Goal: Ask a question

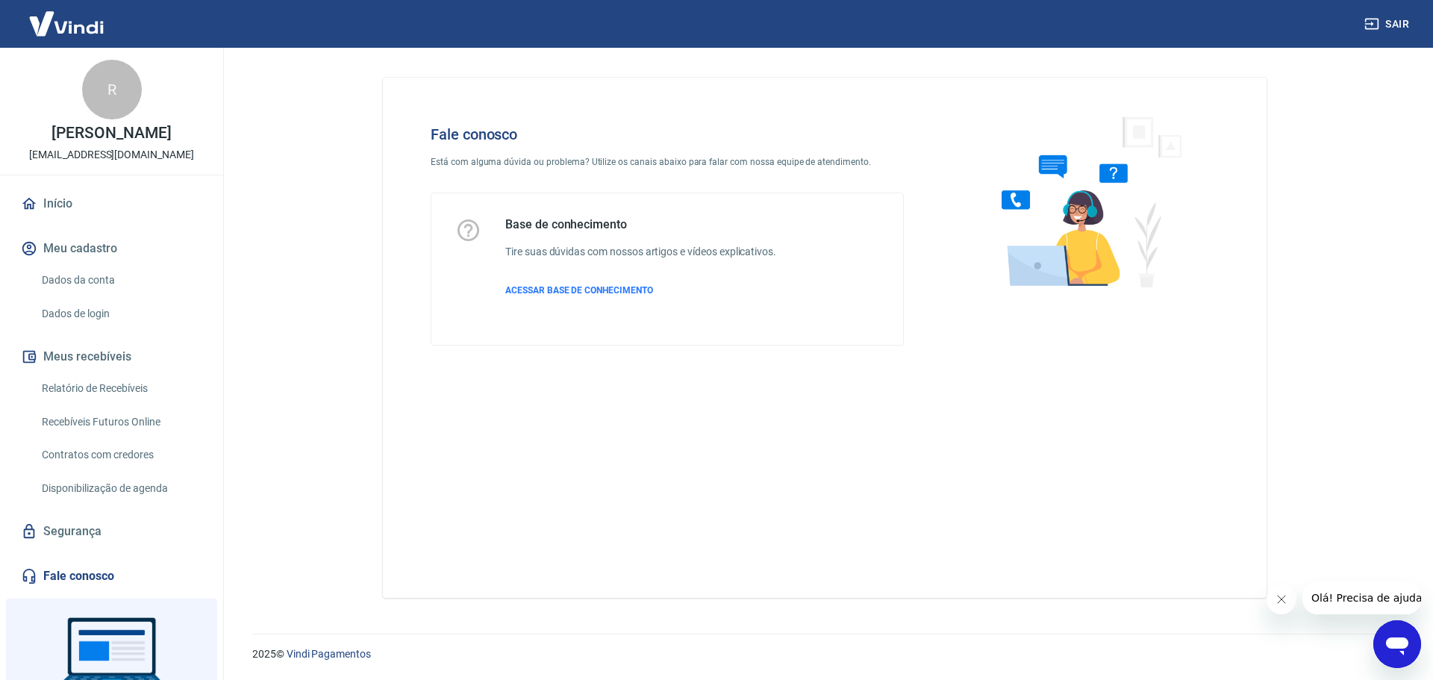
click at [1415, 648] on div "Abrir janela de mensagens" at bounding box center [1397, 644] width 45 height 45
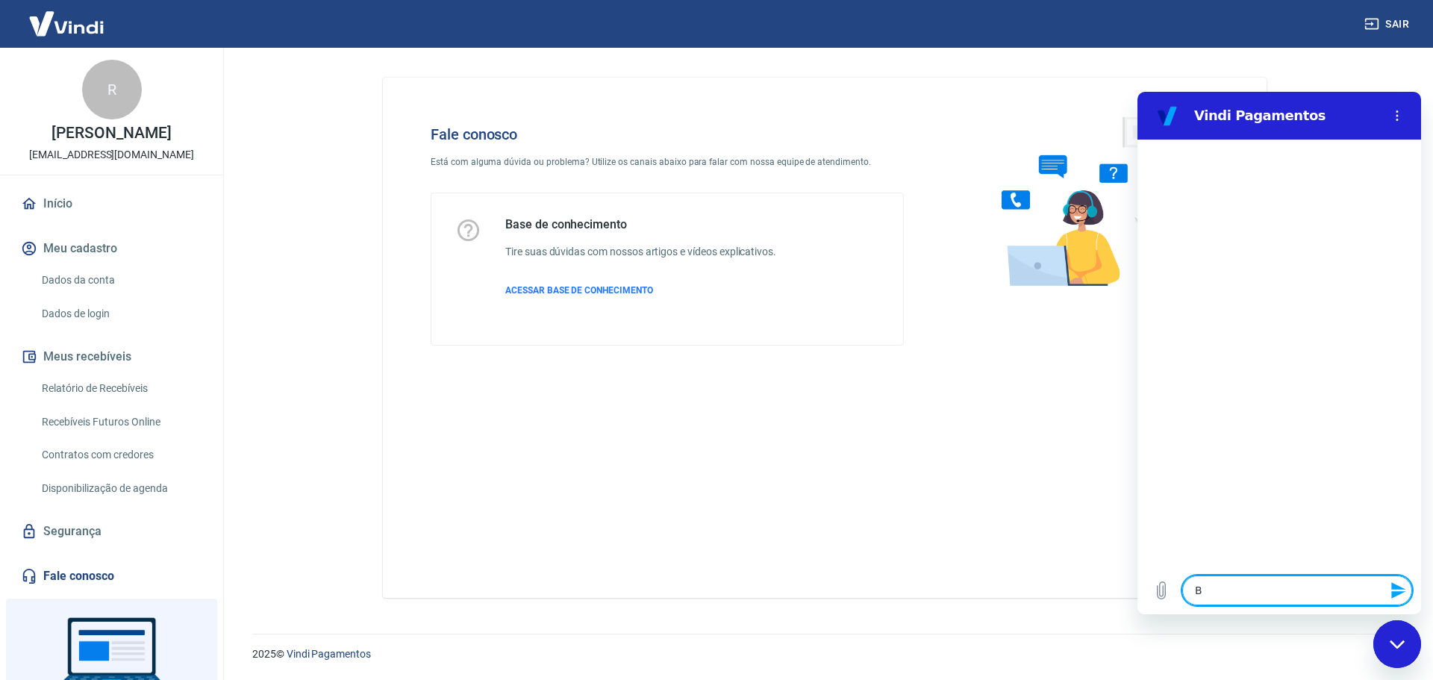
type textarea "B"
type textarea "x"
type textarea "Bo"
type textarea "x"
type textarea "Bom"
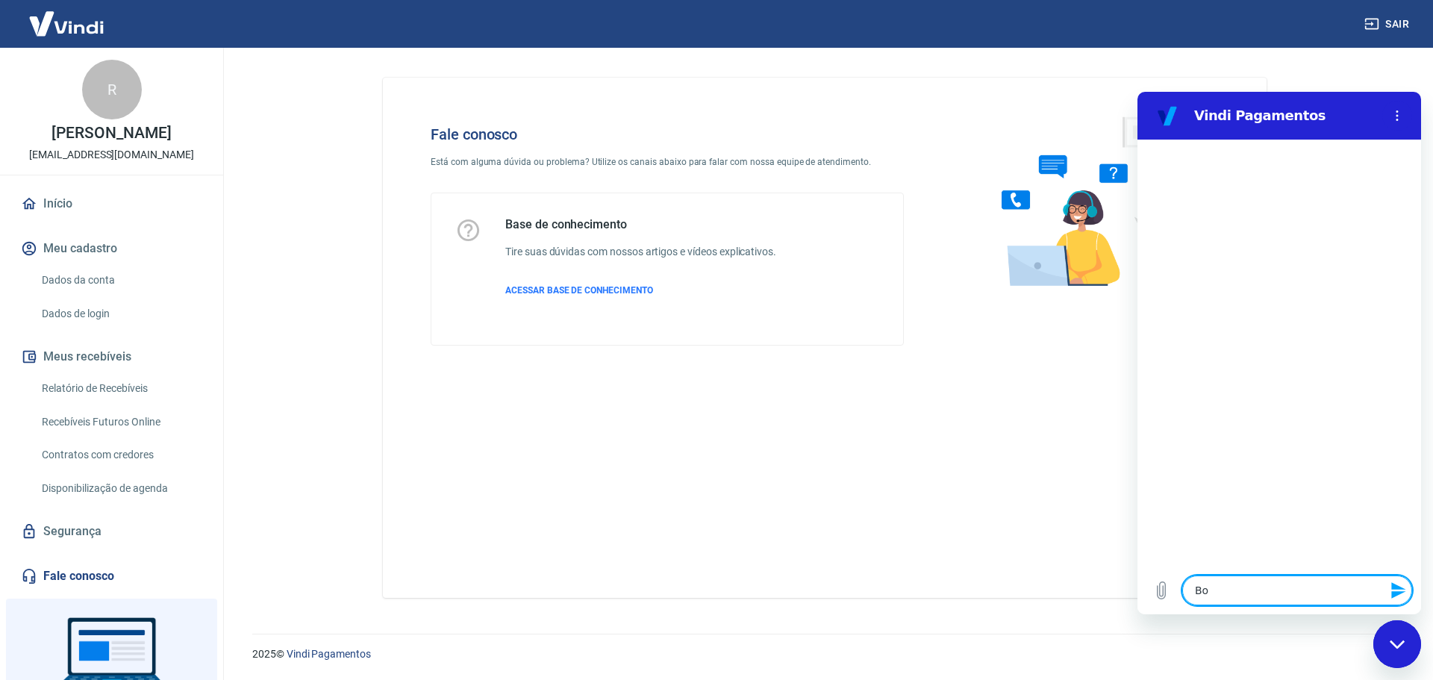
type textarea "x"
type textarea "Bom"
type textarea "x"
type textarea "Bom d"
type textarea "x"
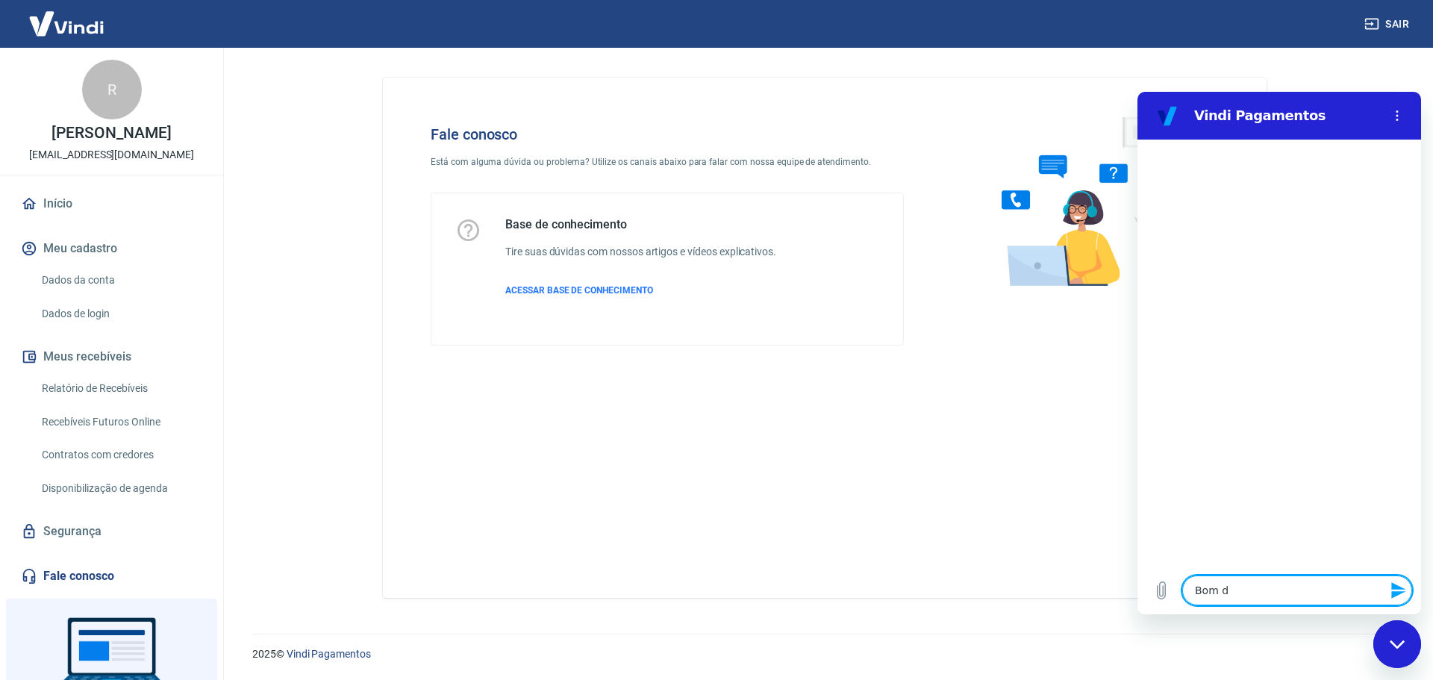
type textarea "Bom di"
type textarea "x"
type textarea "Bom dia"
type textarea "x"
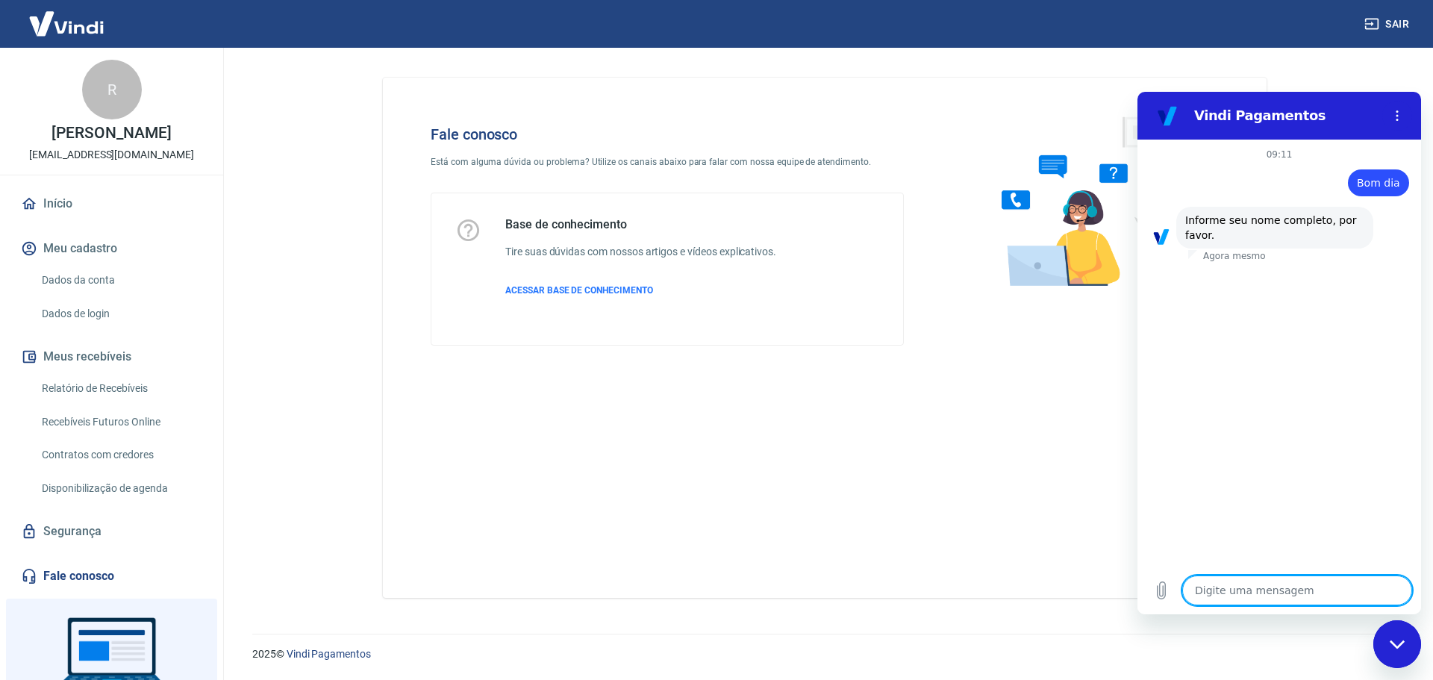
type textarea "R"
type textarea "x"
type textarea "Ro"
type textarea "x"
type textarea "Ros"
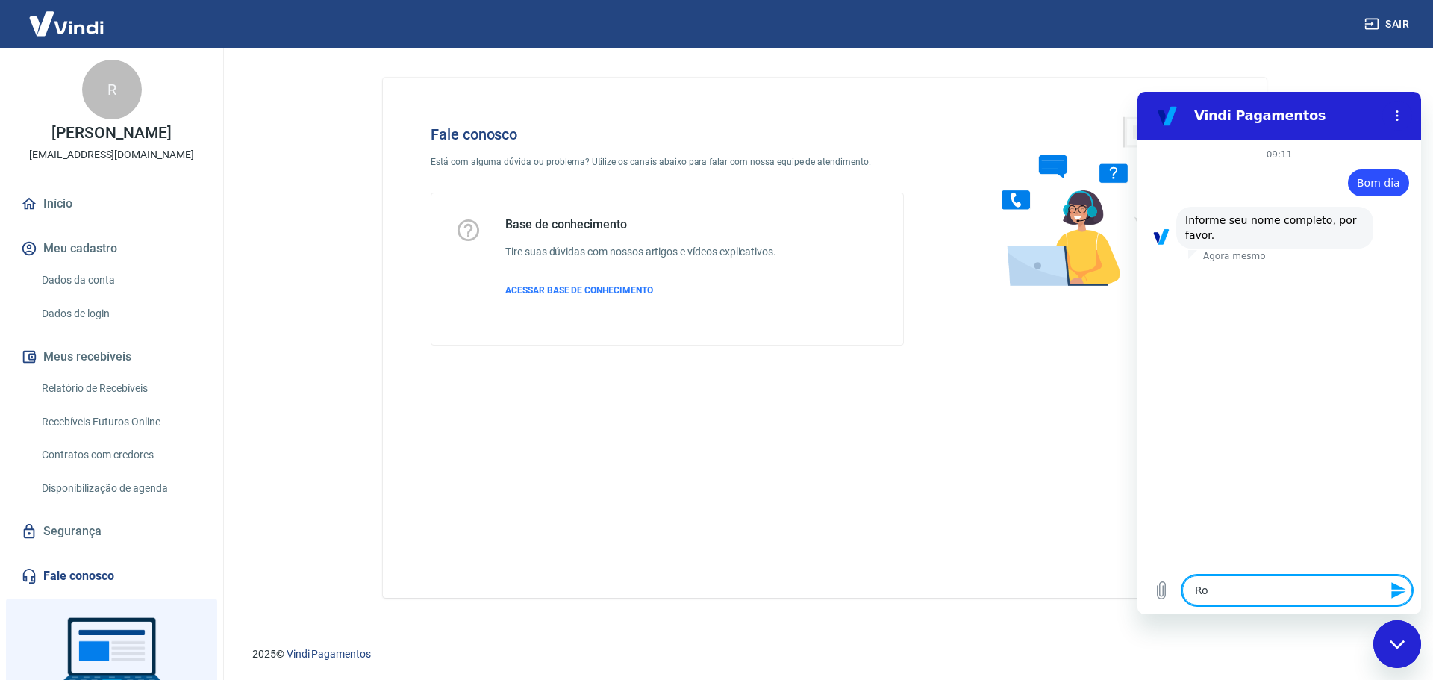
type textarea "x"
type textarea "Rosa"
type textarea "x"
type textarea "Rosan"
type textarea "x"
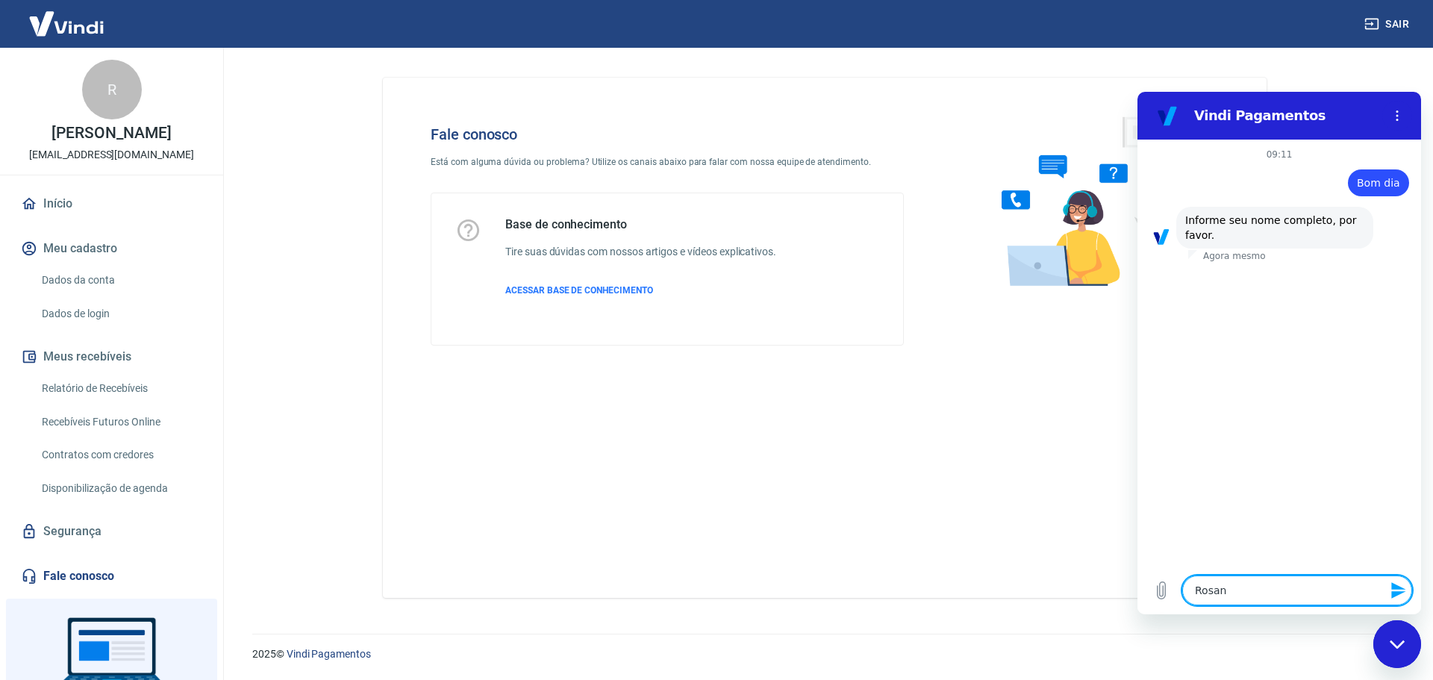
type textarea "Rosang"
type textarea "x"
type textarea "Rosange"
type textarea "x"
type textarea "Rosangel"
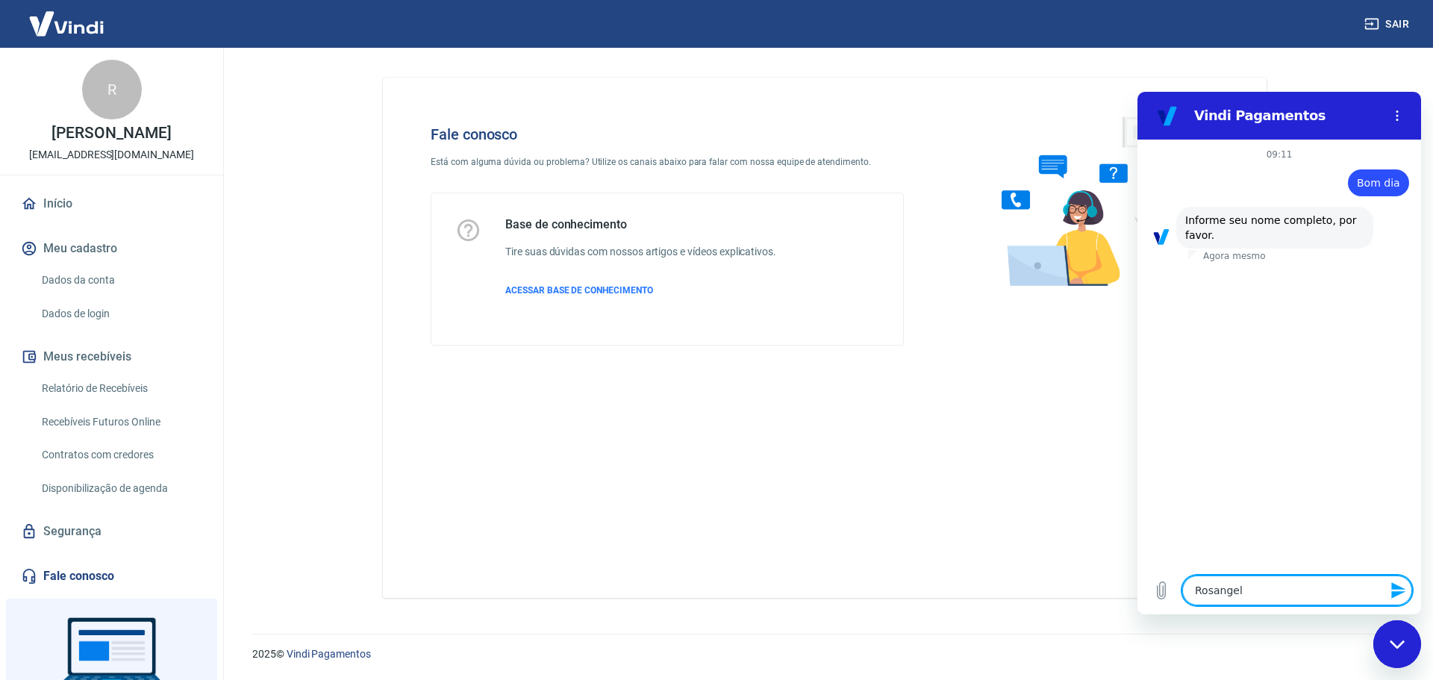
type textarea "x"
type textarea "Rosangela"
type textarea "x"
type textarea "Rosangela"
type textarea "x"
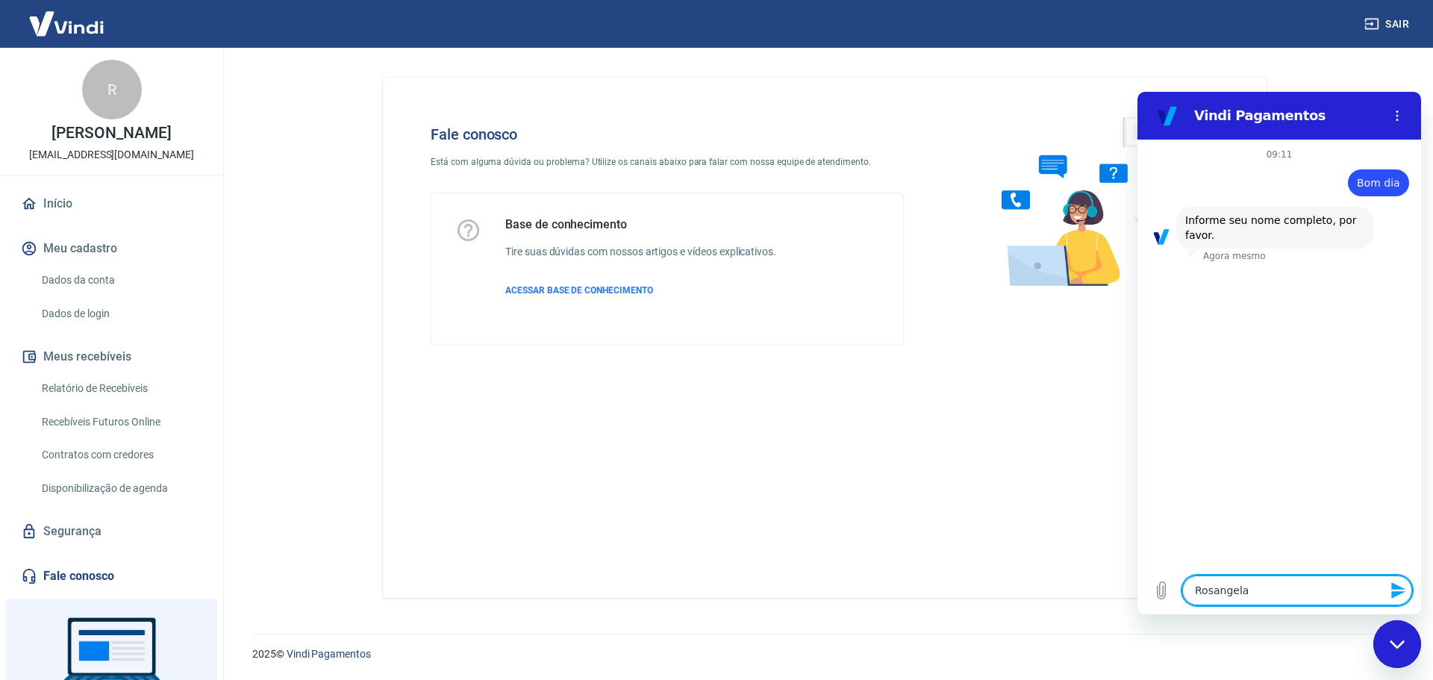
type textarea "Rosangela K"
type textarea "x"
type textarea "Rosangela Kr"
type textarea "x"
type textarea "Rosangela Kra"
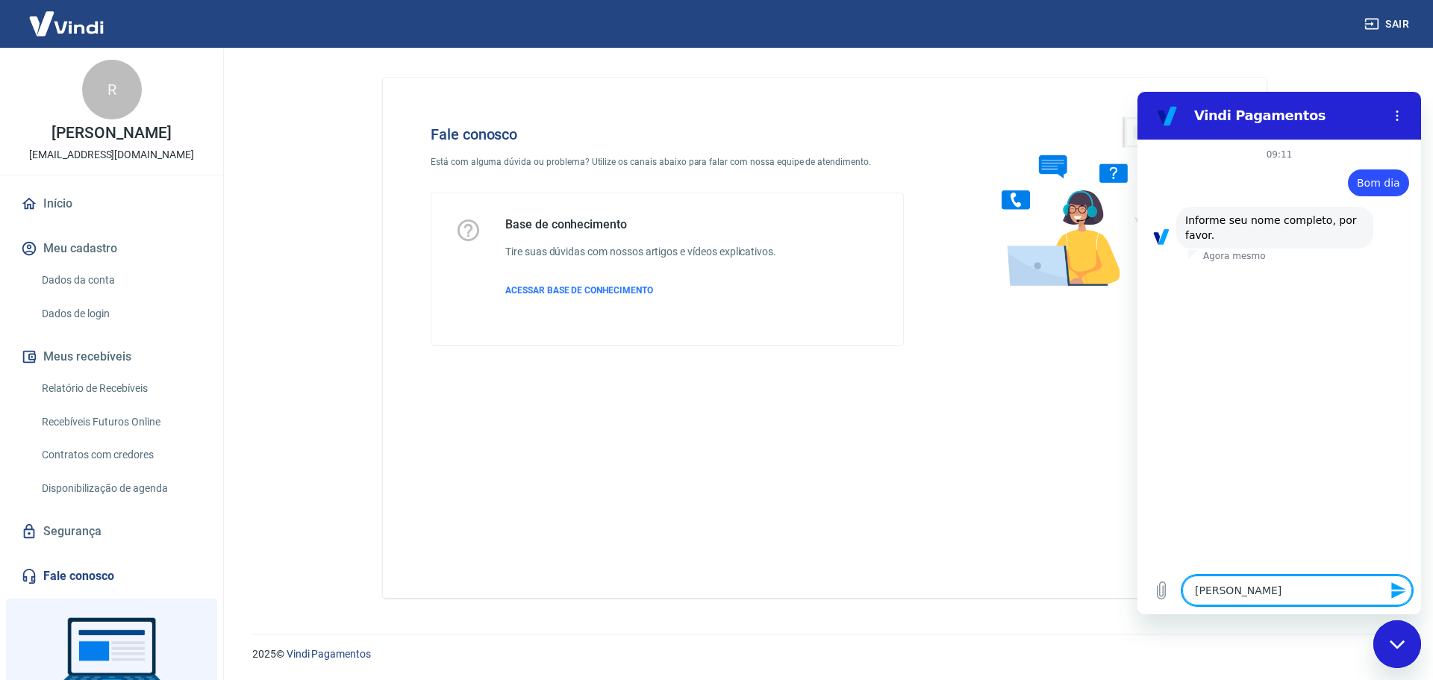
type textarea "x"
type textarea "Rosangela Krai"
type textarea "x"
type textarea "Rosangela Kraiz"
type textarea "x"
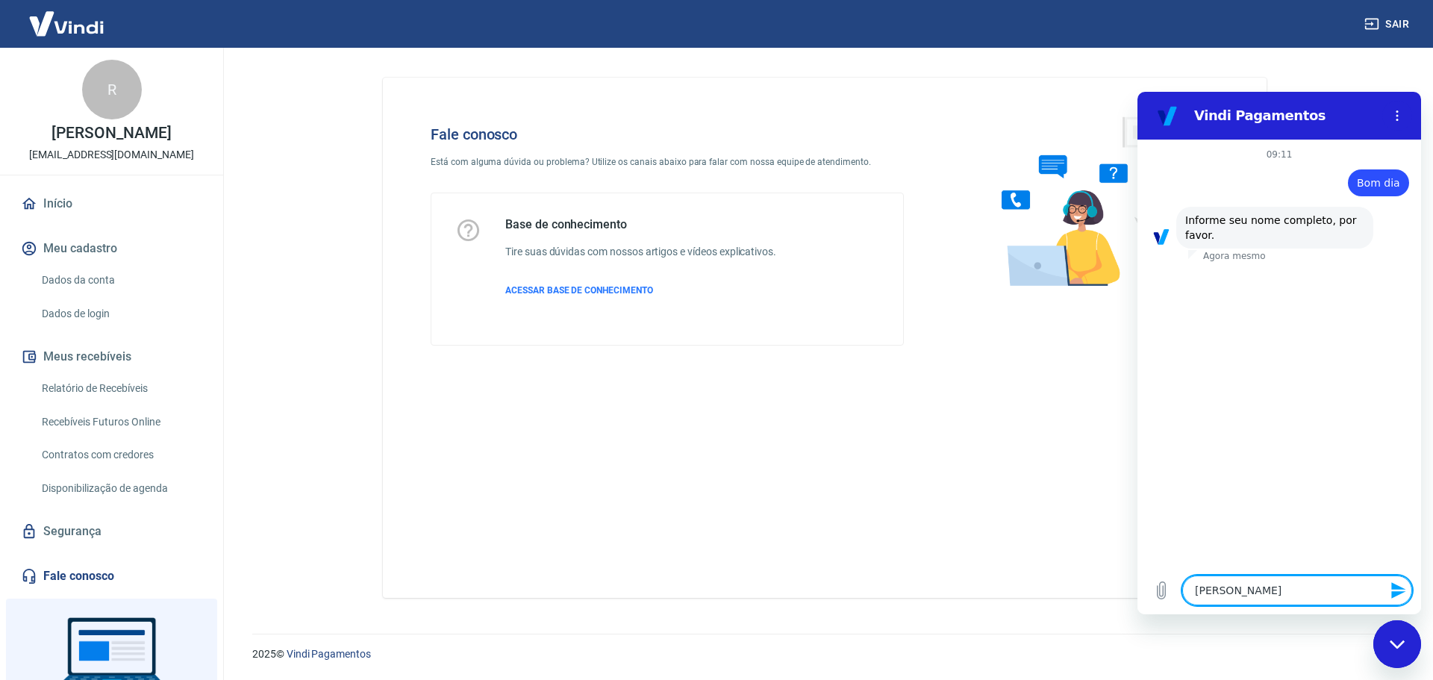
type textarea "Rosangela Krai"
type textarea "x"
type textarea "Rosangela Krain"
type textarea "x"
type textarea "Rosangela Krainz"
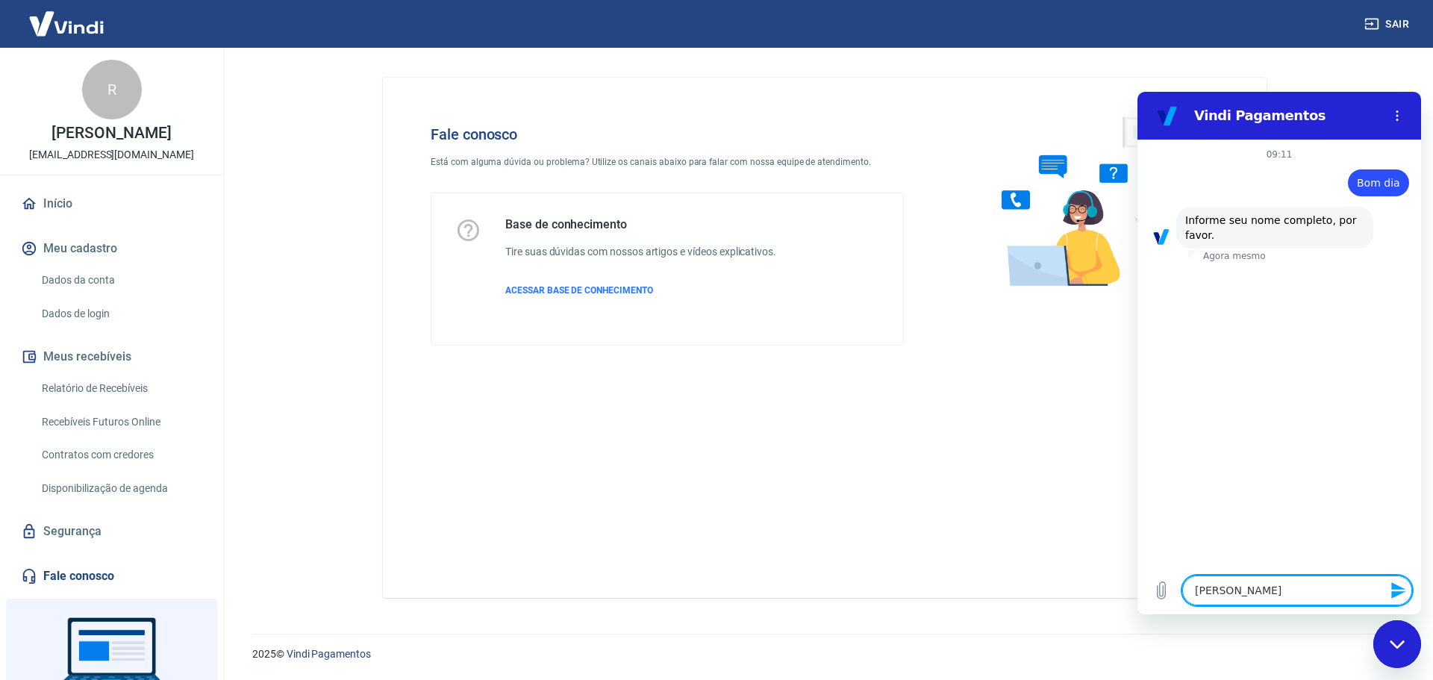
type textarea "x"
type textarea "Rosangela Krainz"
type textarea "x"
type textarea "Rosangela Krainz K"
type textarea "x"
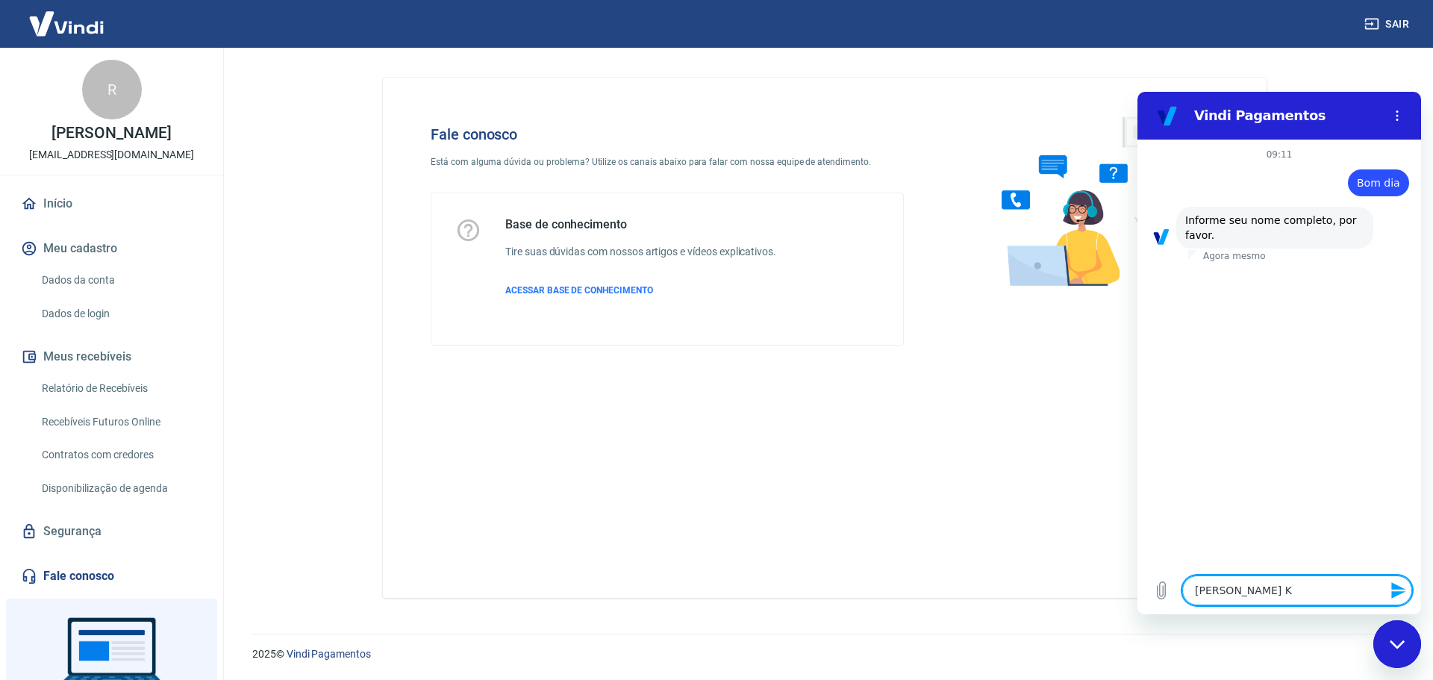
type textarea "Rosangela Krainz Ko"
type textarea "x"
type textarea "Rosangela Krainz Kos"
type textarea "x"
type textarea "Rosangela Krainz Ko"
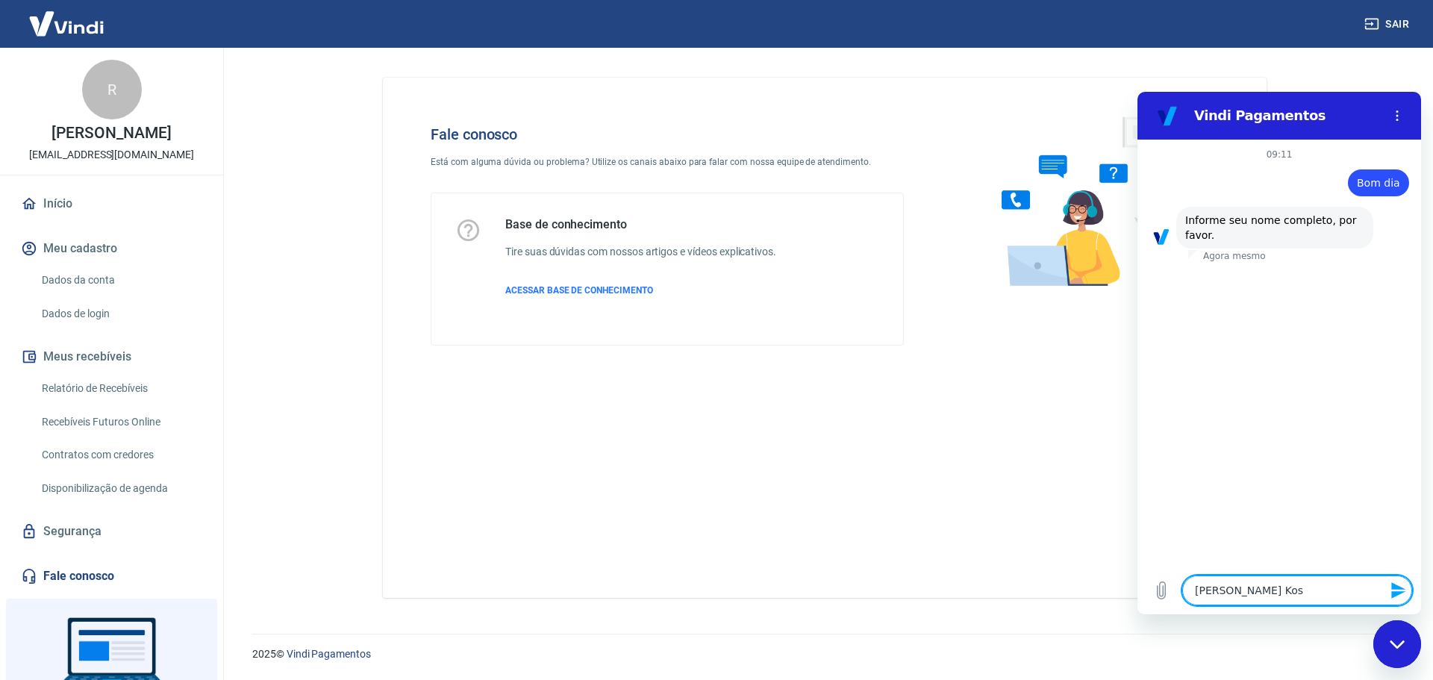
type textarea "x"
type textarea "Rosangela Krainz K"
type textarea "x"
type textarea "Rosangela Krainz"
type textarea "x"
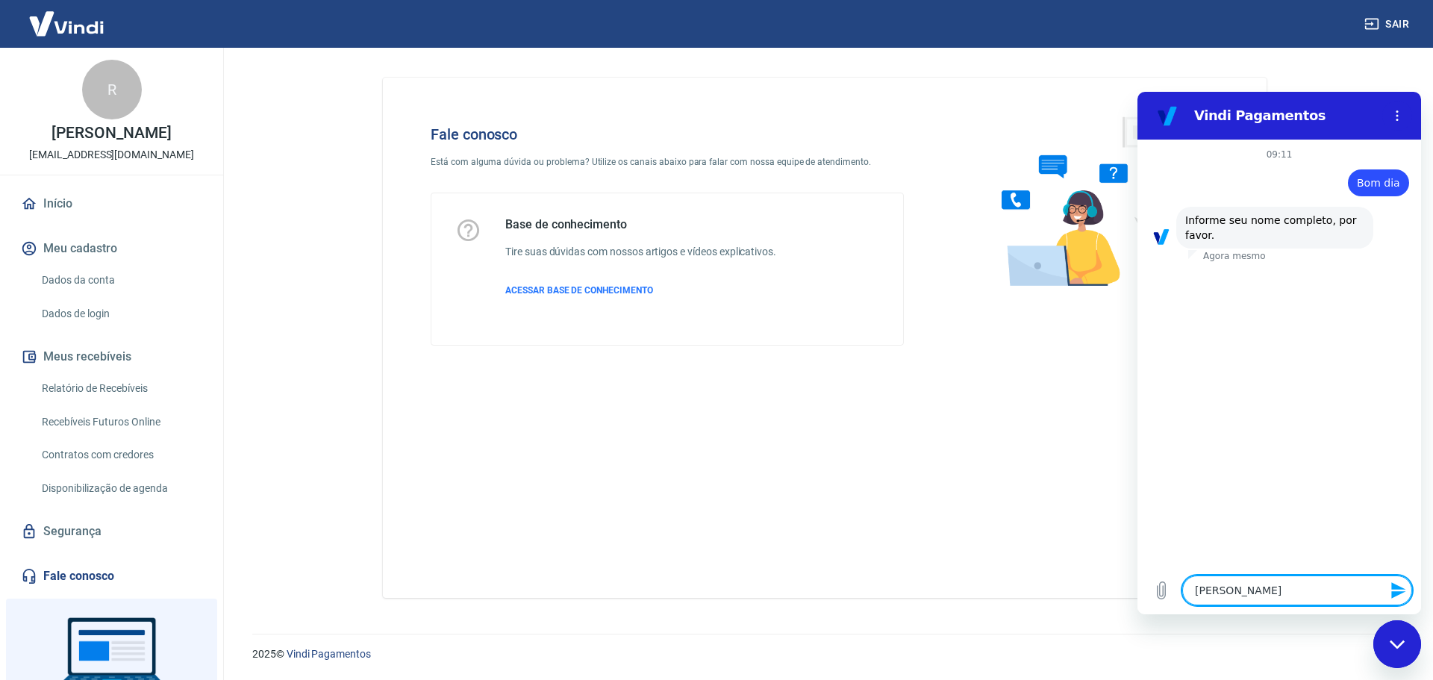
type textarea "Rosangela Krainz"
type textarea "x"
type textarea "1"
type textarea "x"
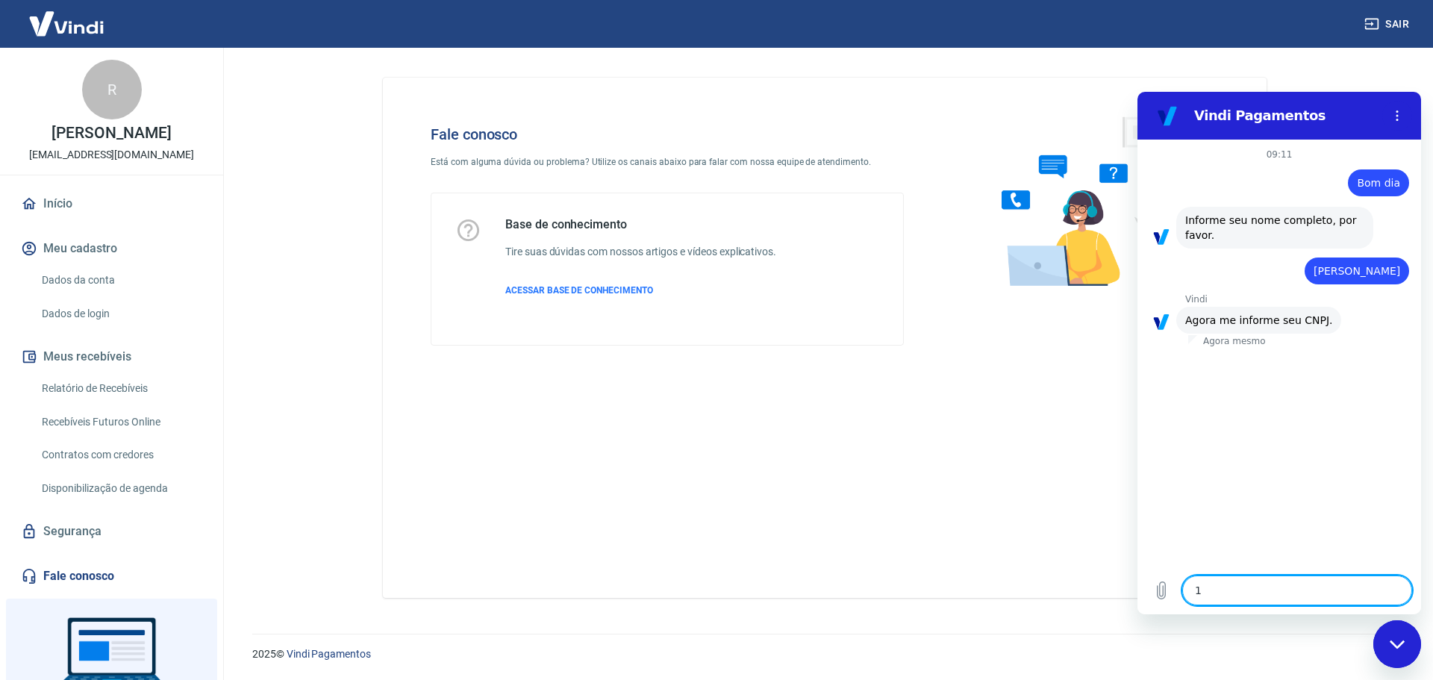
type textarea "14"
type textarea "x"
type textarea "14."
type textarea "x"
type textarea "14.0"
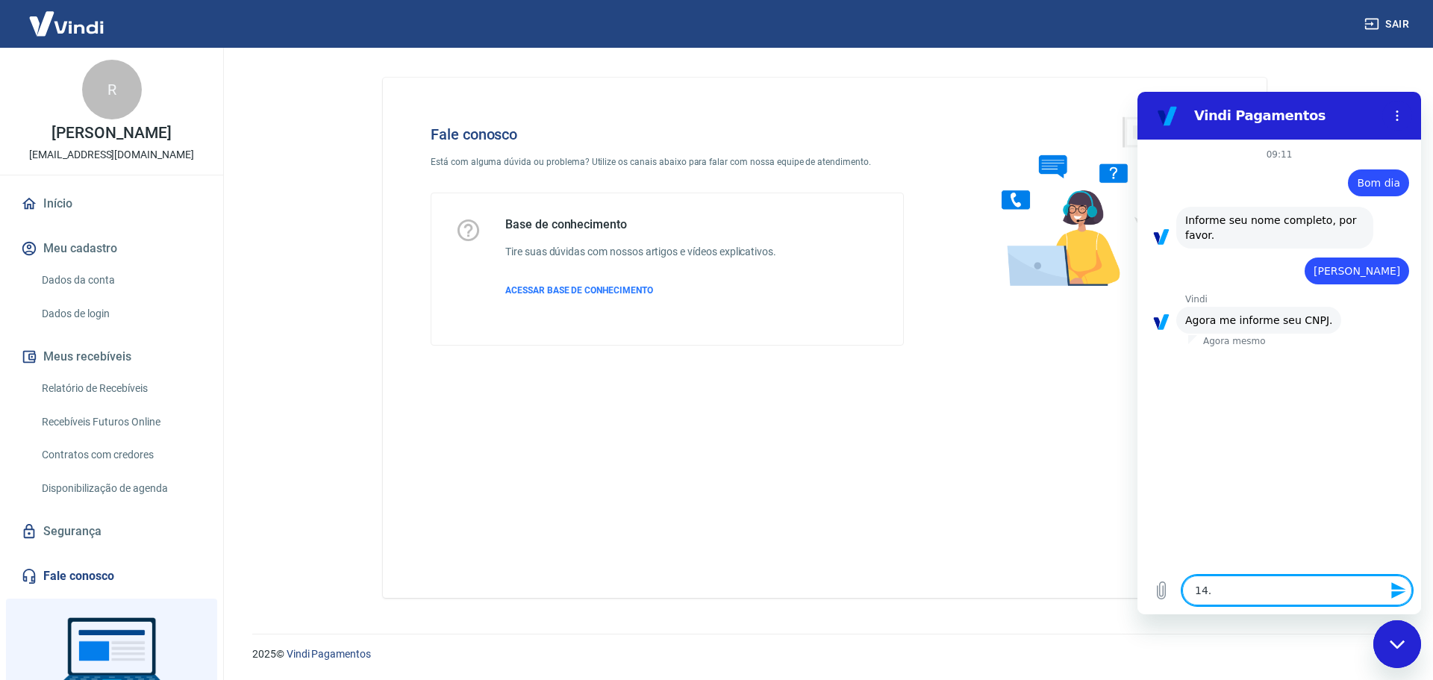
type textarea "x"
type textarea "14.01"
type textarea "x"
type textarea "14.013"
type textarea "x"
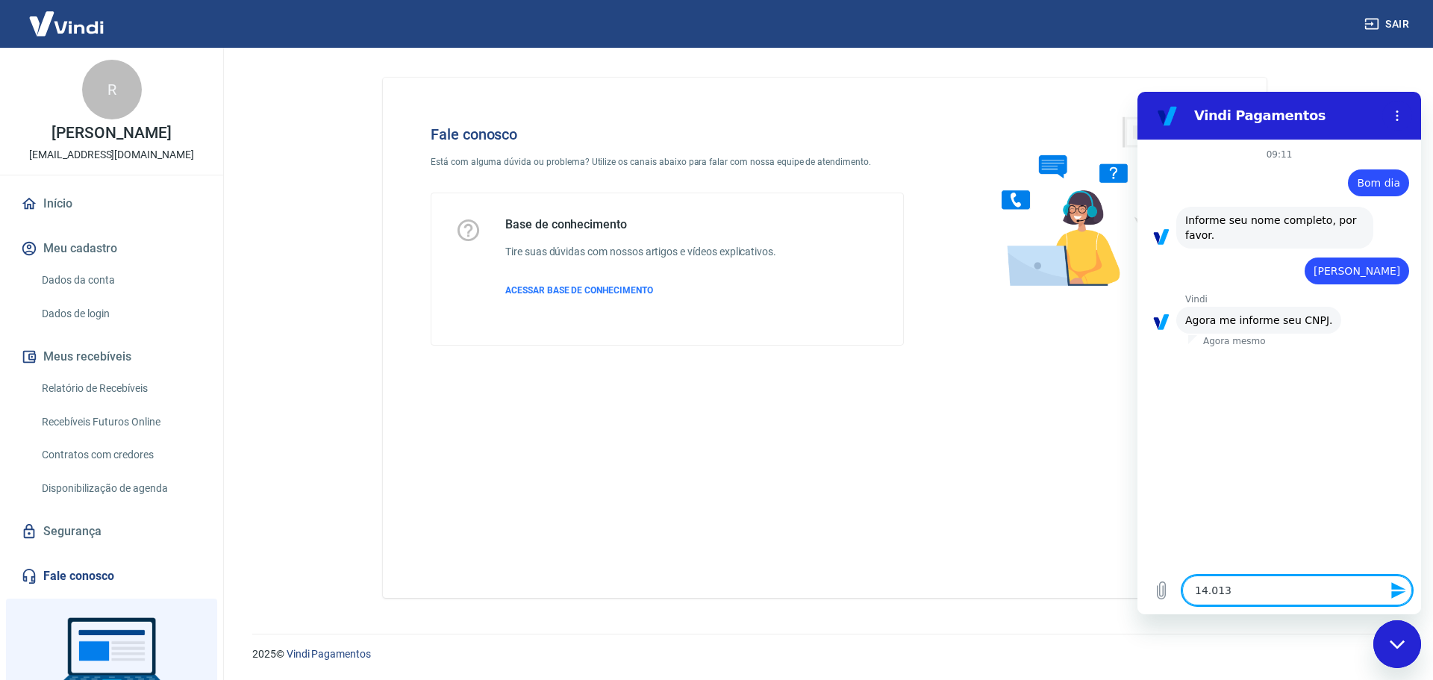
type textarea "14.013."
type textarea "x"
type textarea "14.013.1"
type textarea "x"
type textarea "14.013.16"
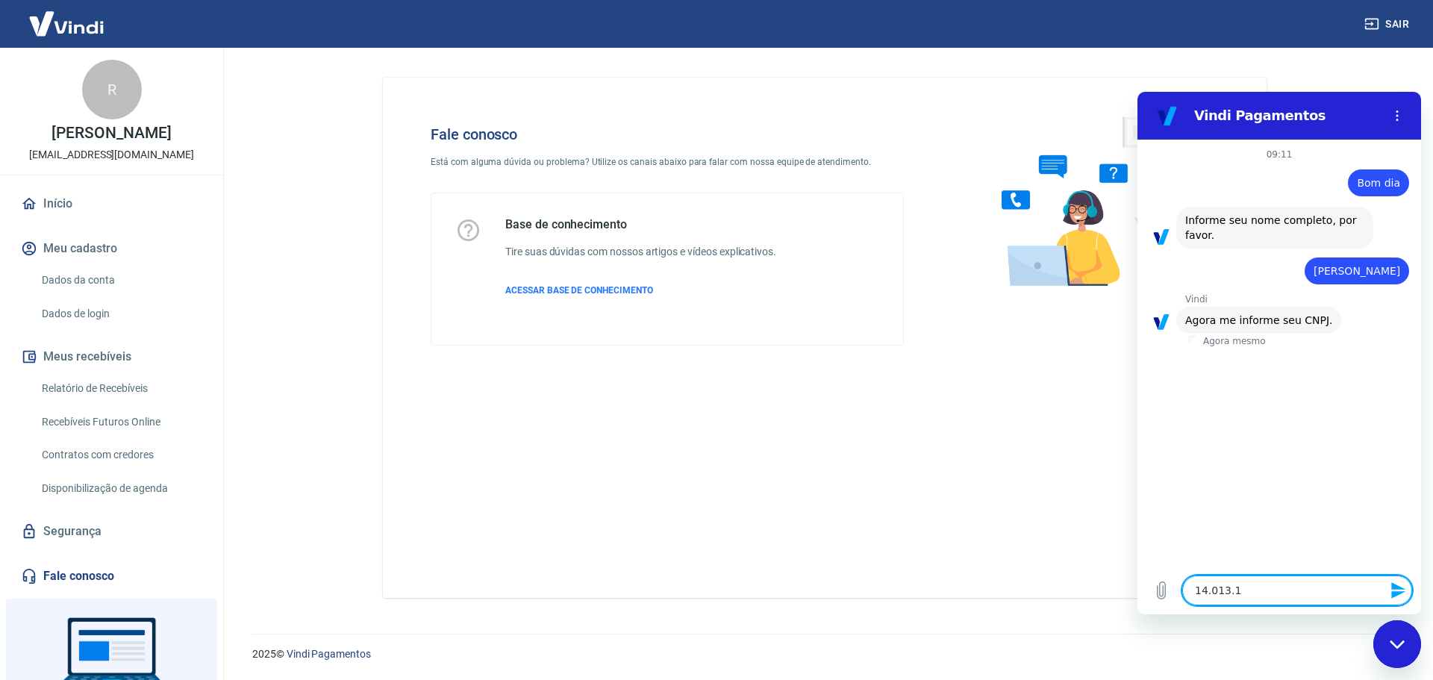
type textarea "x"
type textarea "14.013.165"
type textarea "x"
type textarea "14.013.165/"
type textarea "x"
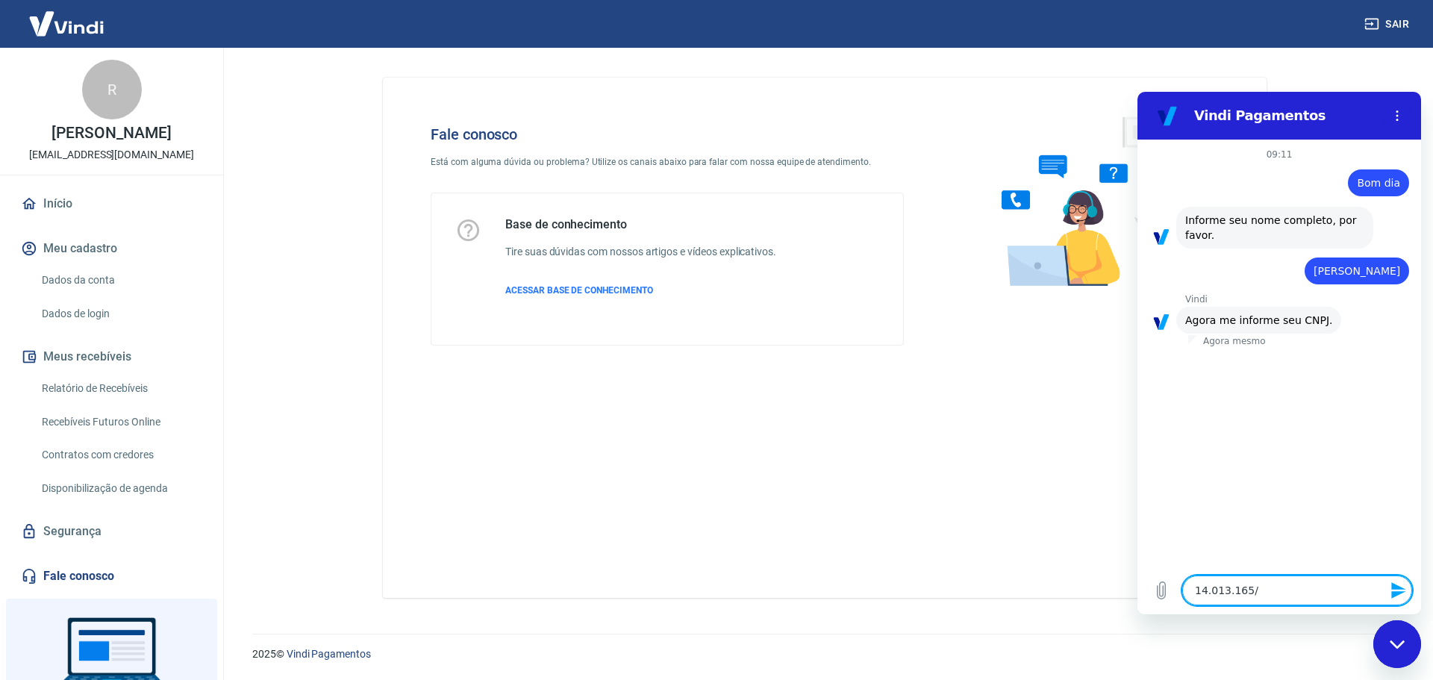
type textarea "14.013.165/0"
type textarea "x"
type textarea "14.013.165/00"
type textarea "x"
type textarea "14.013.165/000"
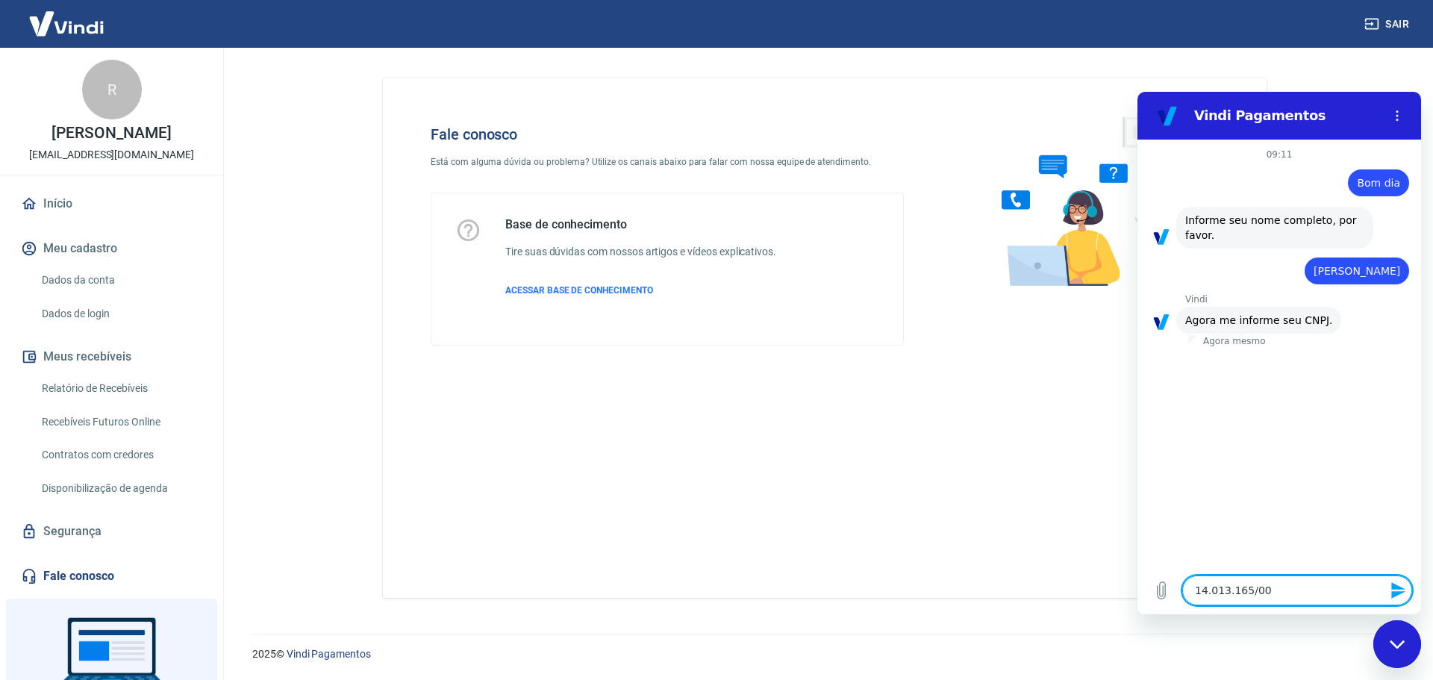
type textarea "x"
type textarea "14.013.165/0001"
type textarea "x"
type textarea "14.013.165/0001-"
type textarea "x"
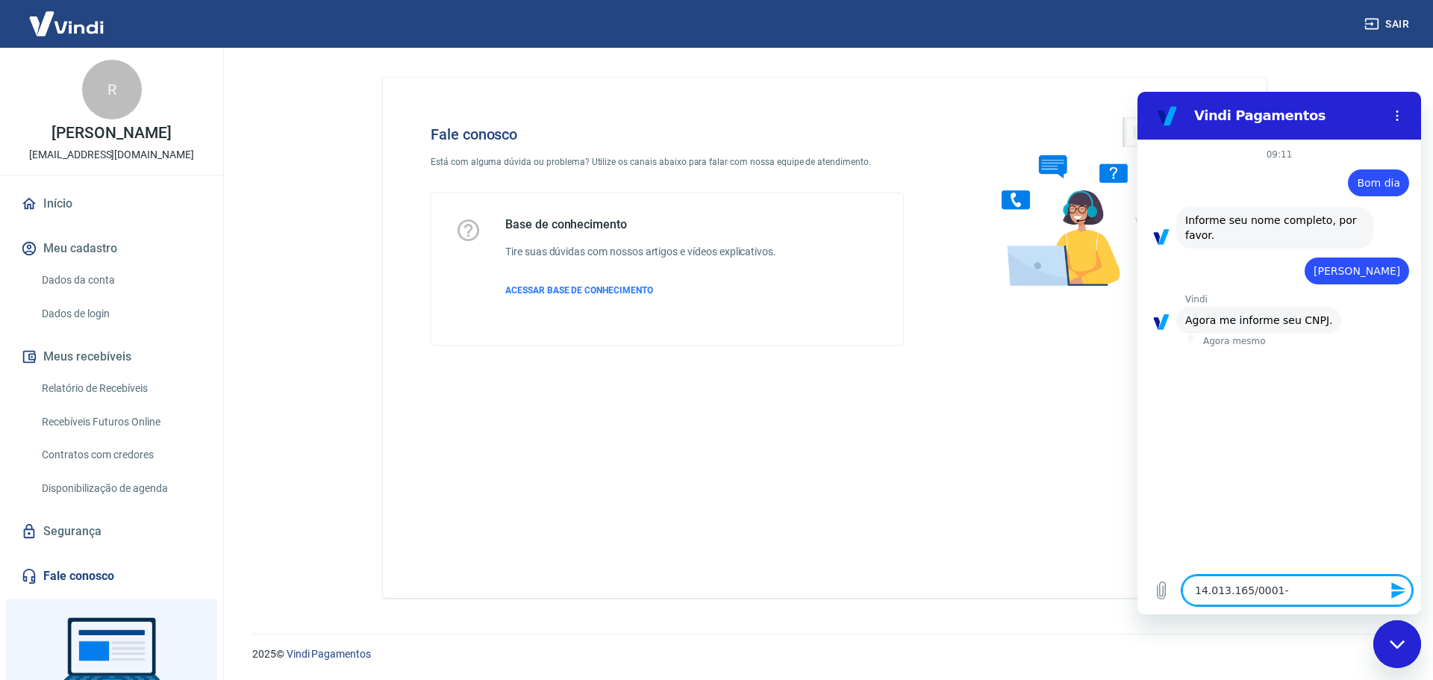
type textarea "14.013.165/0001-0"
type textarea "x"
type textarea "14.013.165/0001-02"
type textarea "x"
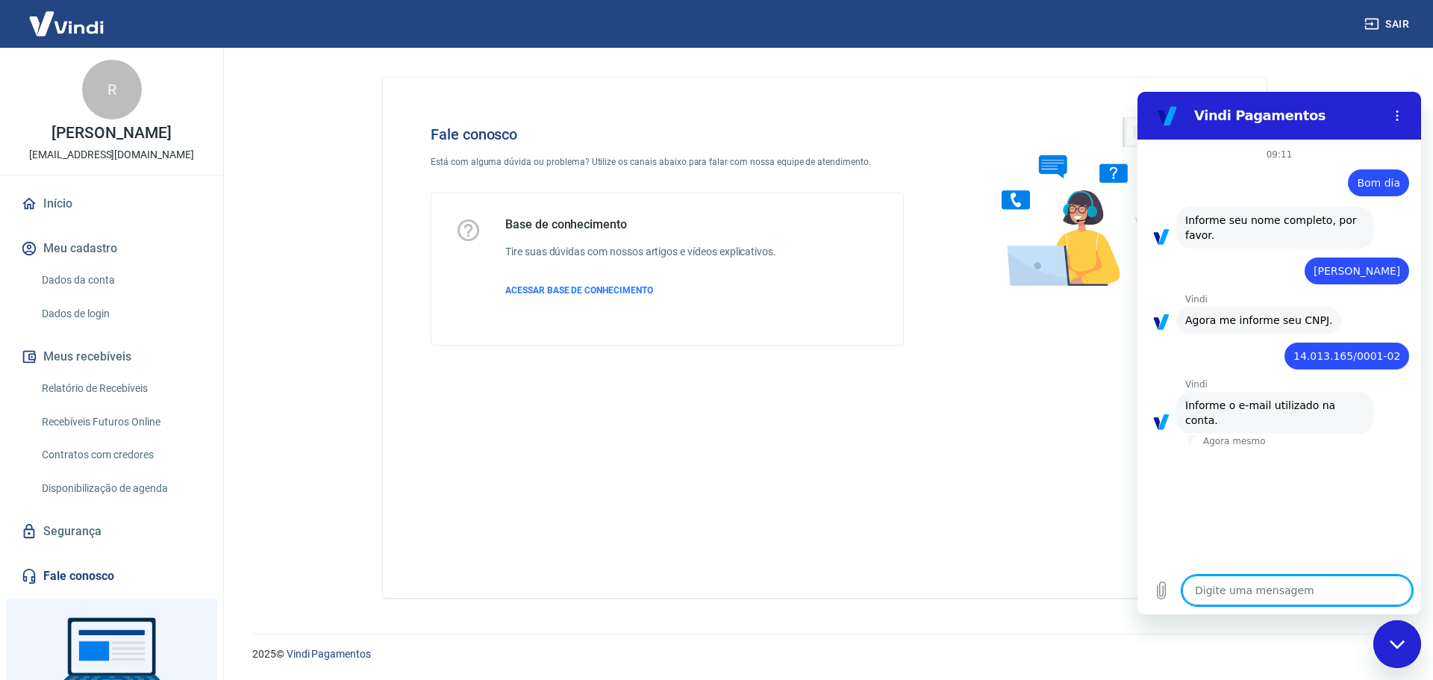
type textarea "f"
type textarea "x"
type textarea "fa"
type textarea "x"
type textarea "fat"
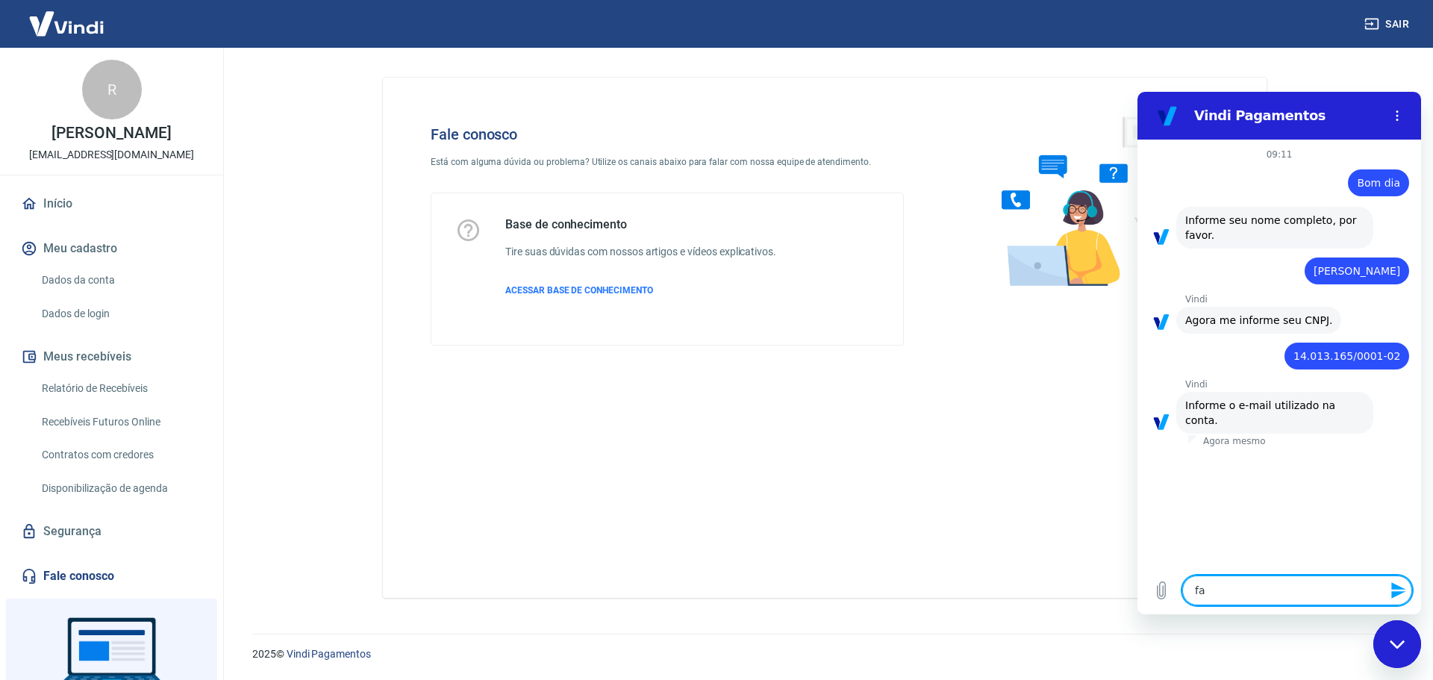
type textarea "x"
type textarea "fatu"
type textarea "x"
type textarea "fatur"
type textarea "x"
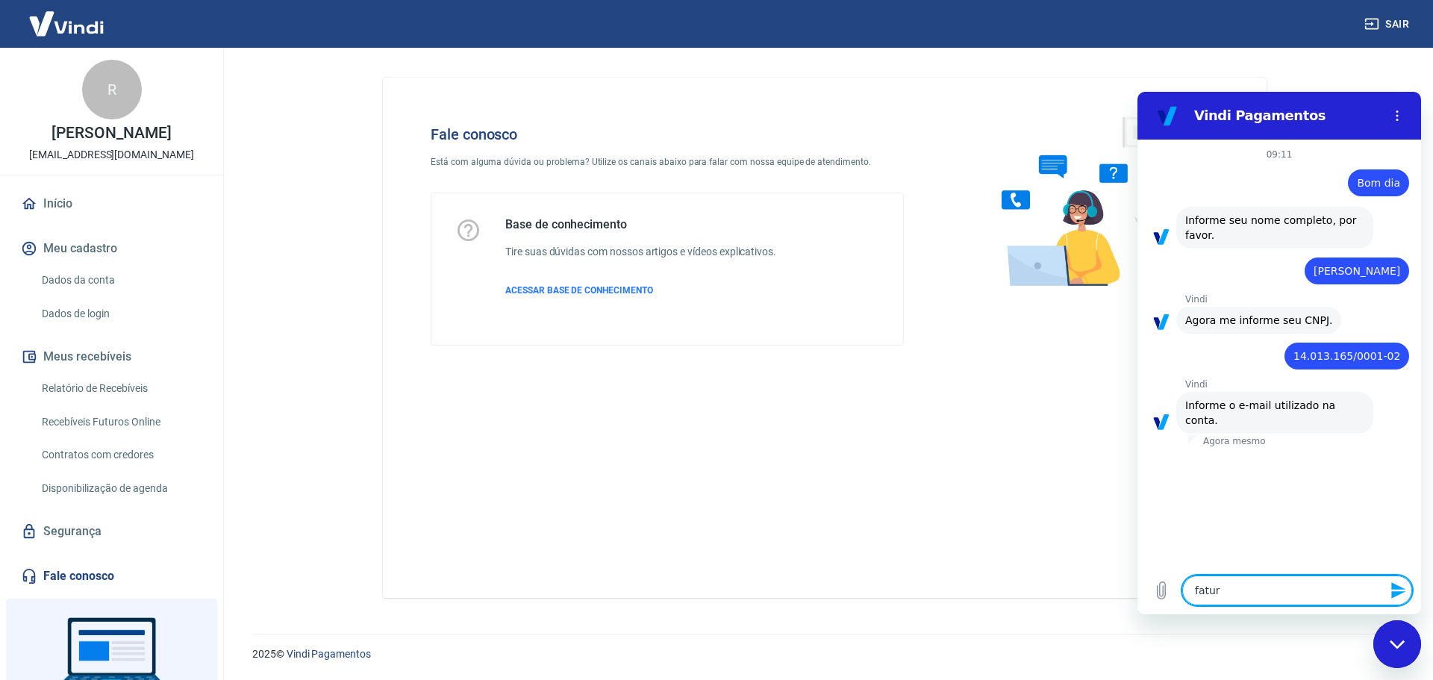
type textarea "fatura"
type textarea "x"
type textarea "faturam"
type textarea "x"
type textarea "faturame"
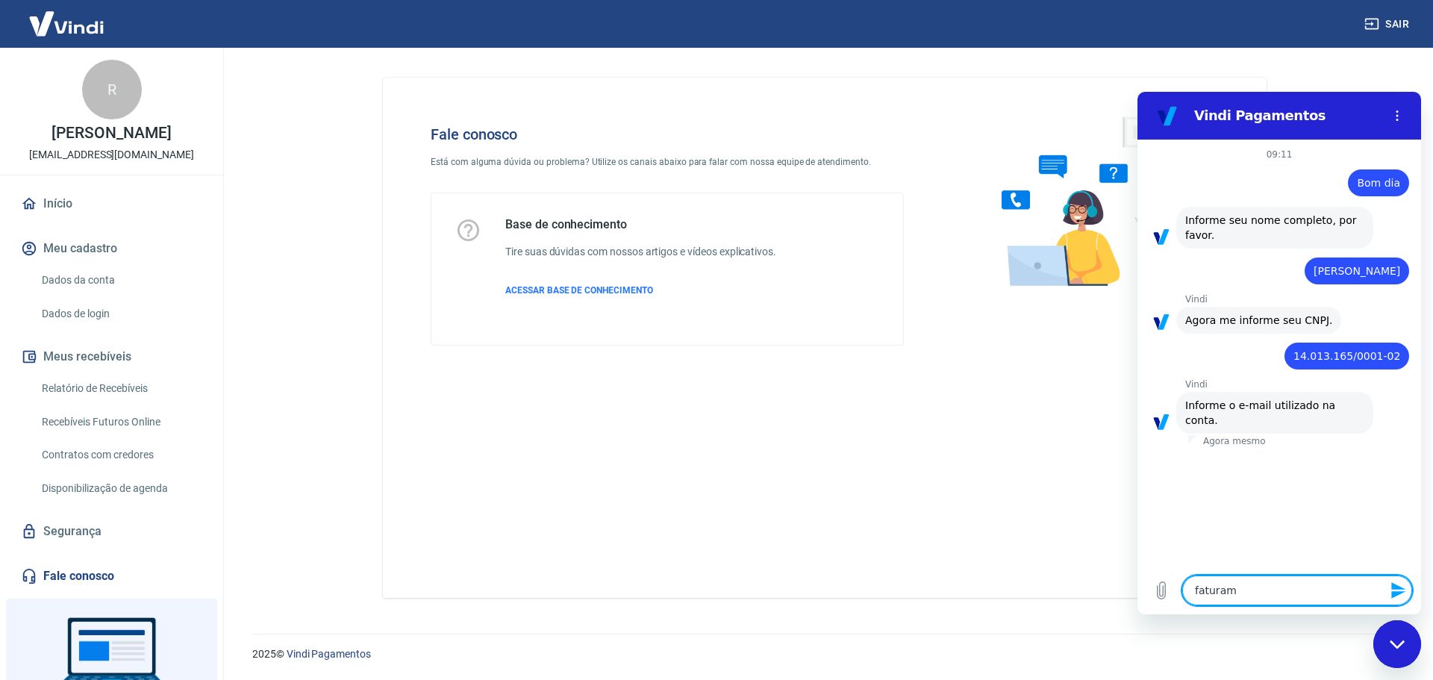
type textarea "x"
type textarea "faturamen"
type textarea "x"
type textarea "faturament"
type textarea "x"
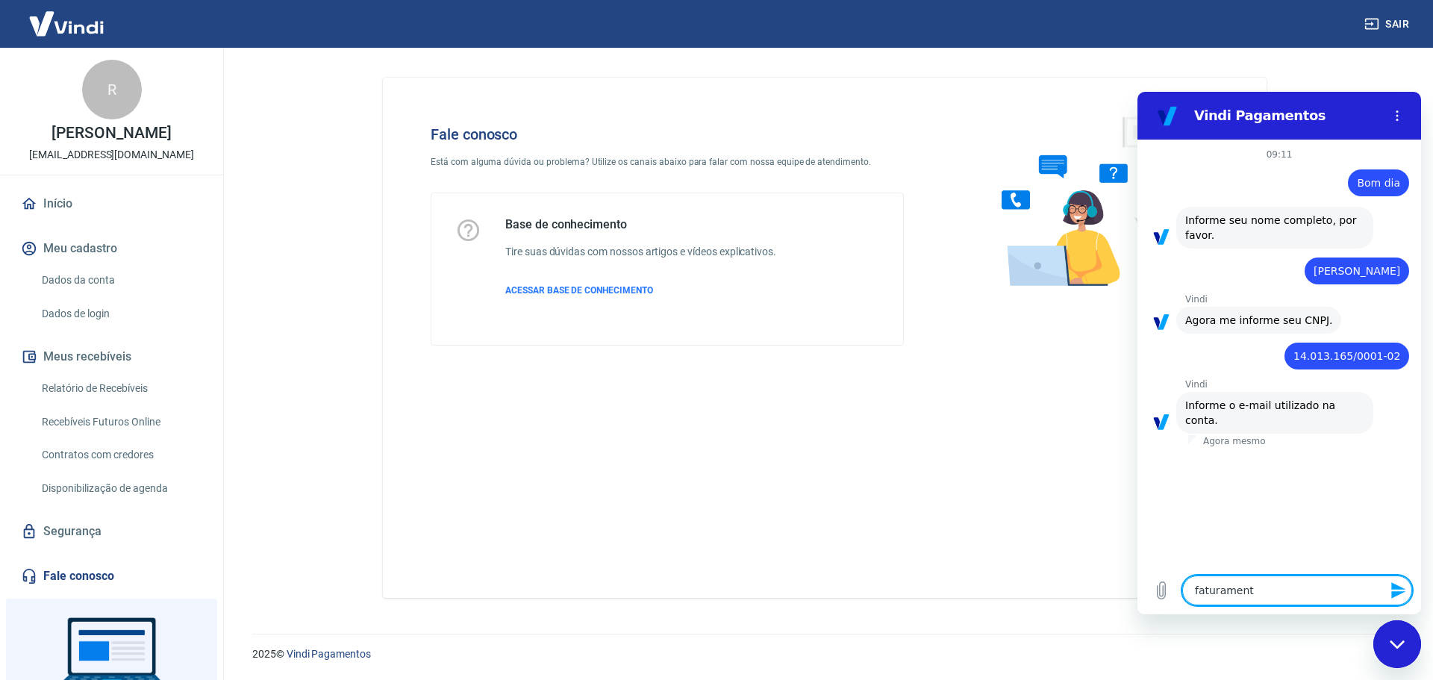
type textarea "faturamento"
type textarea "x"
type textarea "faturamento1"
type textarea "x"
type textarea "faturamento1@"
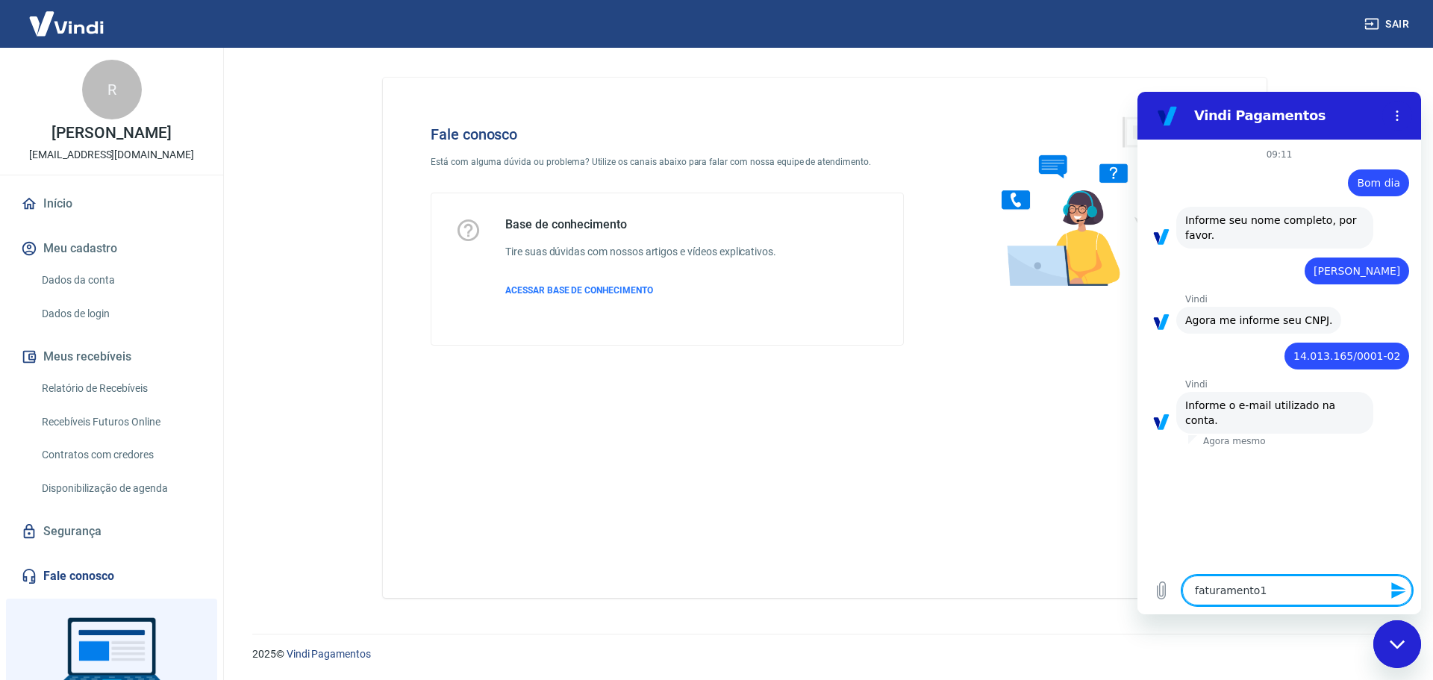
type textarea "x"
type textarea "faturamento1@t"
type textarea "x"
type textarea "faturamento1@tu"
type textarea "x"
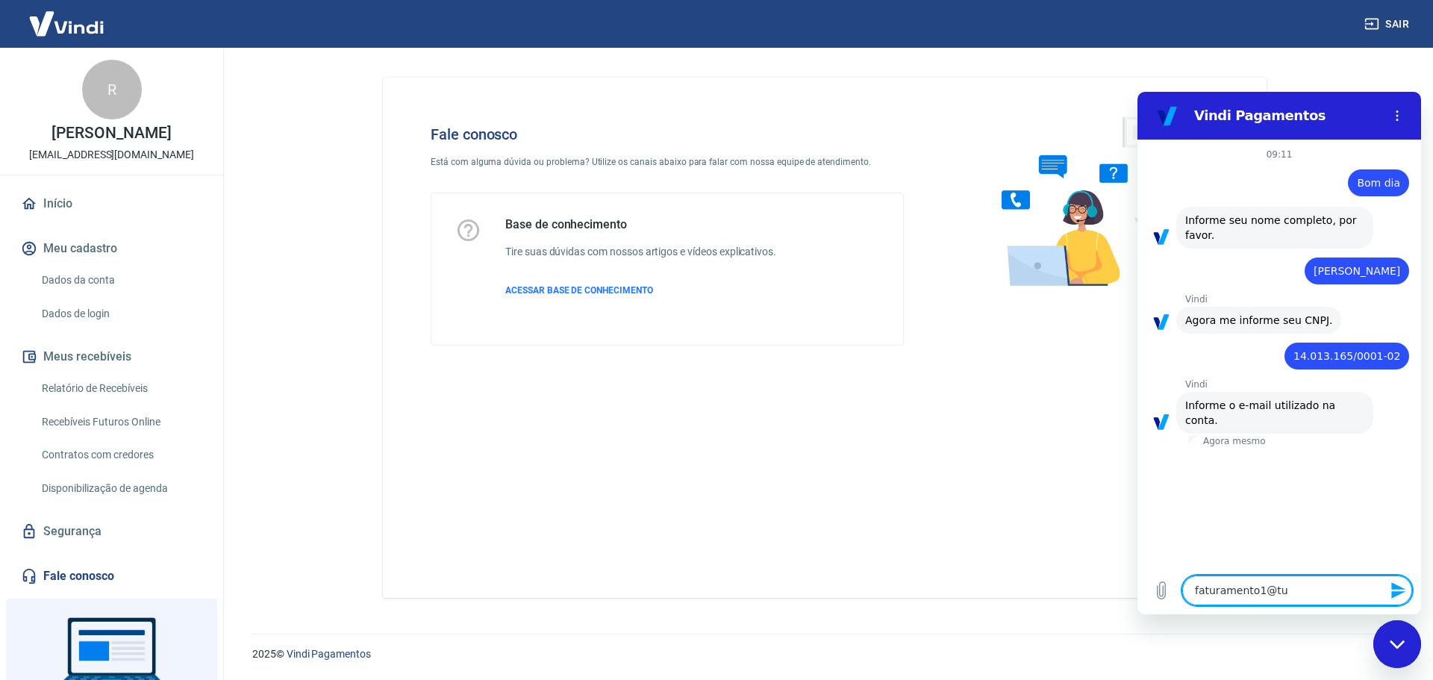
type textarea "faturamento1@tul"
type textarea "x"
type textarea "faturamento1@tuli"
type textarea "x"
type textarea "faturamento1@tulip"
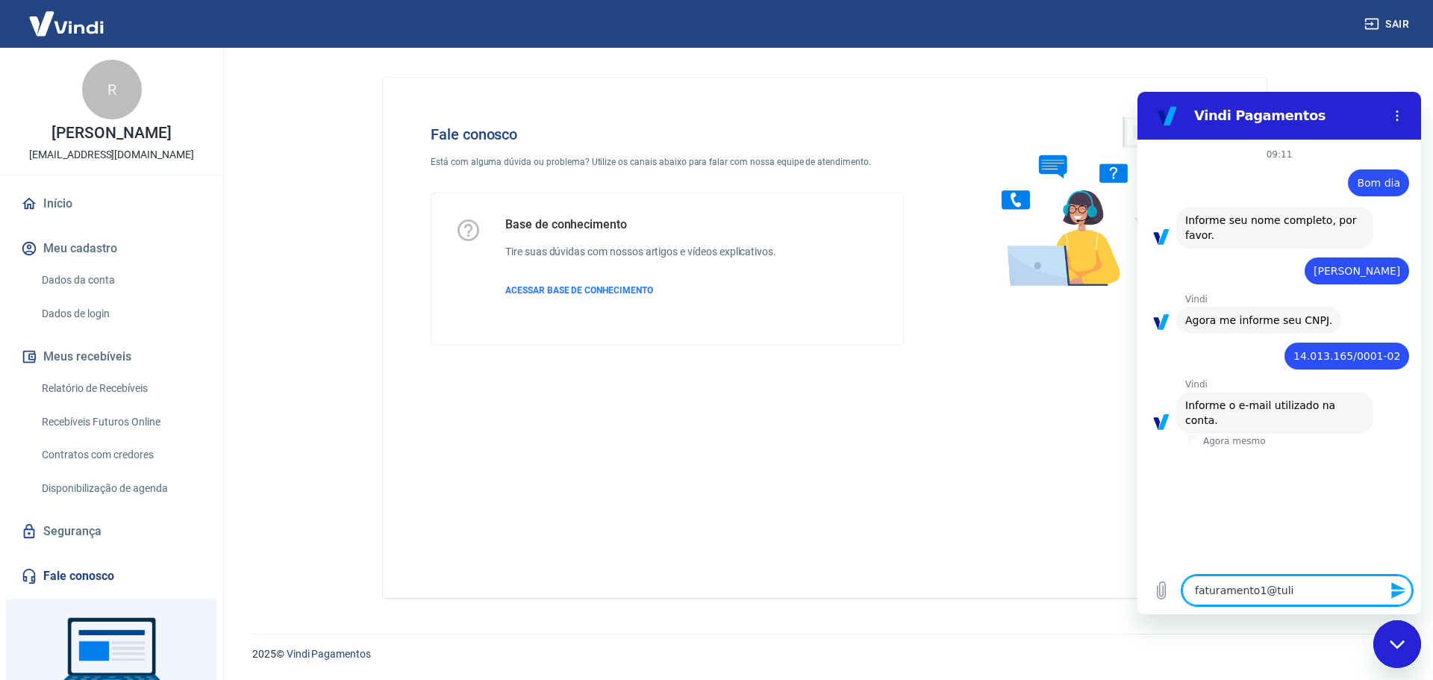
type textarea "x"
type textarea "faturamento1@tulipa"
type textarea "x"
type textarea "faturamento1@tulipab"
type textarea "x"
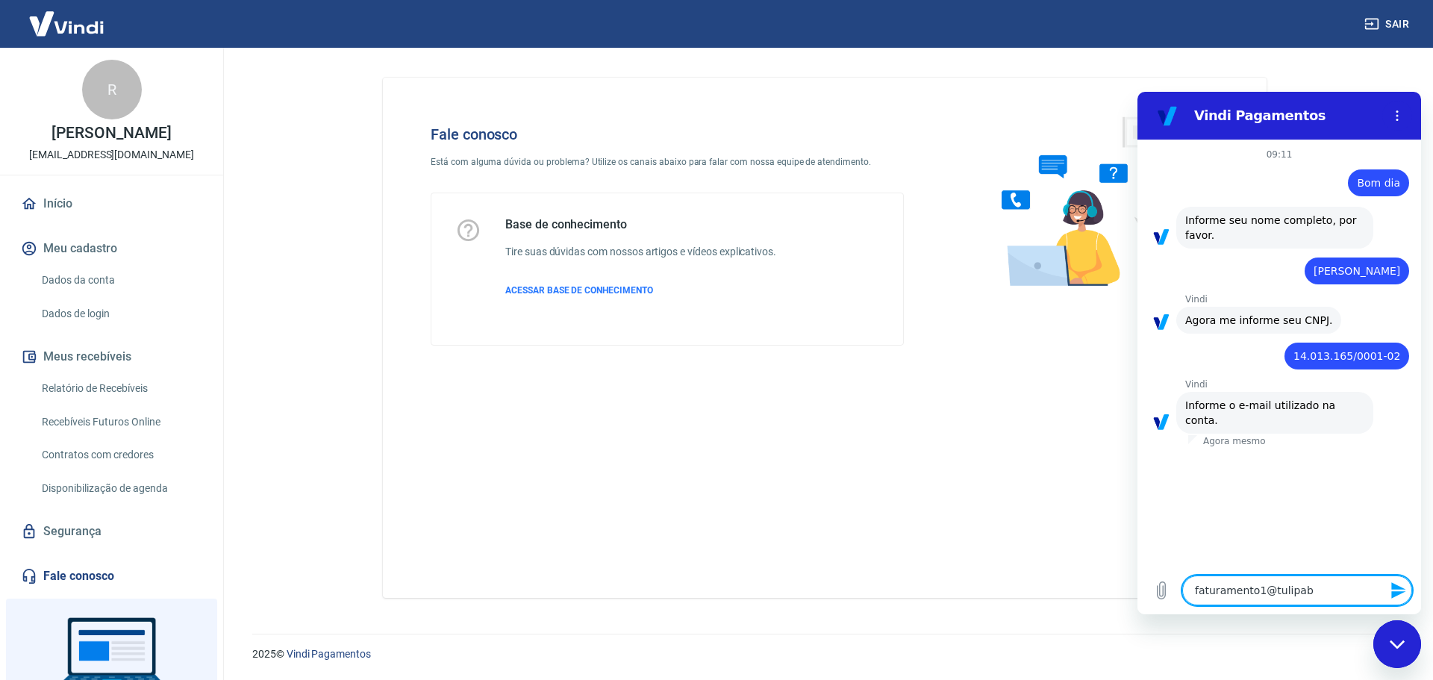
type textarea "faturamento1@tulipaba"
type textarea "x"
type textarea "faturamento1@tulipabab"
type textarea "x"
type textarea "faturamento1@tulipababy"
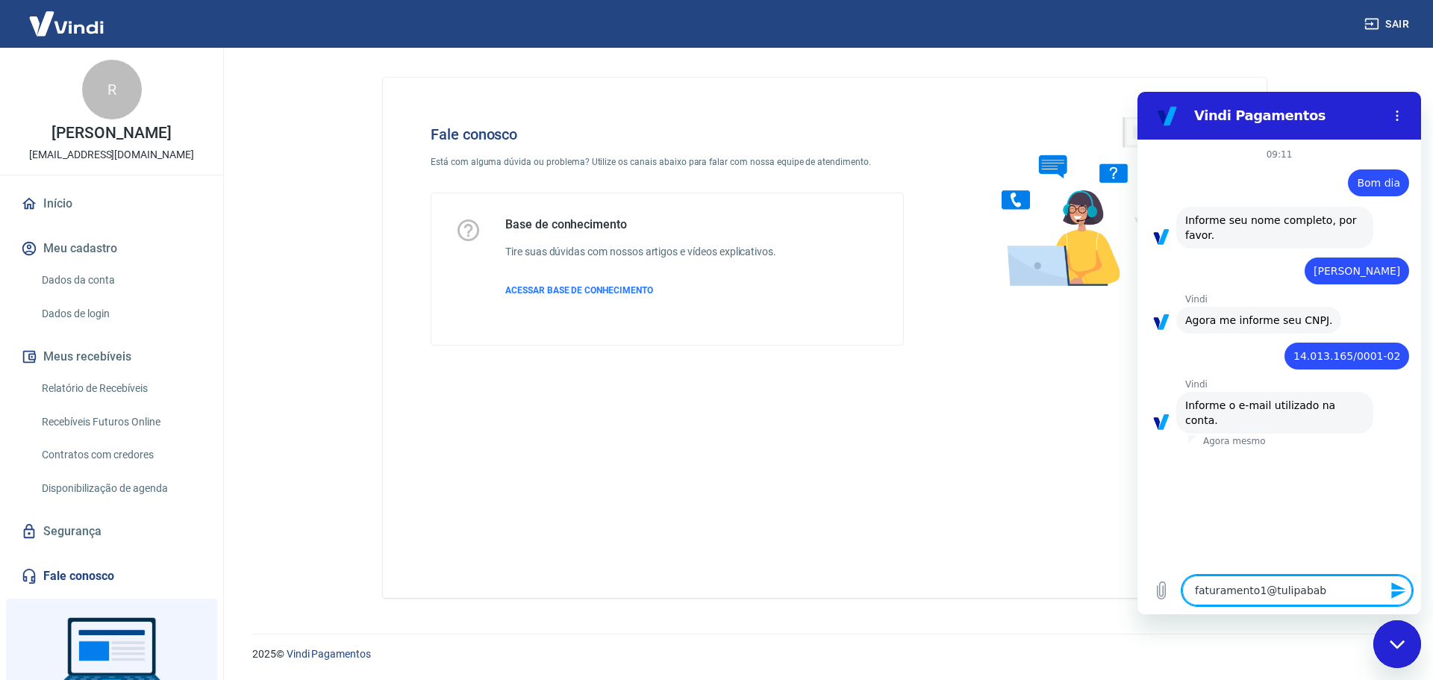
type textarea "x"
type textarea "faturamento1@tulipababy."
type textarea "x"
type textarea "faturamento1@tulipababy.c"
type textarea "x"
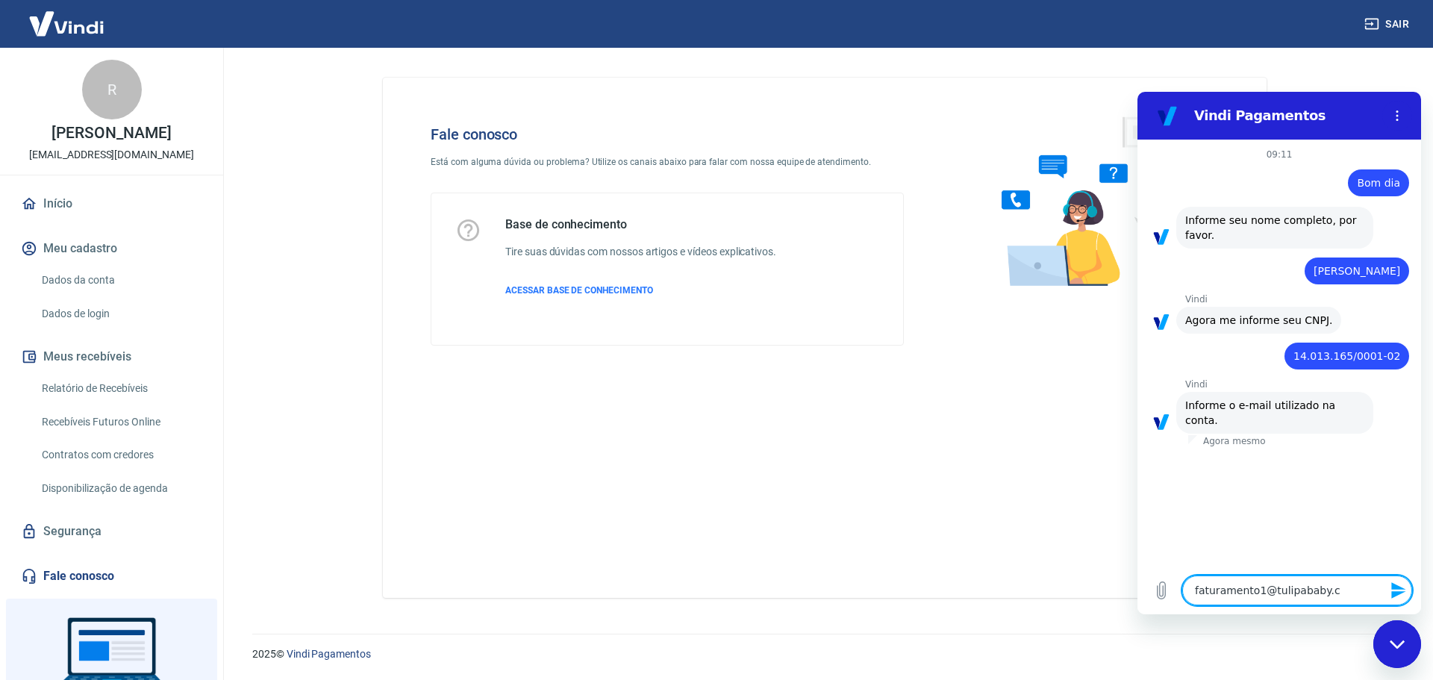
type textarea "faturamento1@tulipababy.co"
type textarea "x"
type textarea "faturamento1@tulipababy.com"
type textarea "x"
type textarea "faturamento1@tulipababy.com."
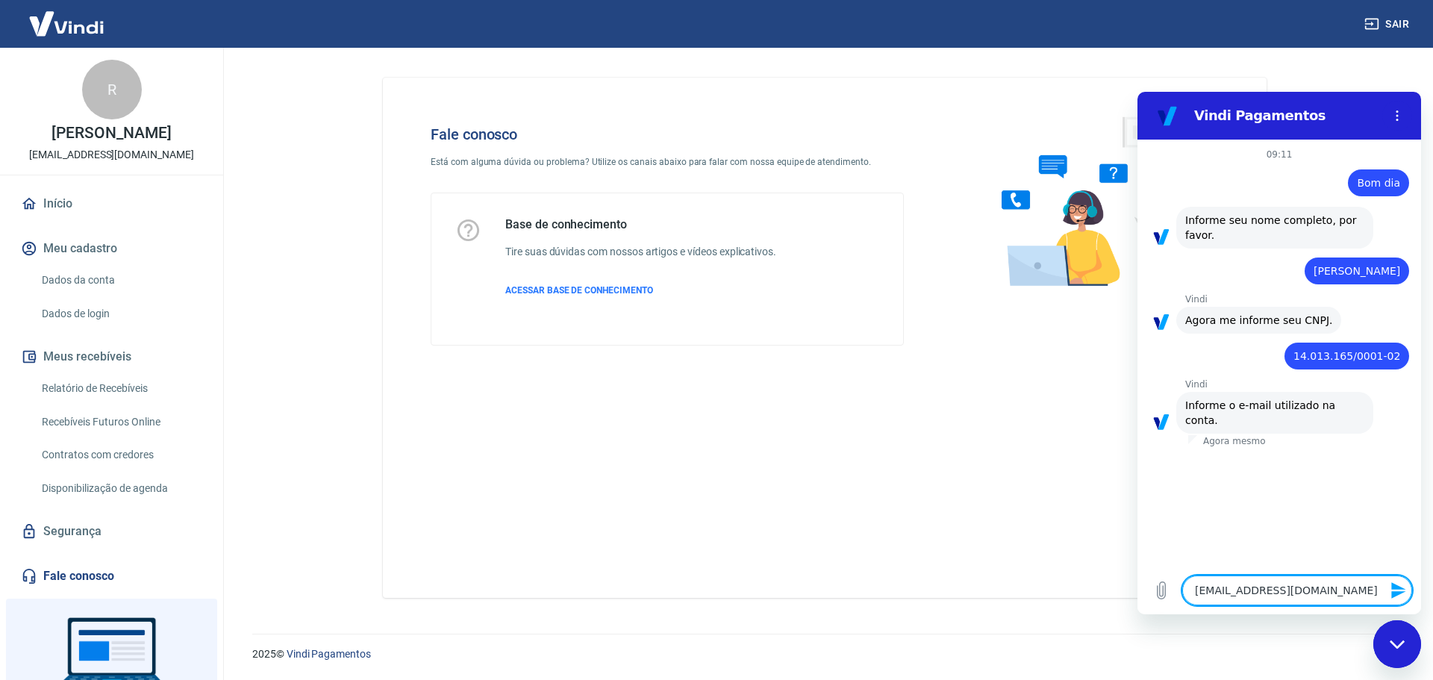
type textarea "x"
type textarea "faturamento1@tulipababy.com.b"
type textarea "x"
type textarea "faturamento1@tulipababy.com.br"
type textarea "x"
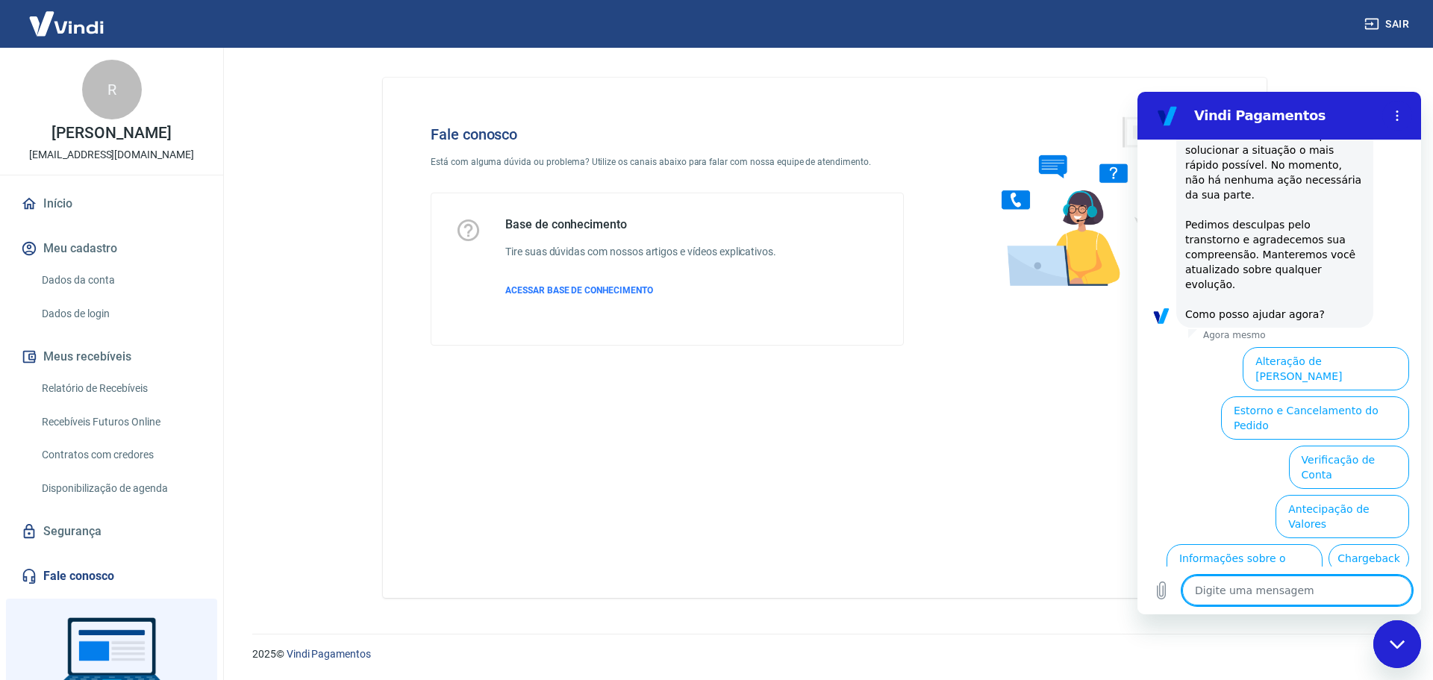
scroll to position [487, 0]
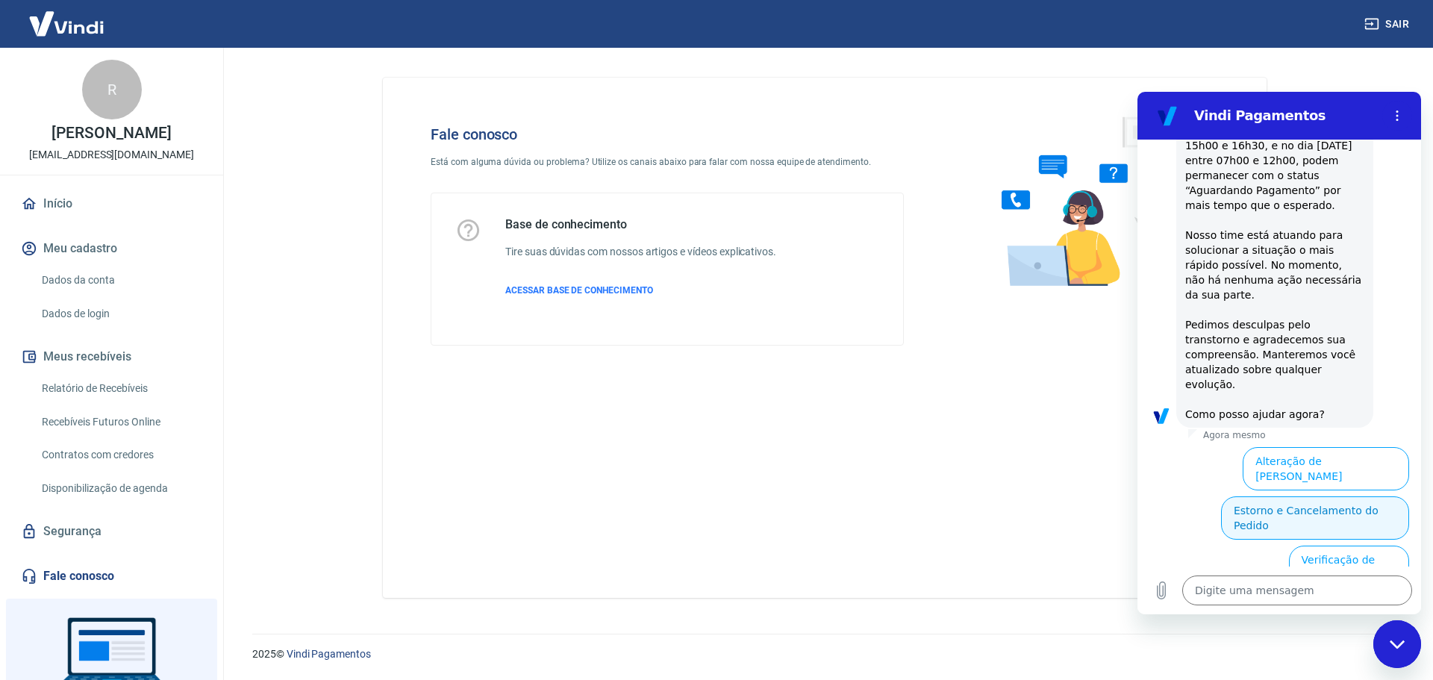
click at [1261, 496] on button "Estorno e Cancelamento do Pedido" at bounding box center [1315, 517] width 188 height 43
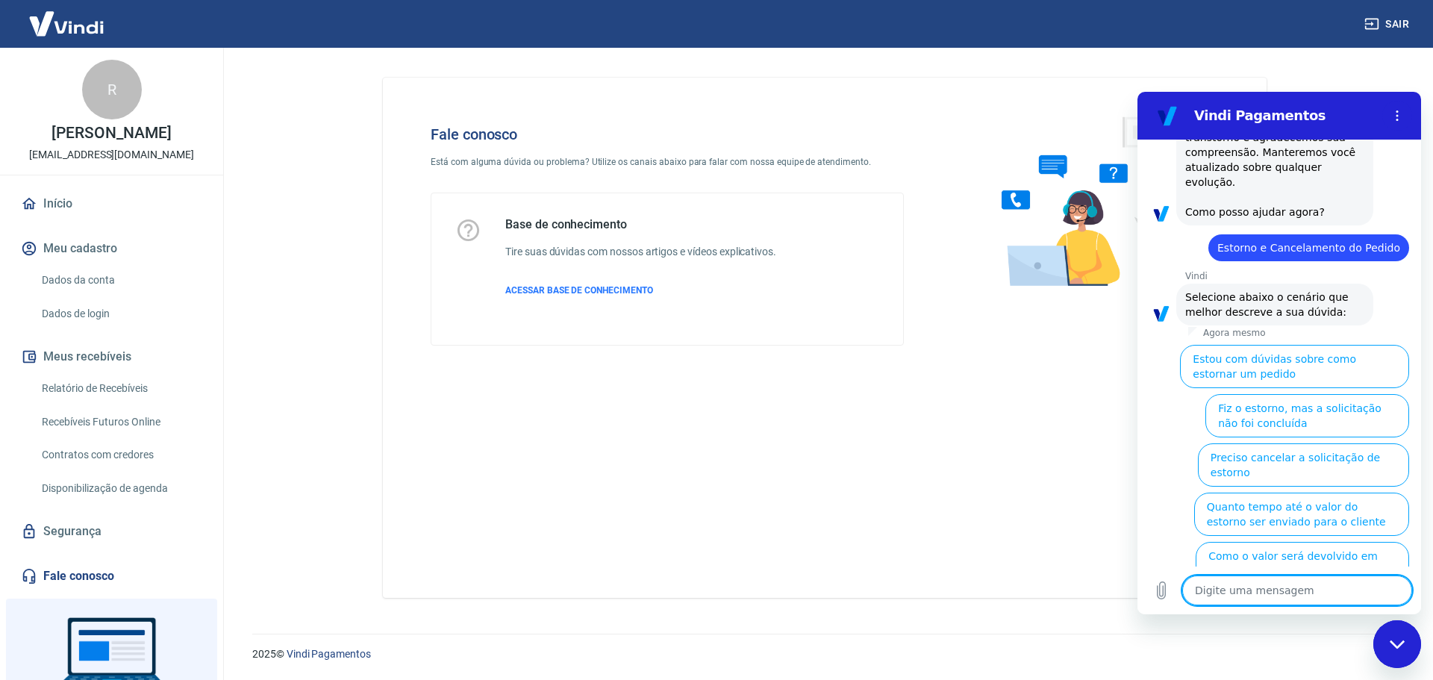
scroll to position [693, 0]
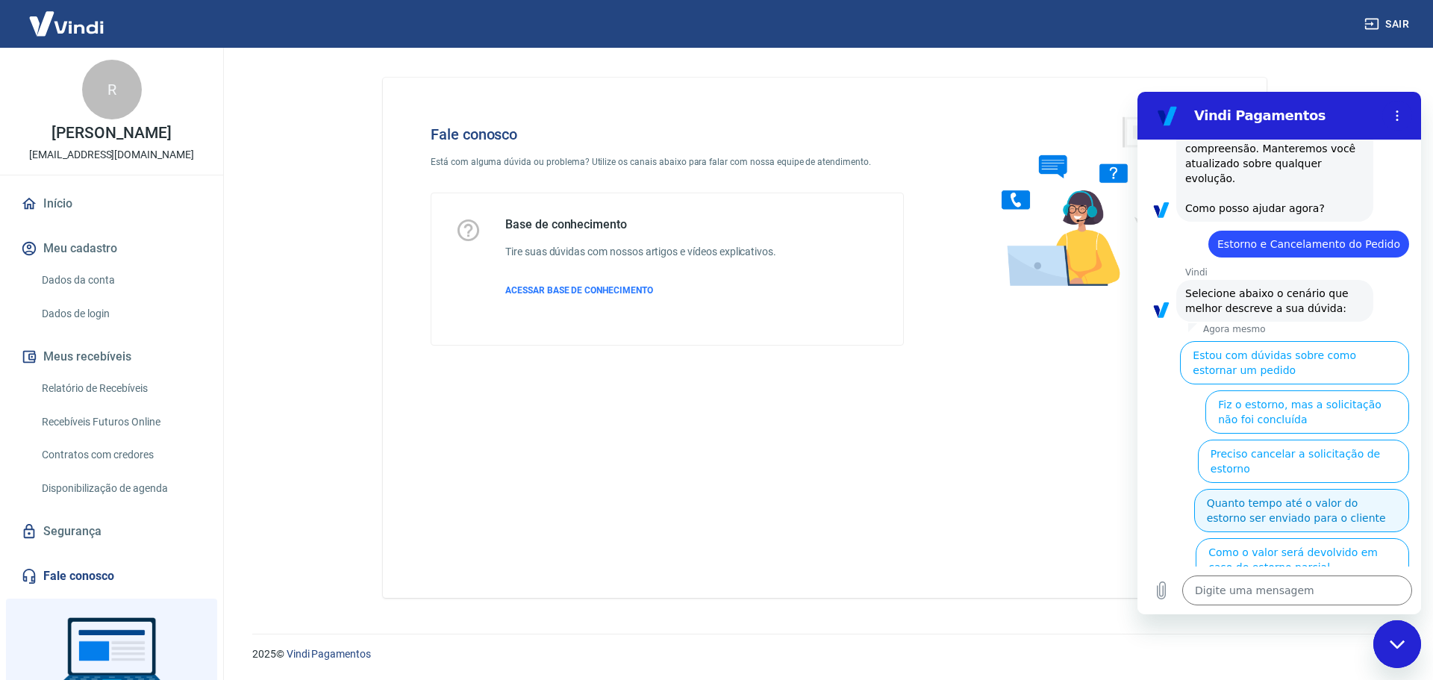
click at [1253, 489] on button "Quanto tempo até o valor do estorno ser enviado para o cliente" at bounding box center [1301, 510] width 215 height 43
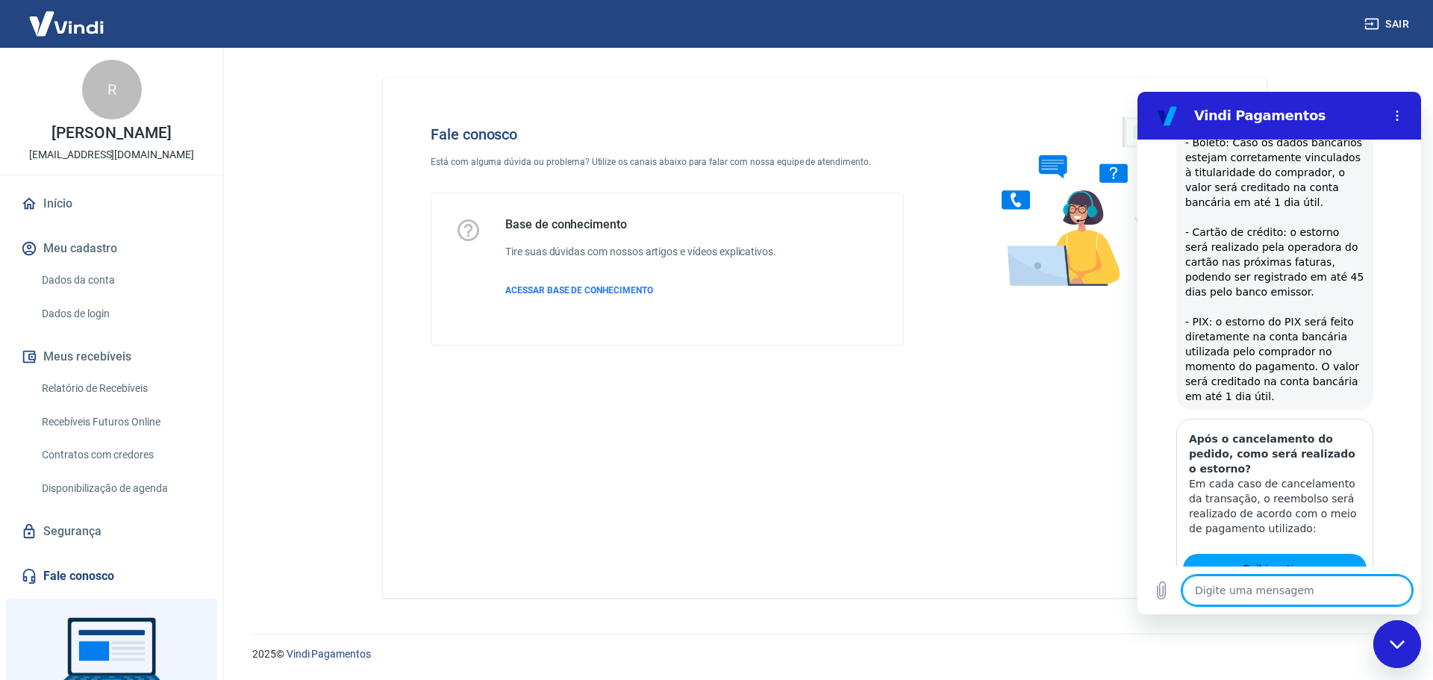
scroll to position [1108, 0]
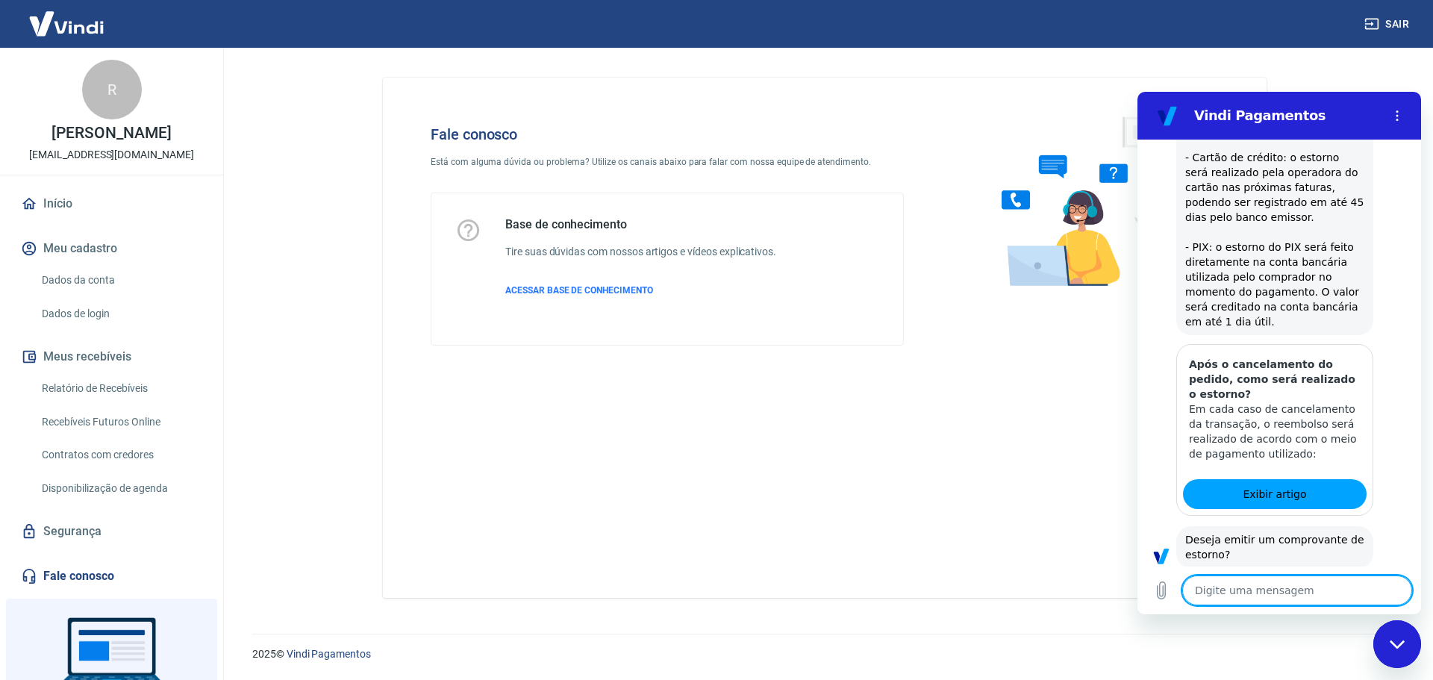
click at [1332, 587] on button "Sim" at bounding box center [1335, 601] width 43 height 28
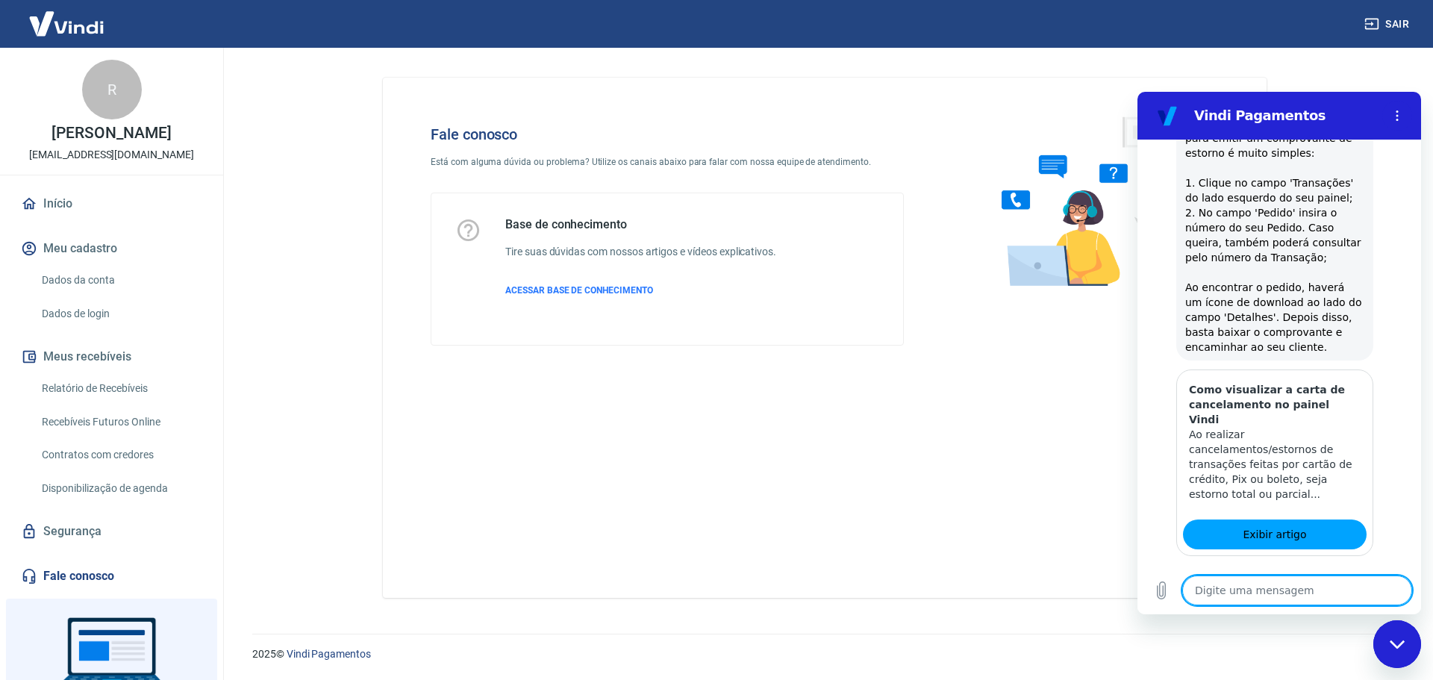
scroll to position [1665, 0]
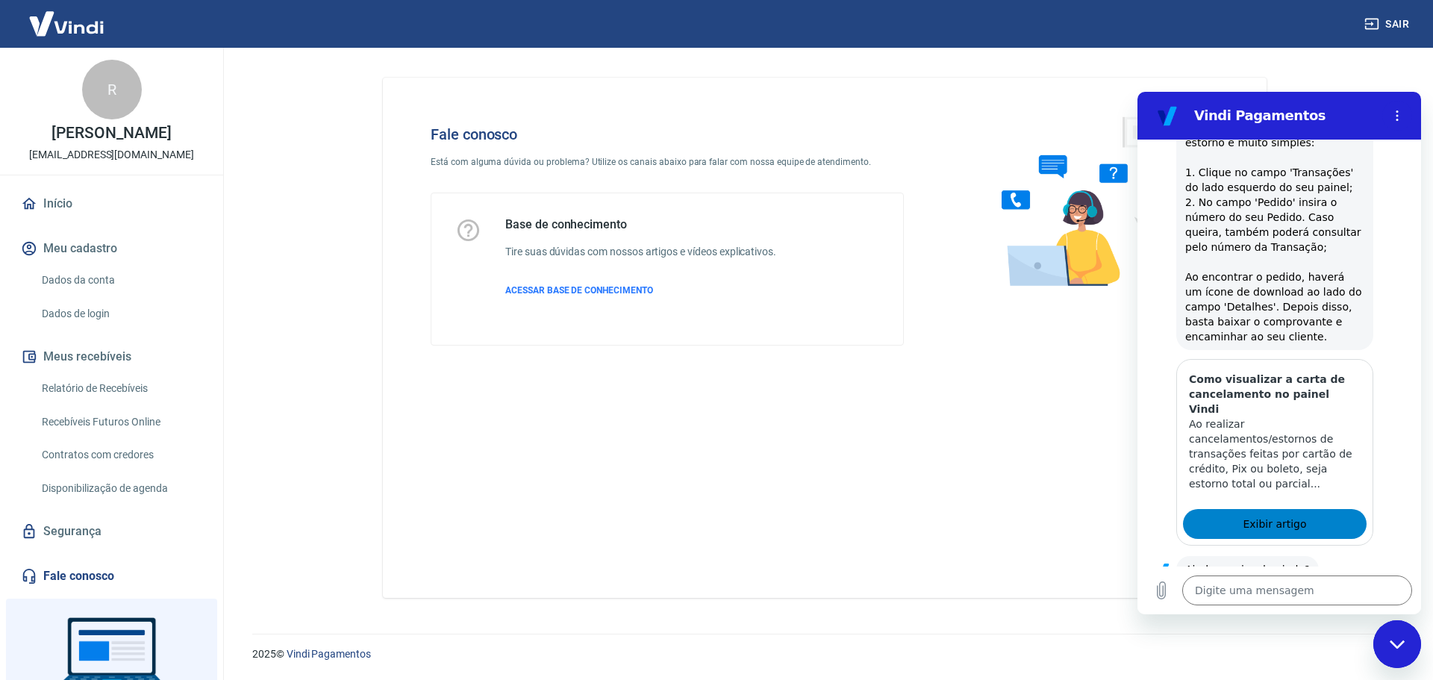
click at [1272, 515] on span "Exibir artigo" at bounding box center [1274, 524] width 63 height 18
click at [1317, 602] on button "Sim" at bounding box center [1335, 616] width 43 height 28
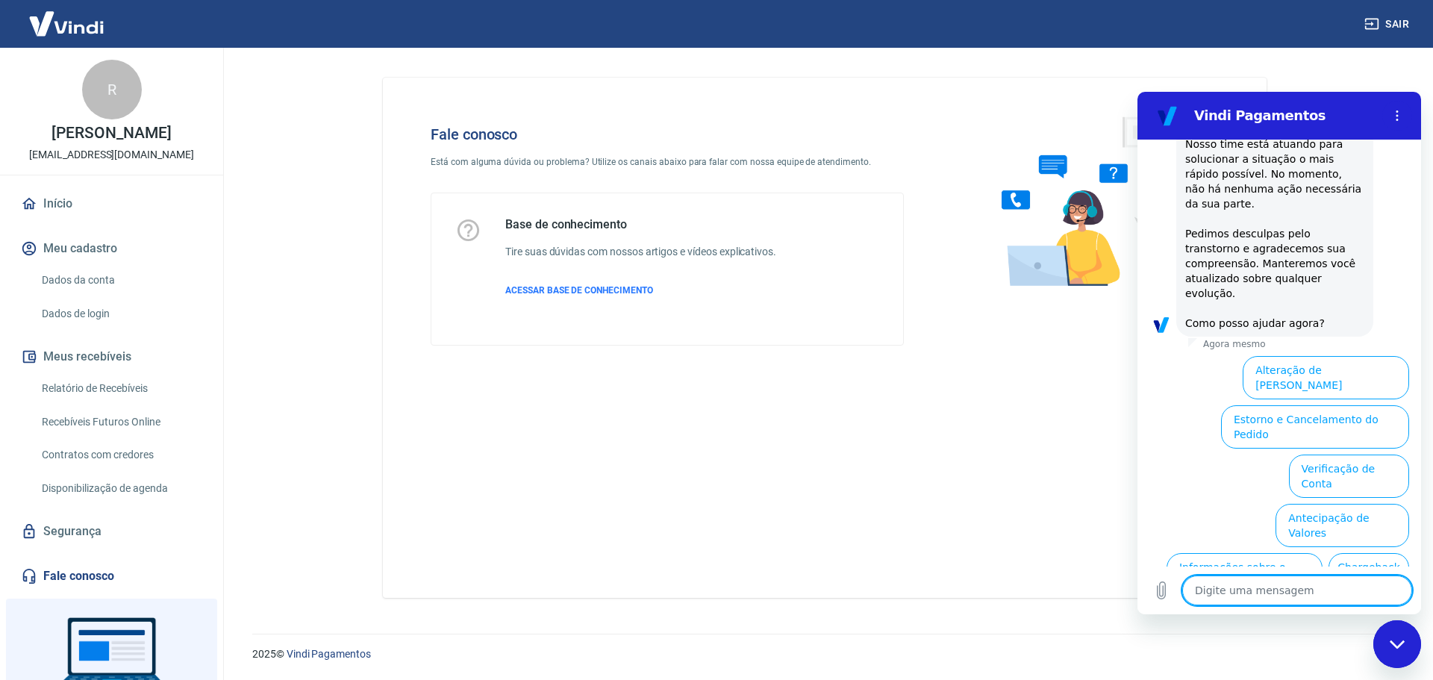
scroll to position [2398, 0]
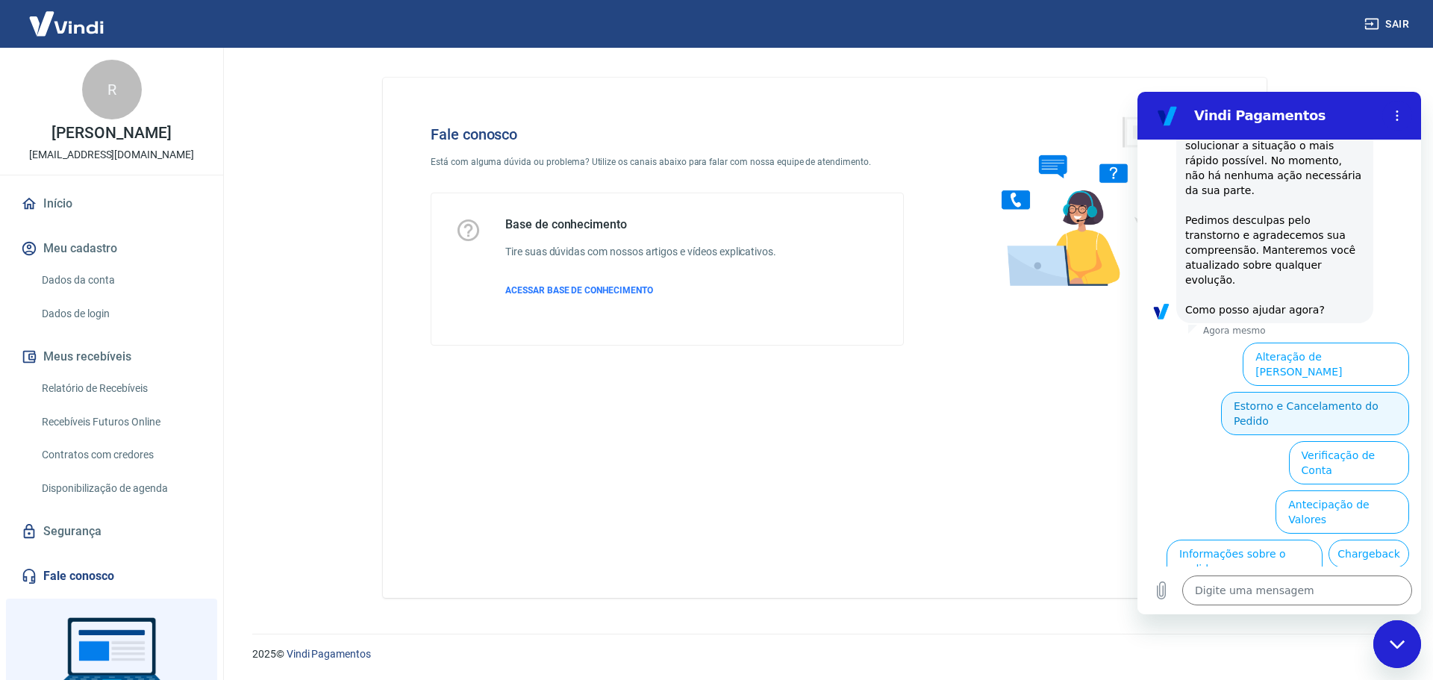
click at [1268, 392] on button "Estorno e Cancelamento do Pedido" at bounding box center [1315, 413] width 188 height 43
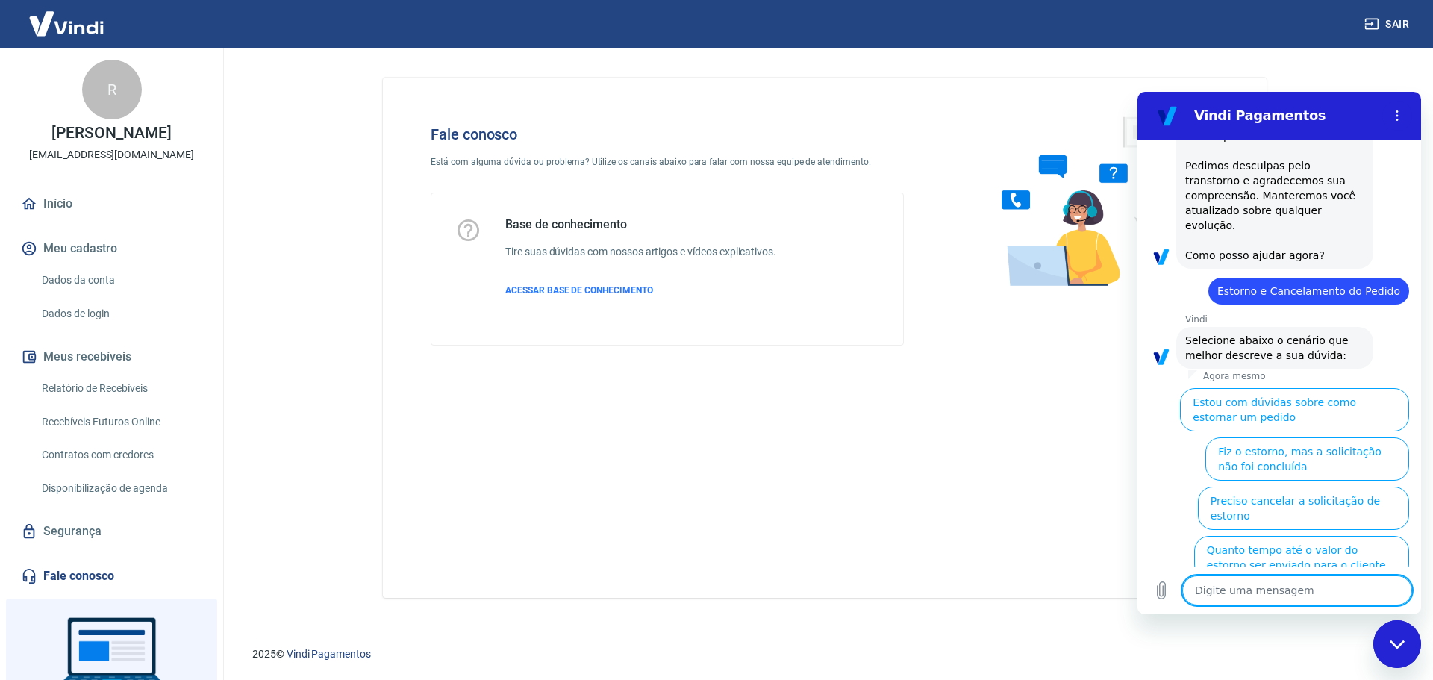
scroll to position [2455, 0]
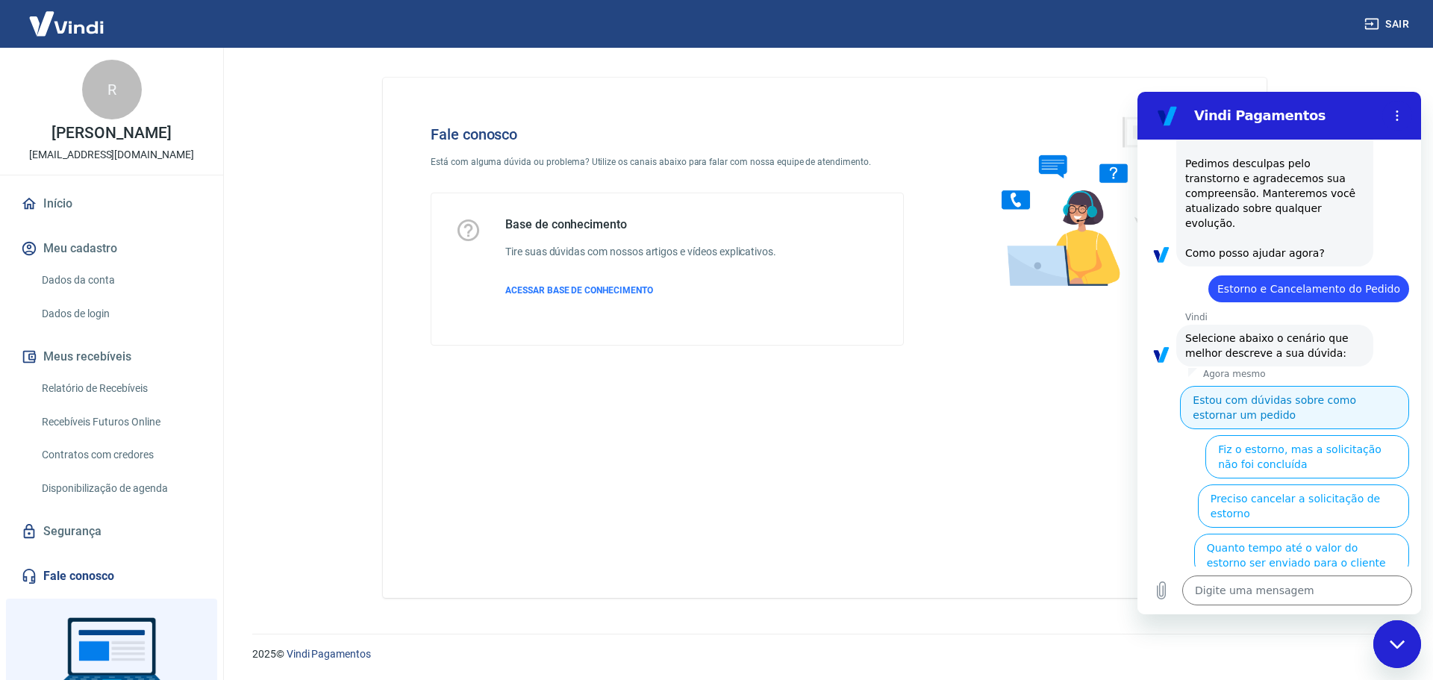
click at [1226, 386] on button "Estou com dúvidas sobre como estornar um pedido" at bounding box center [1294, 407] width 229 height 43
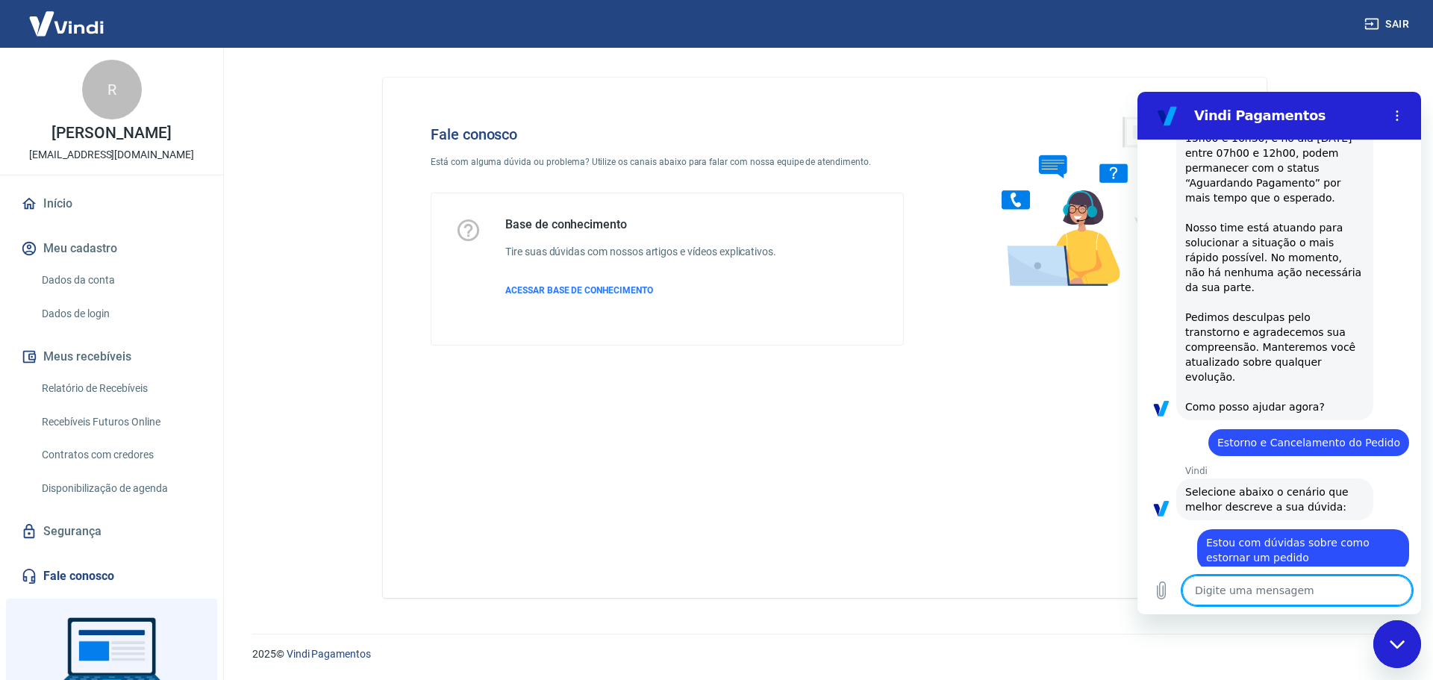
scroll to position [2407, 0]
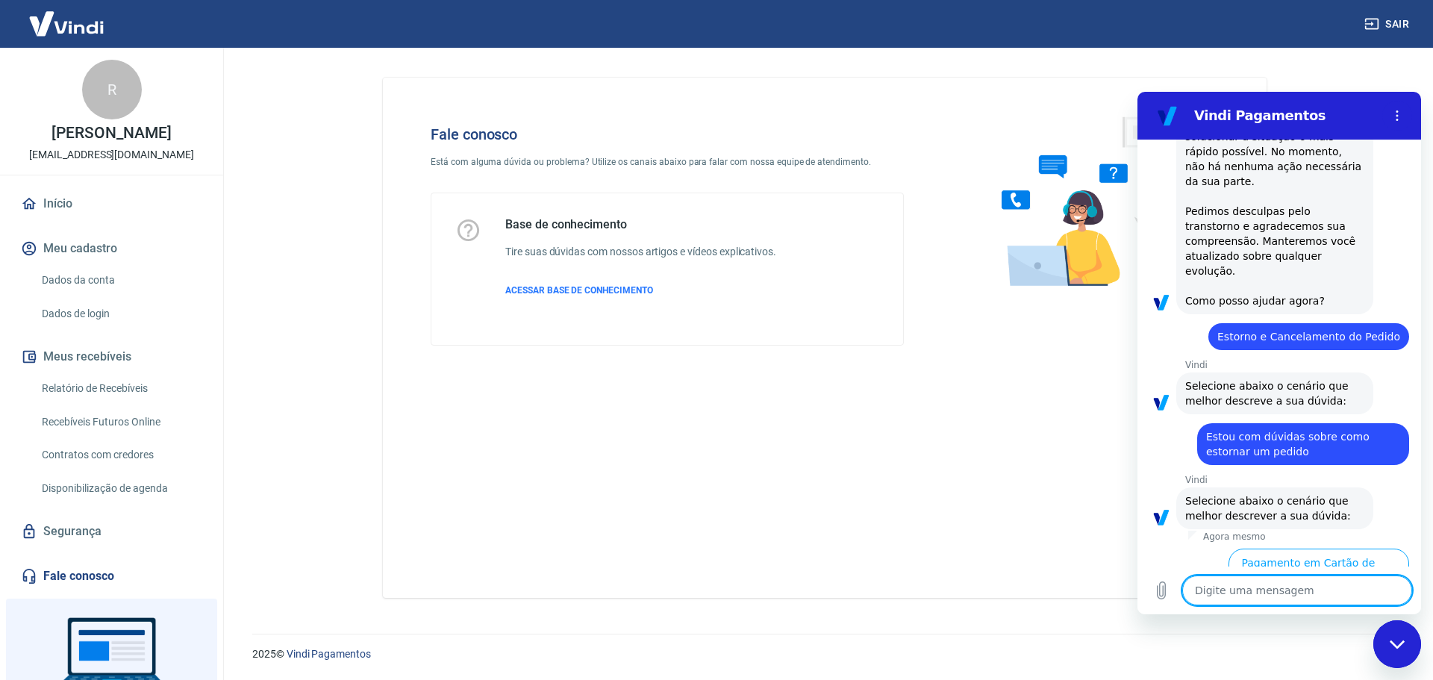
click at [1275, 598] on button "Pagamento em Pix" at bounding box center [1219, 619] width 112 height 43
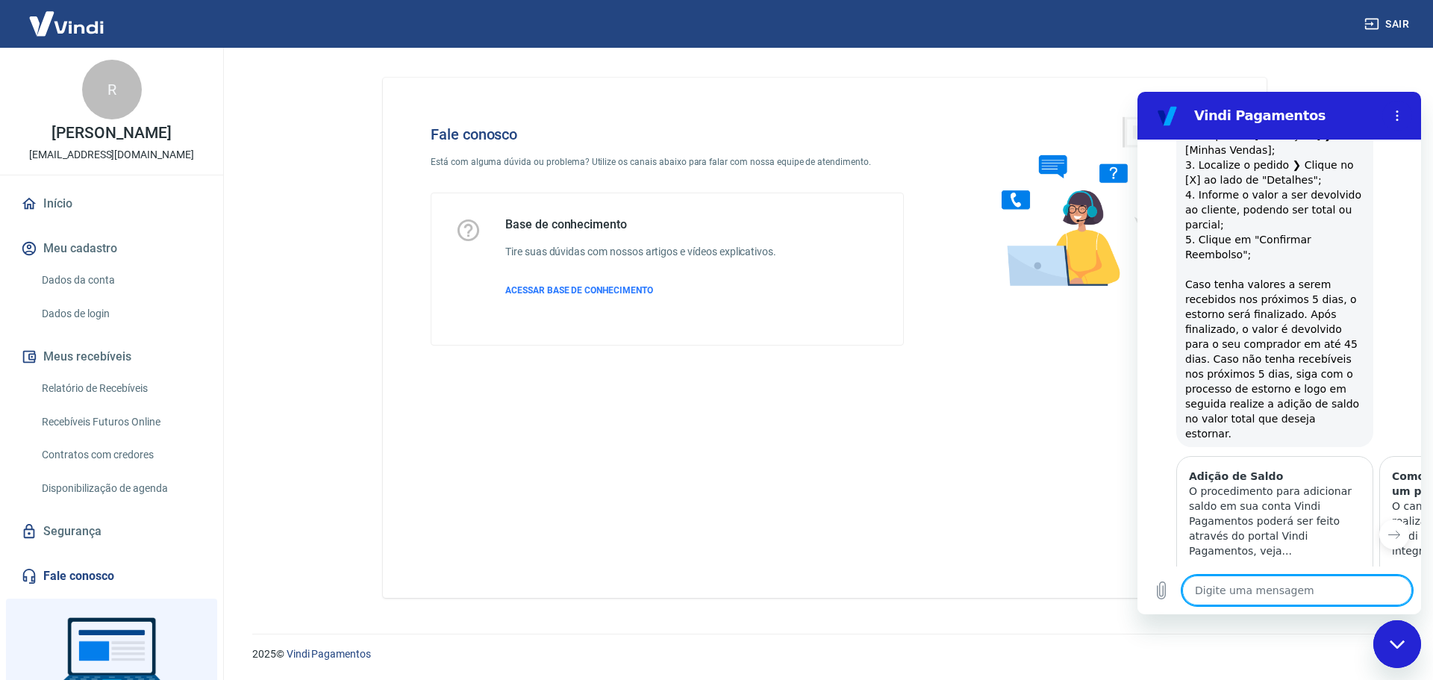
scroll to position [3030, 0]
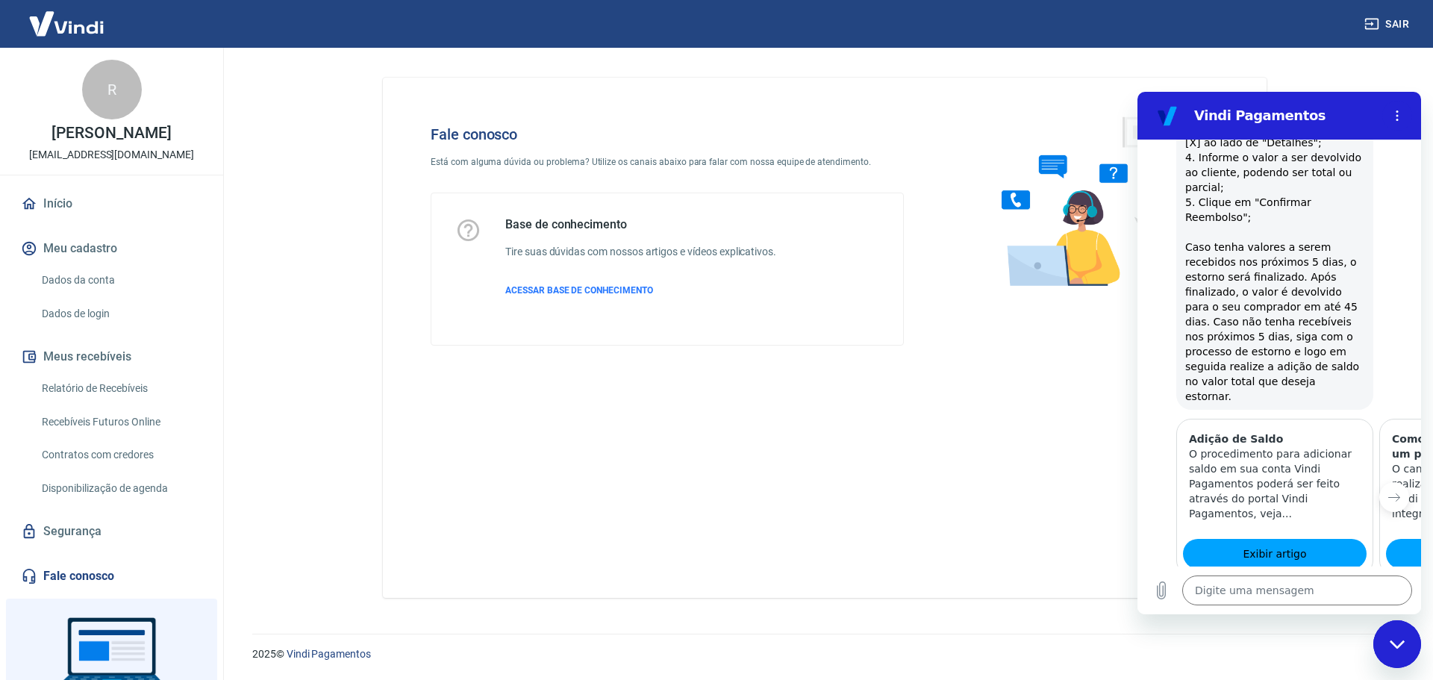
click at [1323, 632] on button "Sim" at bounding box center [1335, 646] width 43 height 28
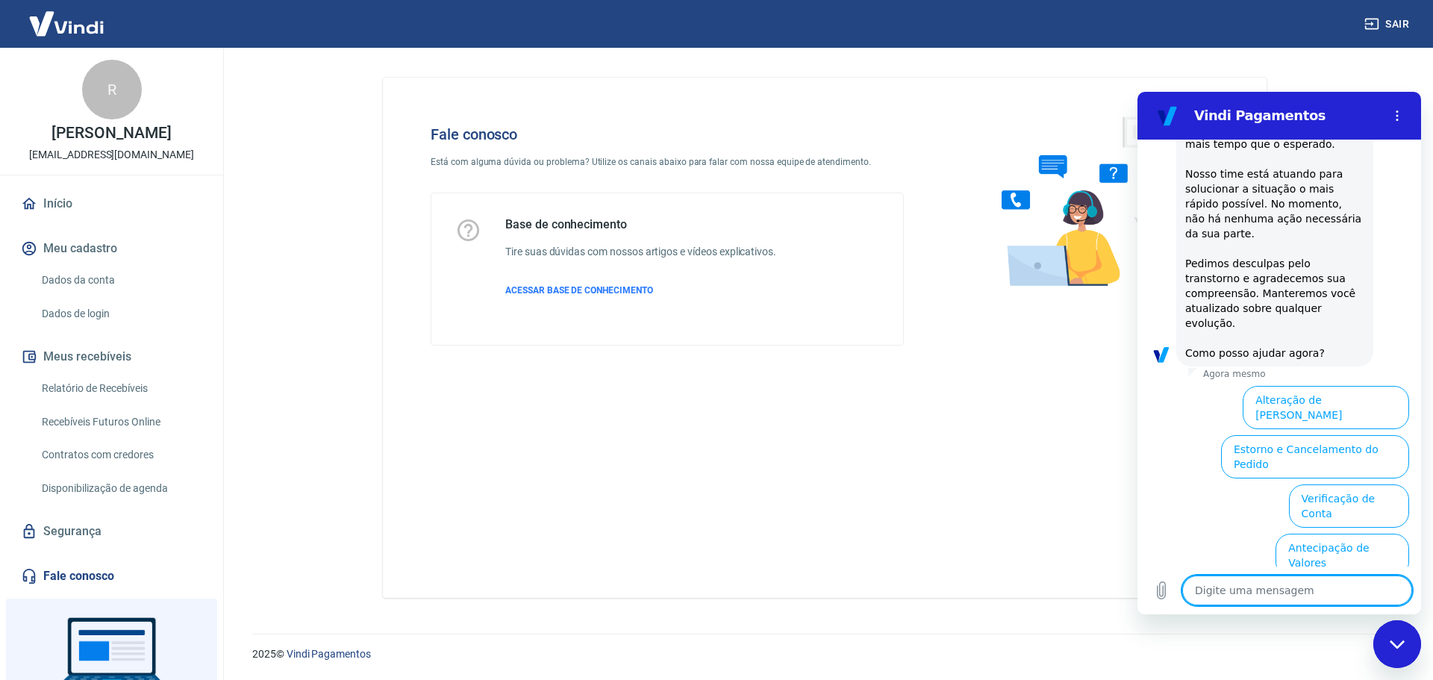
scroll to position [3763, 0]
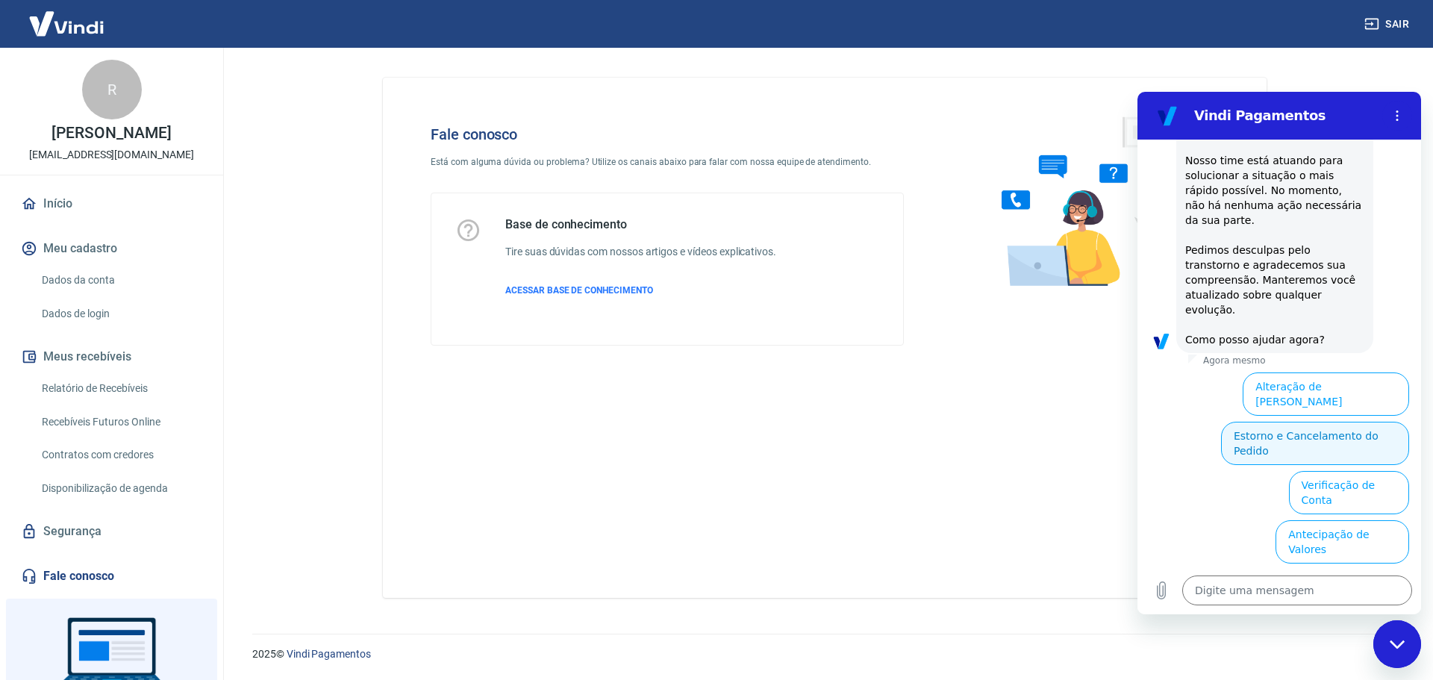
click at [1275, 422] on button "Estorno e Cancelamento do Pedido" at bounding box center [1315, 443] width 188 height 43
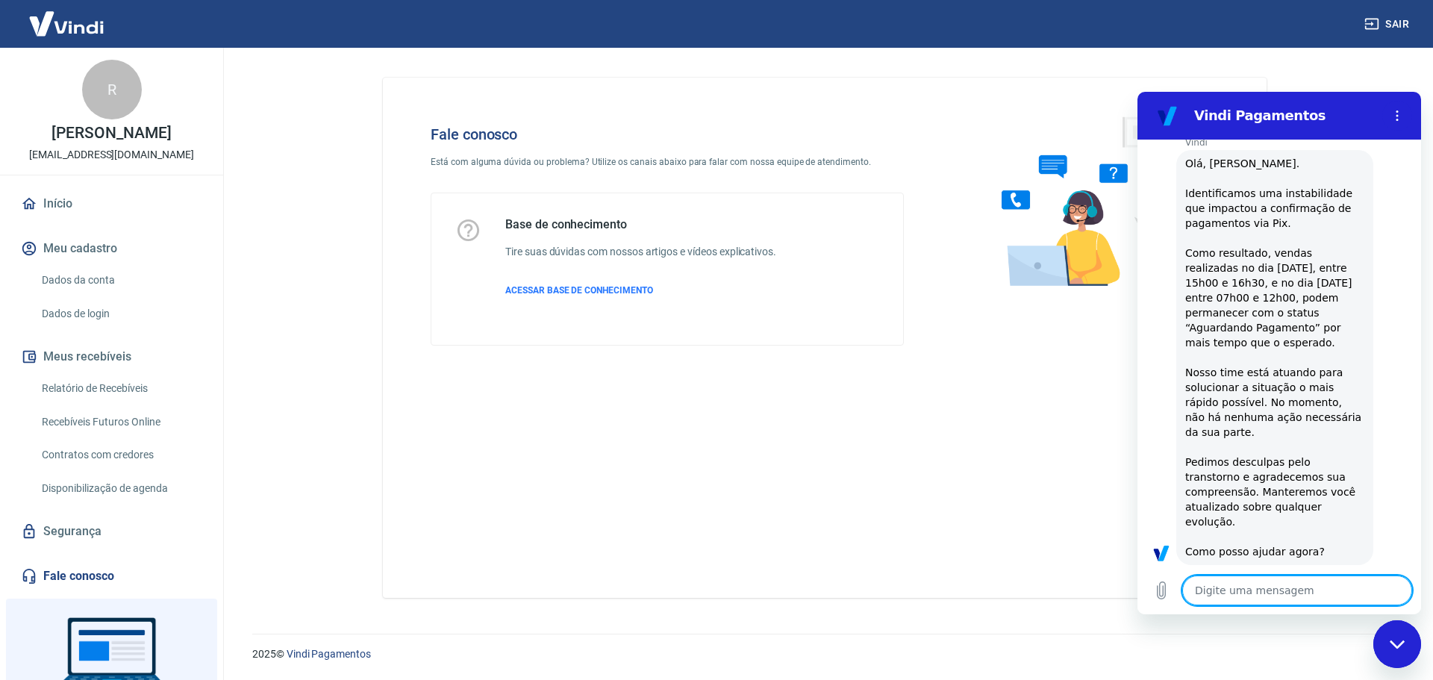
scroll to position [3820, 0]
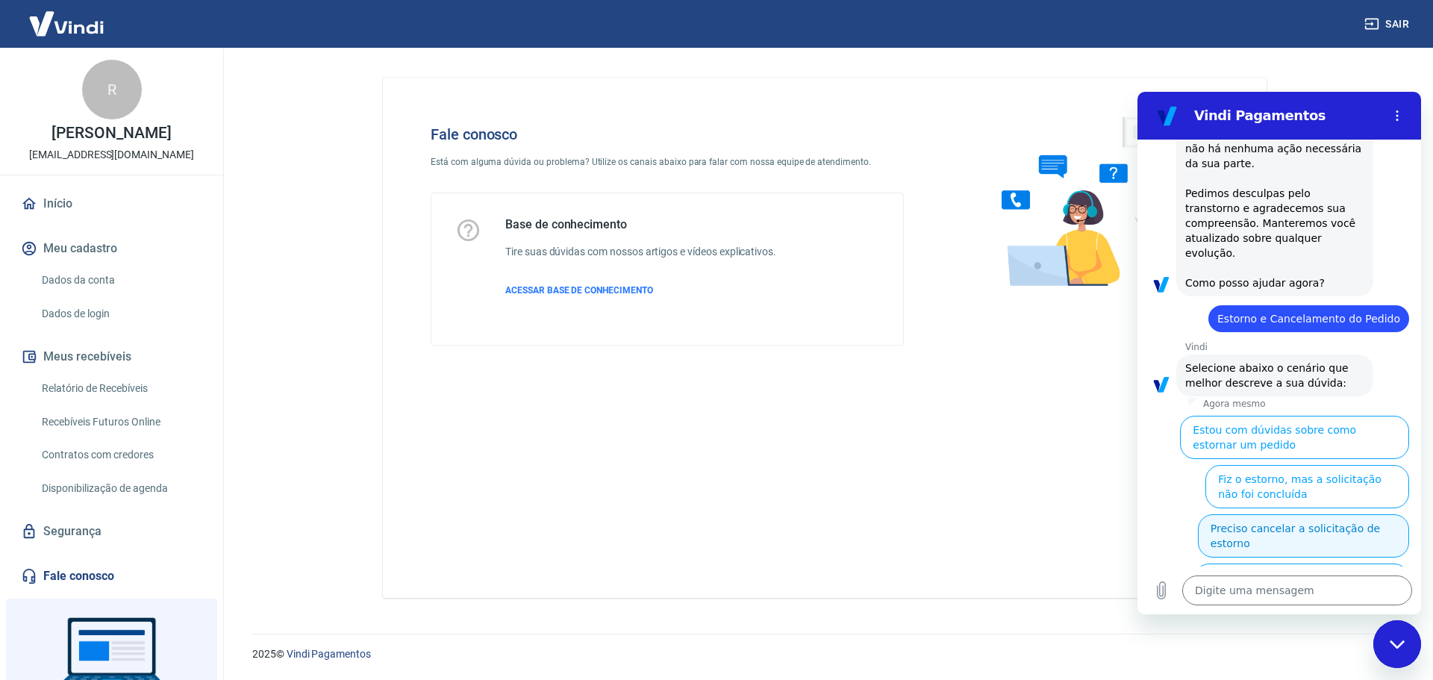
click at [1240, 514] on button "Preciso cancelar a solicitação de estorno" at bounding box center [1303, 535] width 211 height 43
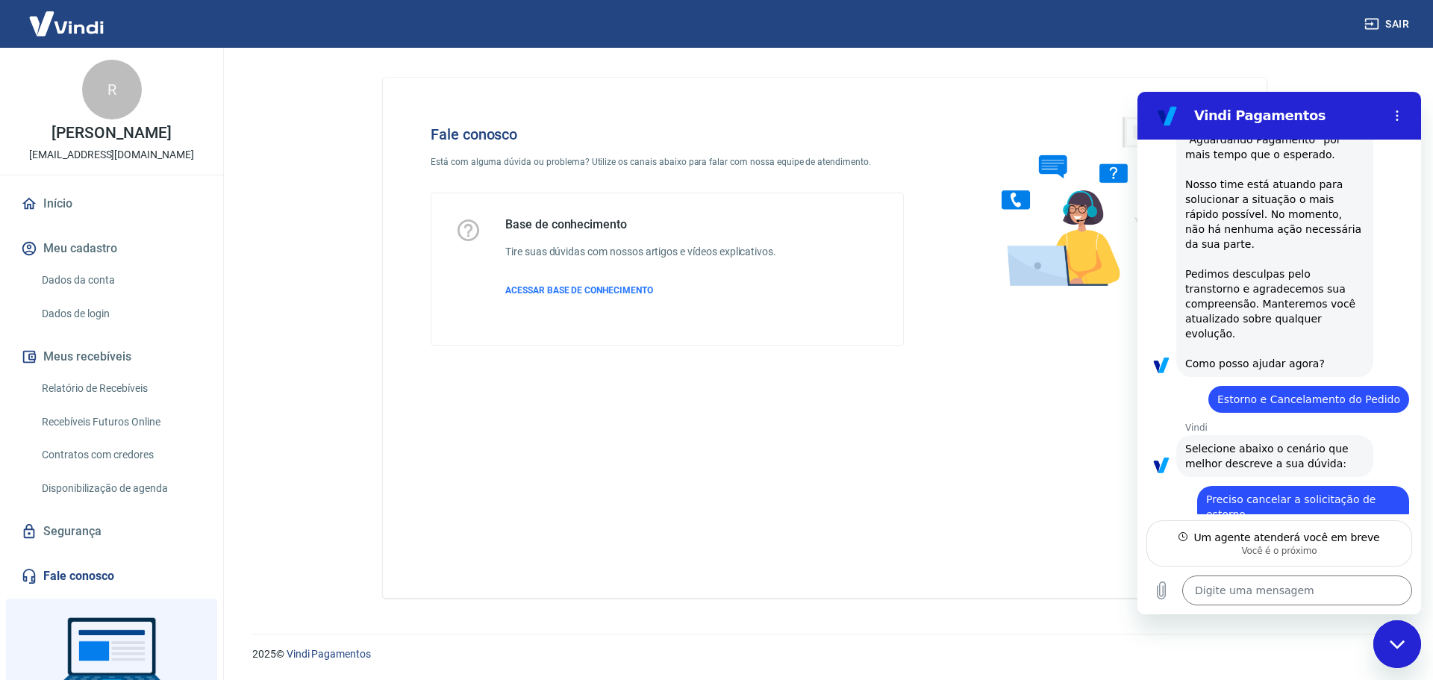
scroll to position [3737, 0]
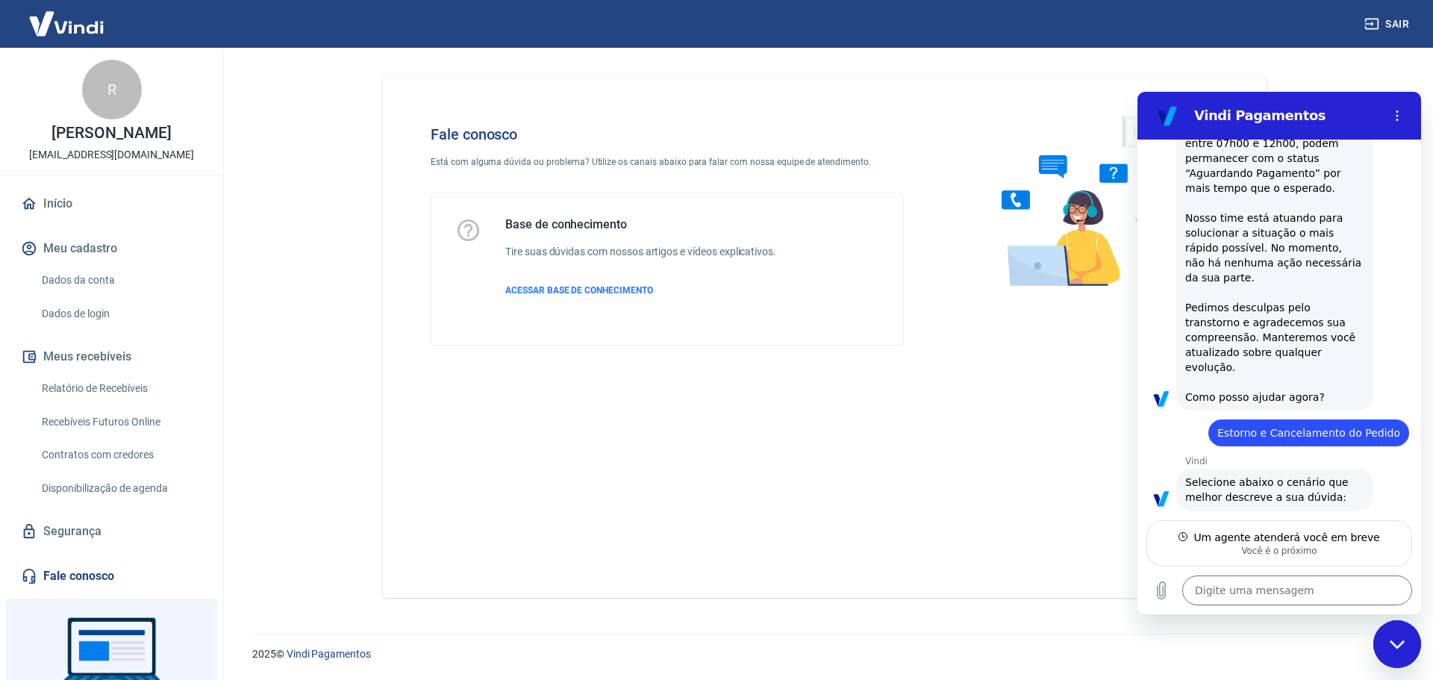
type textarea "x"
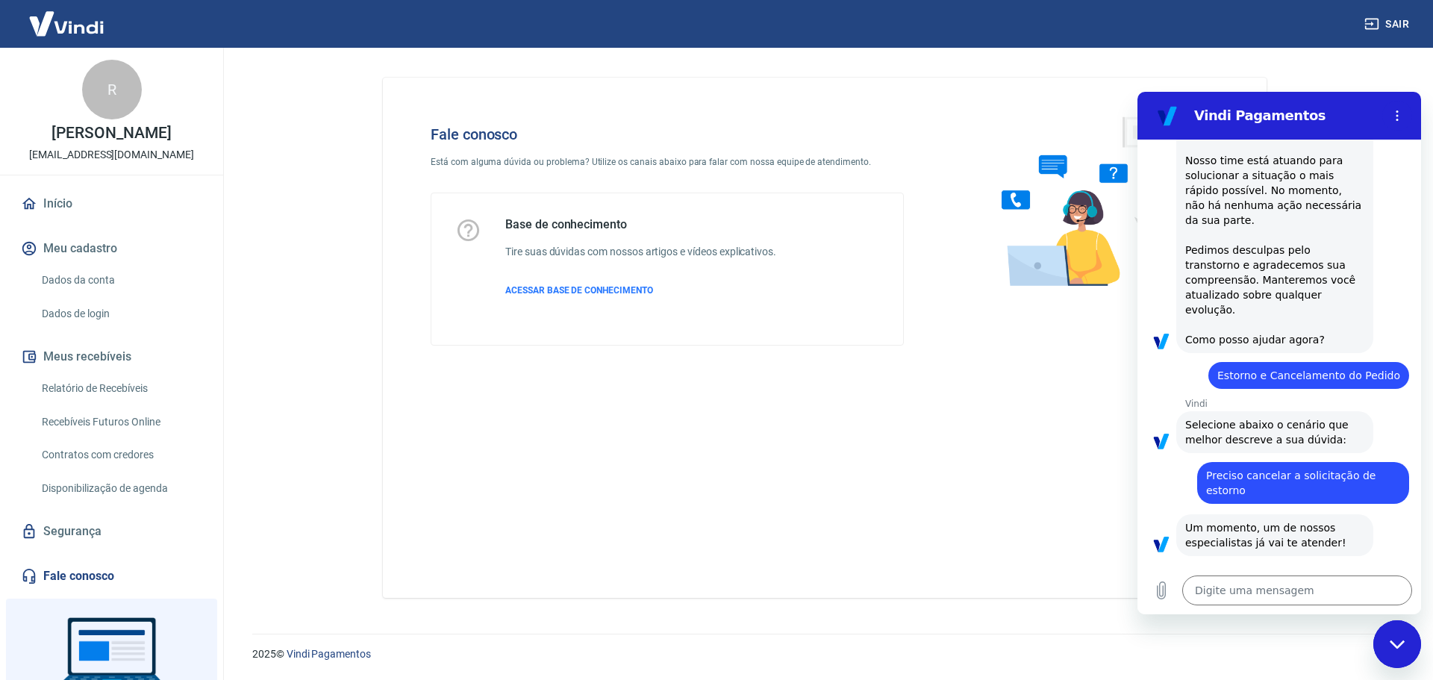
scroll to position [3766, 0]
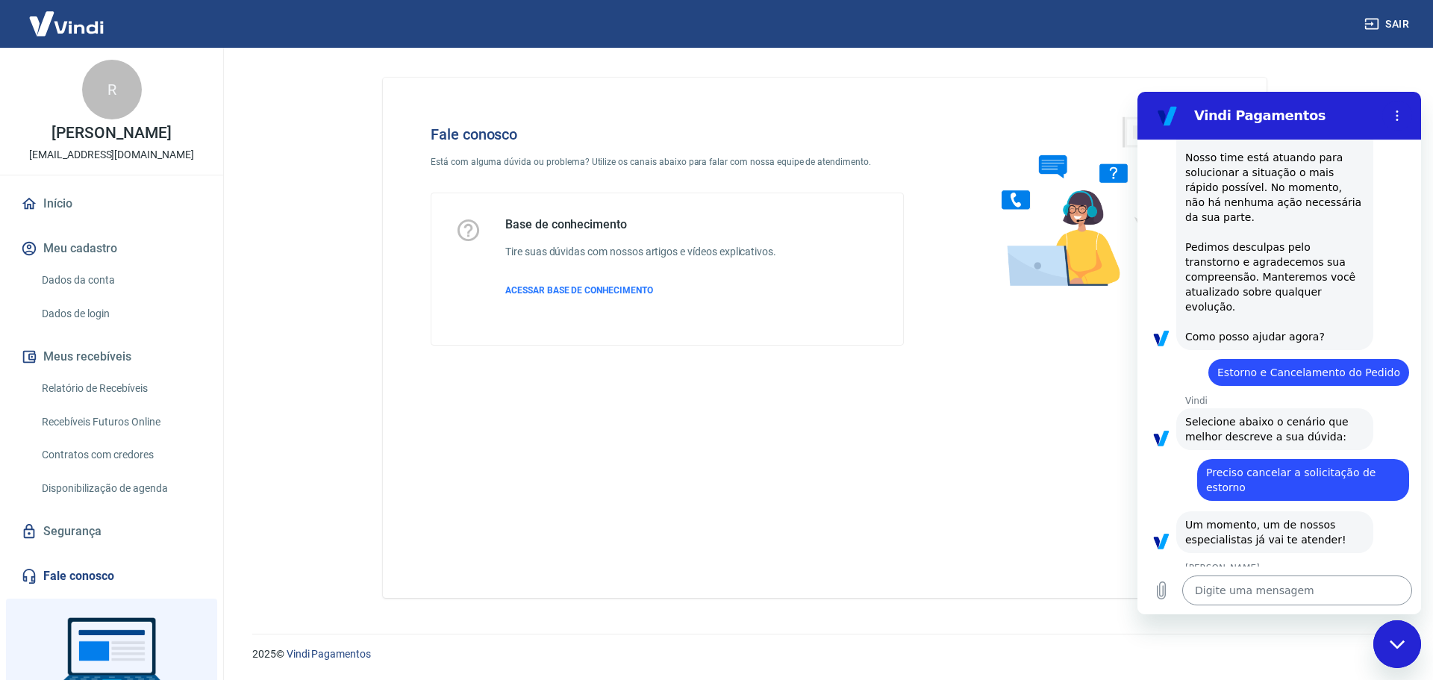
click at [1273, 581] on textarea at bounding box center [1297, 591] width 230 height 30
type textarea "R"
type textarea "x"
type textarea "Ro"
type textarea "x"
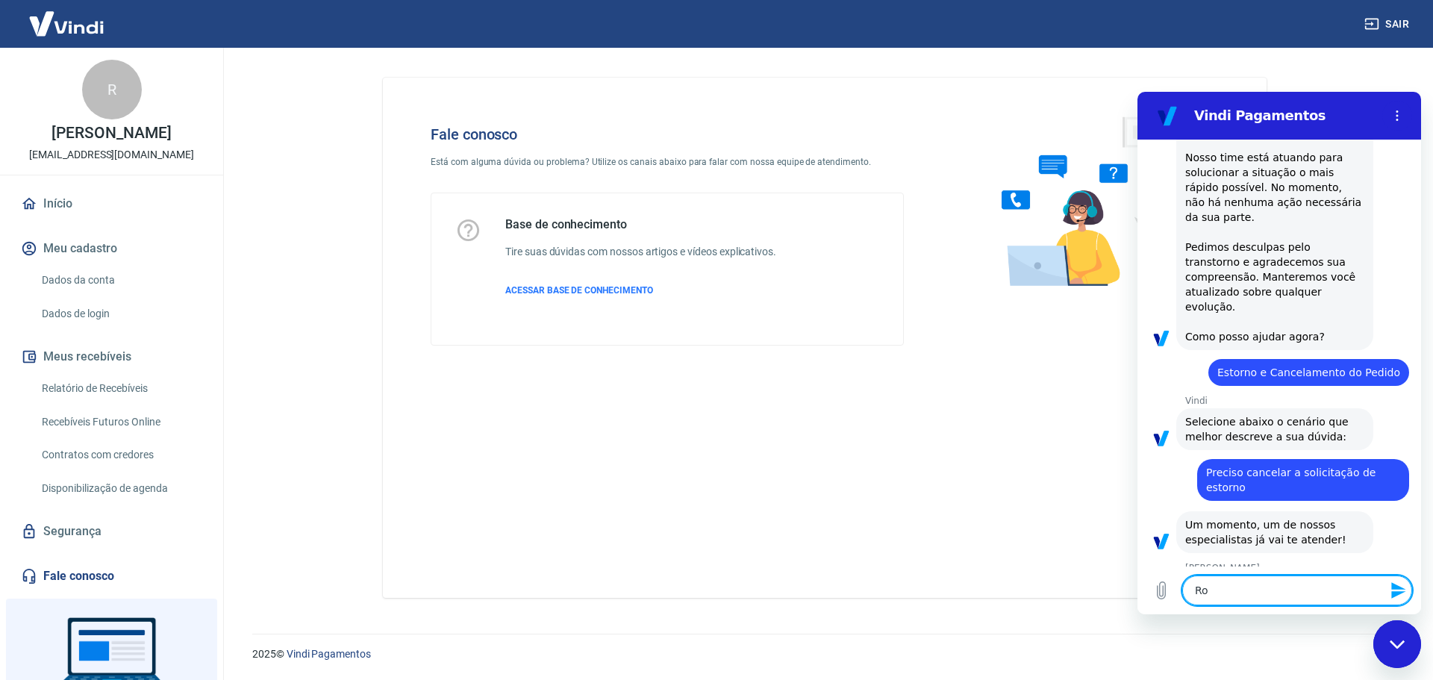
type textarea "Ros"
type textarea "x"
type textarea "Rosa"
type textarea "x"
type textarea "Rosag"
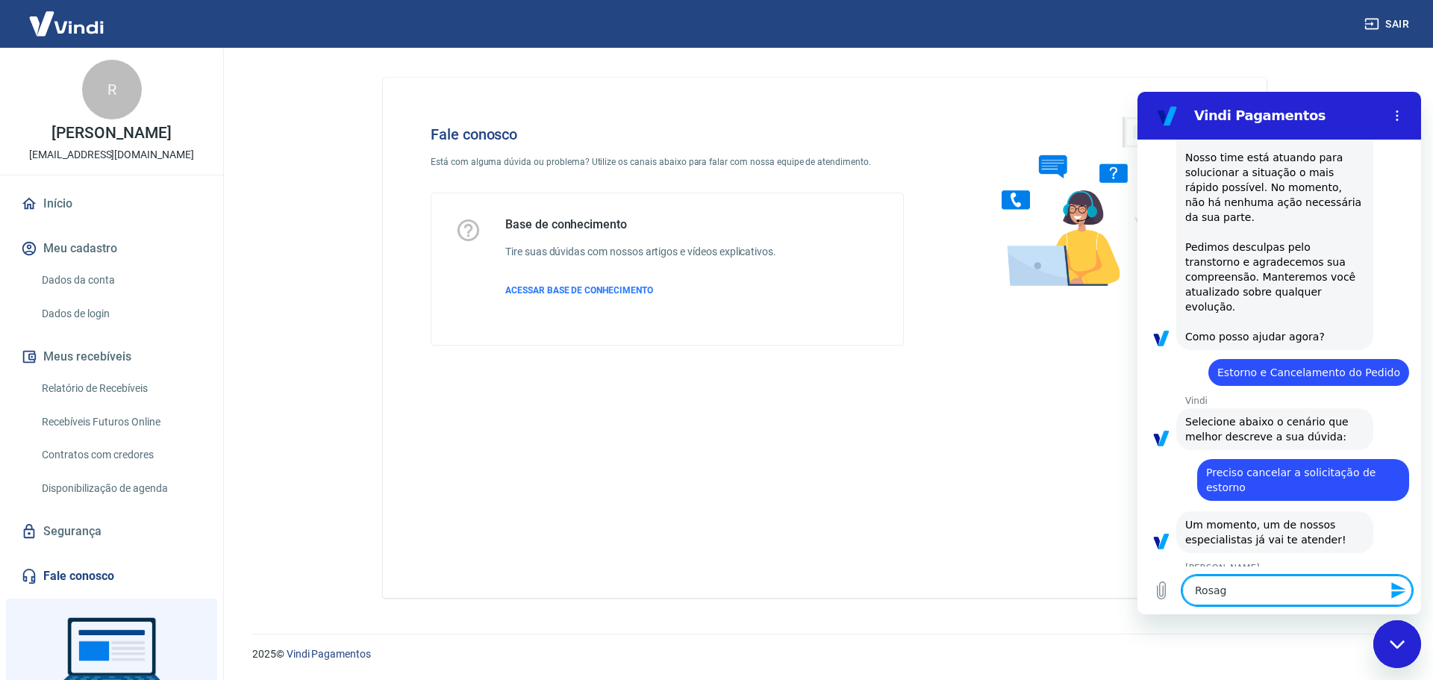
type textarea "x"
type textarea "Rosage"
type textarea "x"
type textarea "Rosag"
type textarea "x"
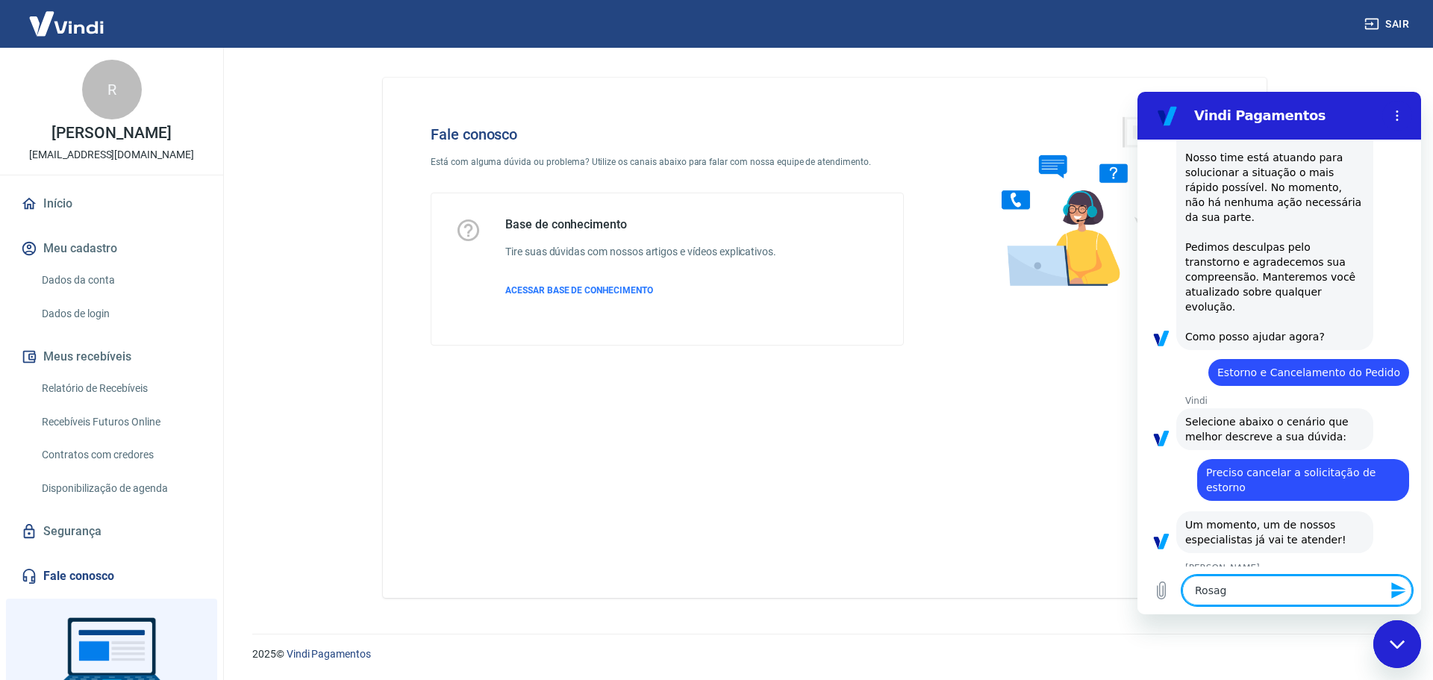
type textarea "Rosa"
type textarea "x"
type textarea "Ros"
type textarea "x"
type textarea "Ro"
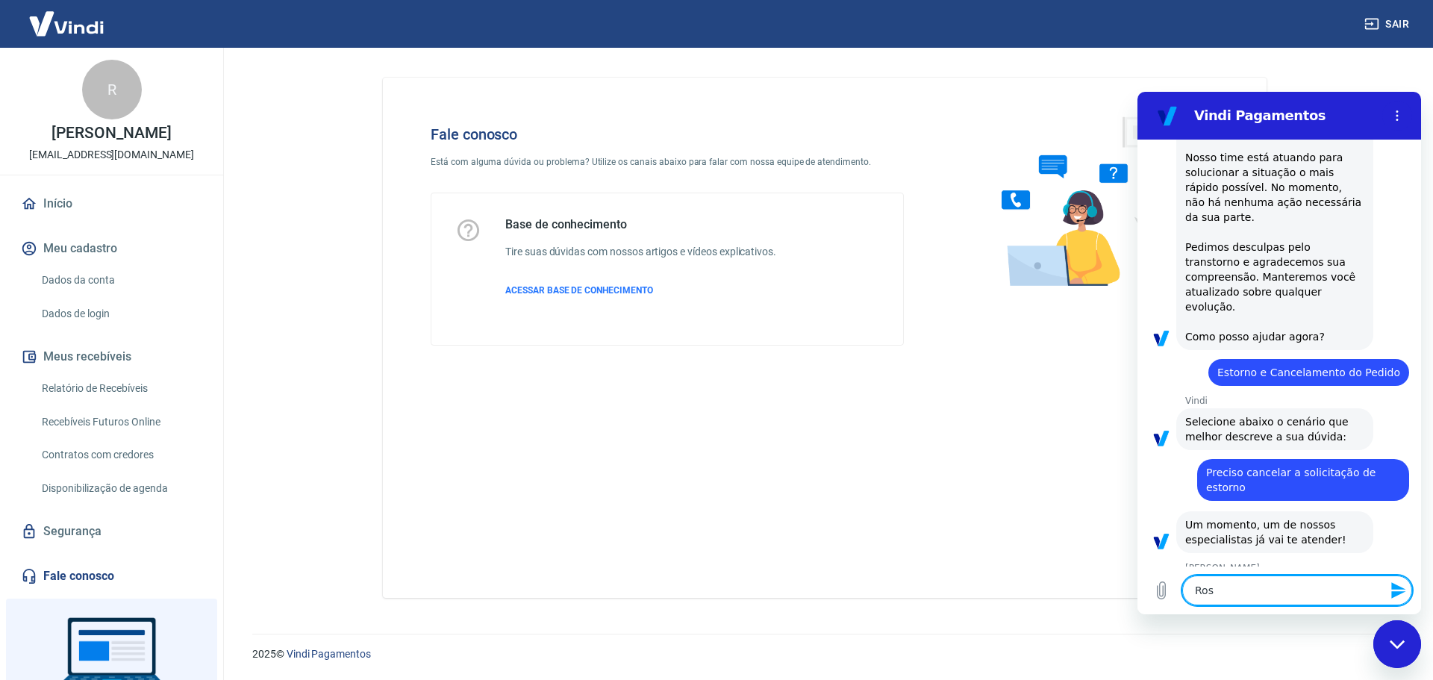
type textarea "x"
type textarea "R"
type textarea "x"
type textarea "B"
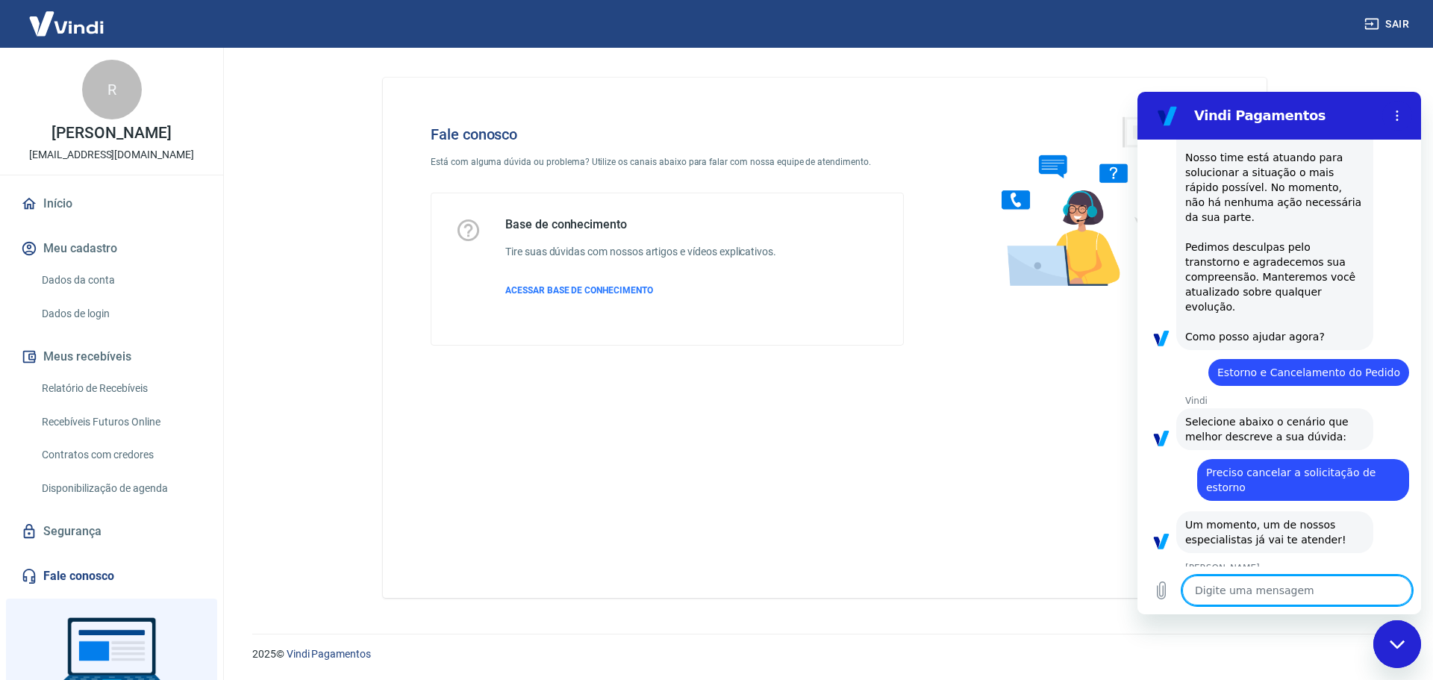
type textarea "x"
type textarea "Bo"
type textarea "x"
type textarea "Bom"
type textarea "x"
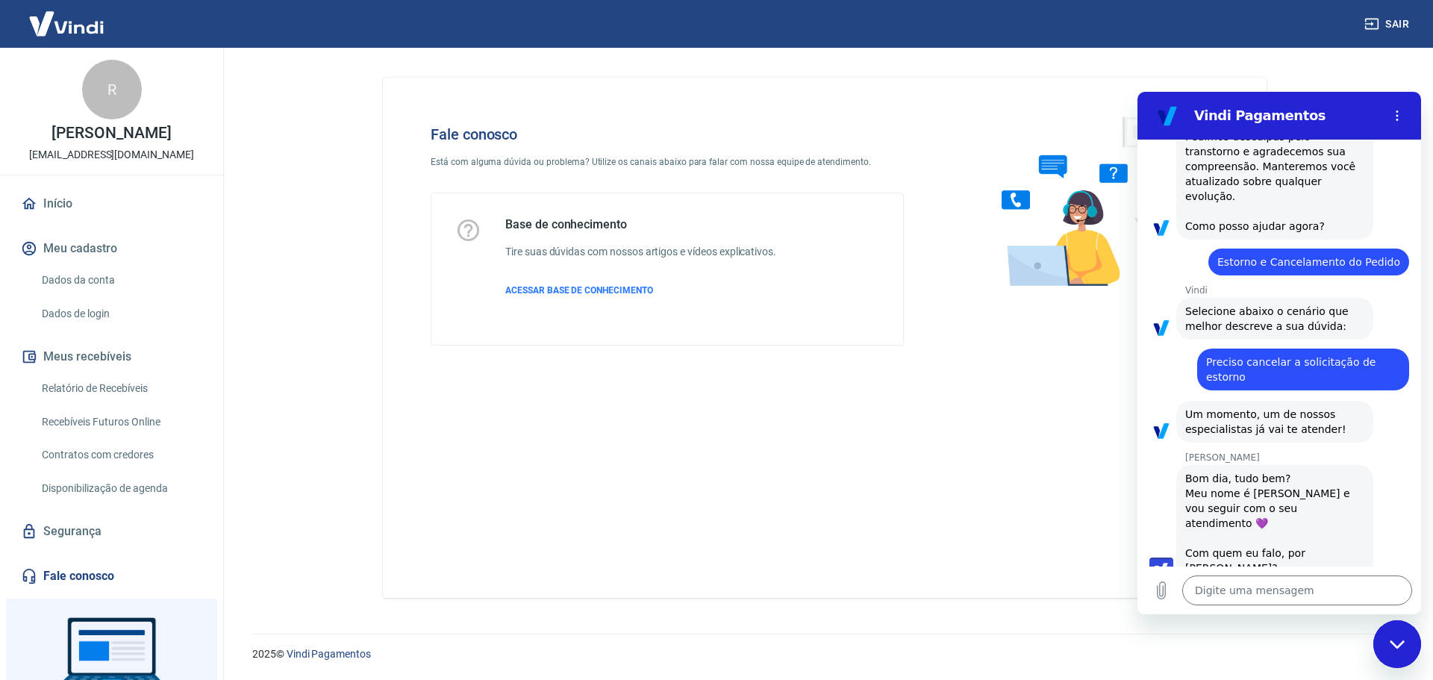
scroll to position [3879, 0]
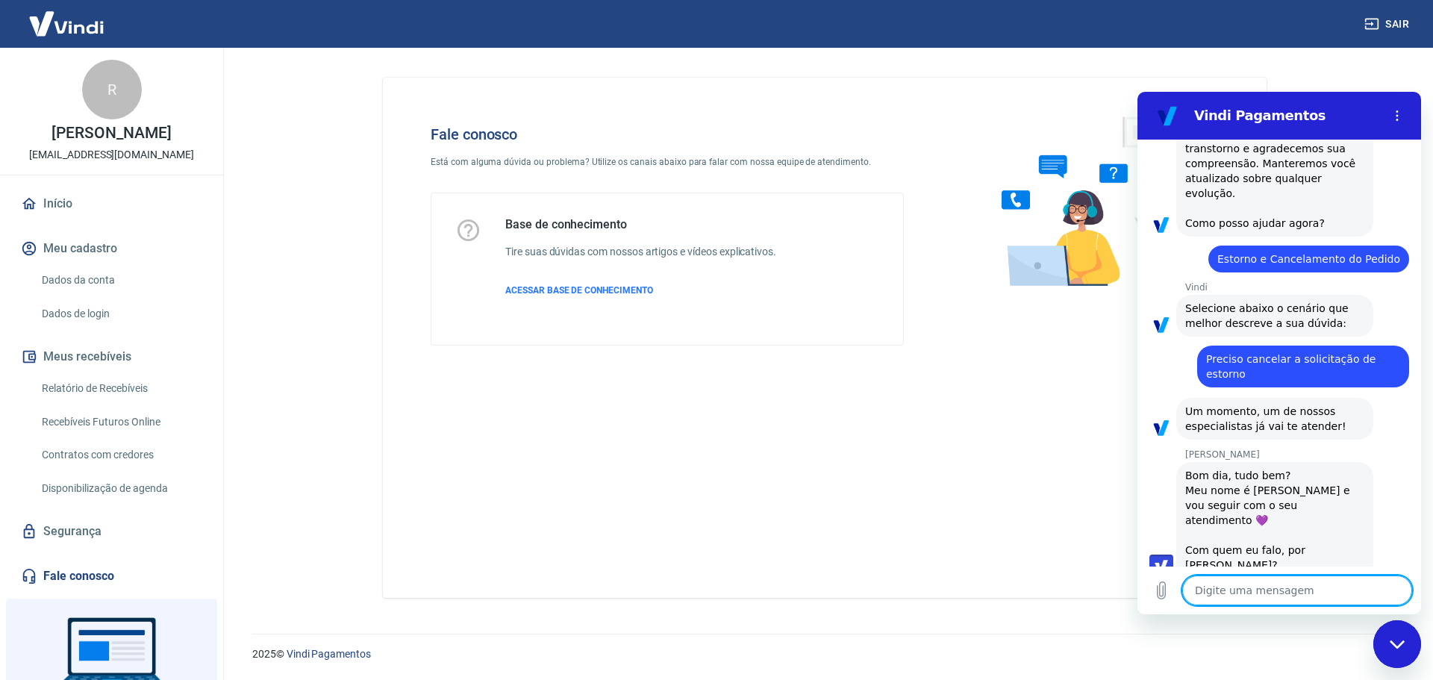
click at [1243, 593] on textarea at bounding box center [1297, 591] width 230 height 30
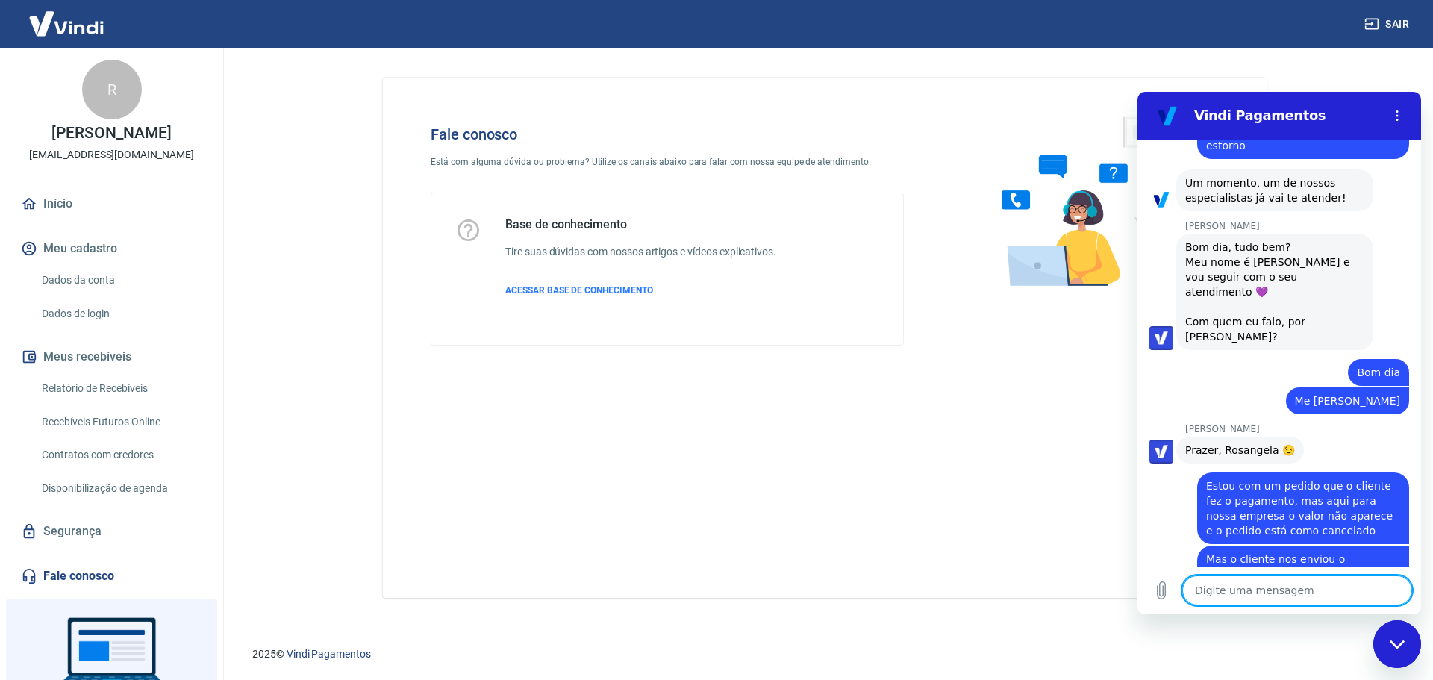
scroll to position [4111, 0]
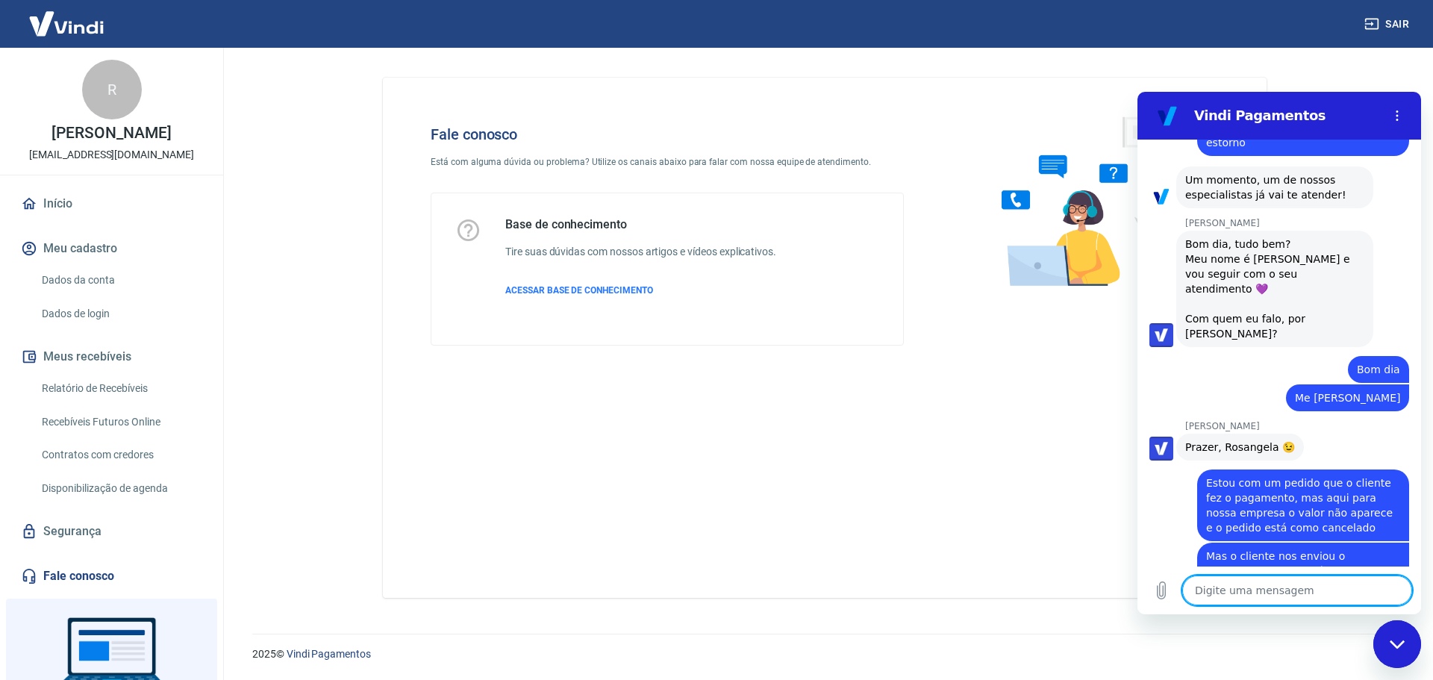
click at [1271, 584] on textarea at bounding box center [1297, 591] width 230 height 30
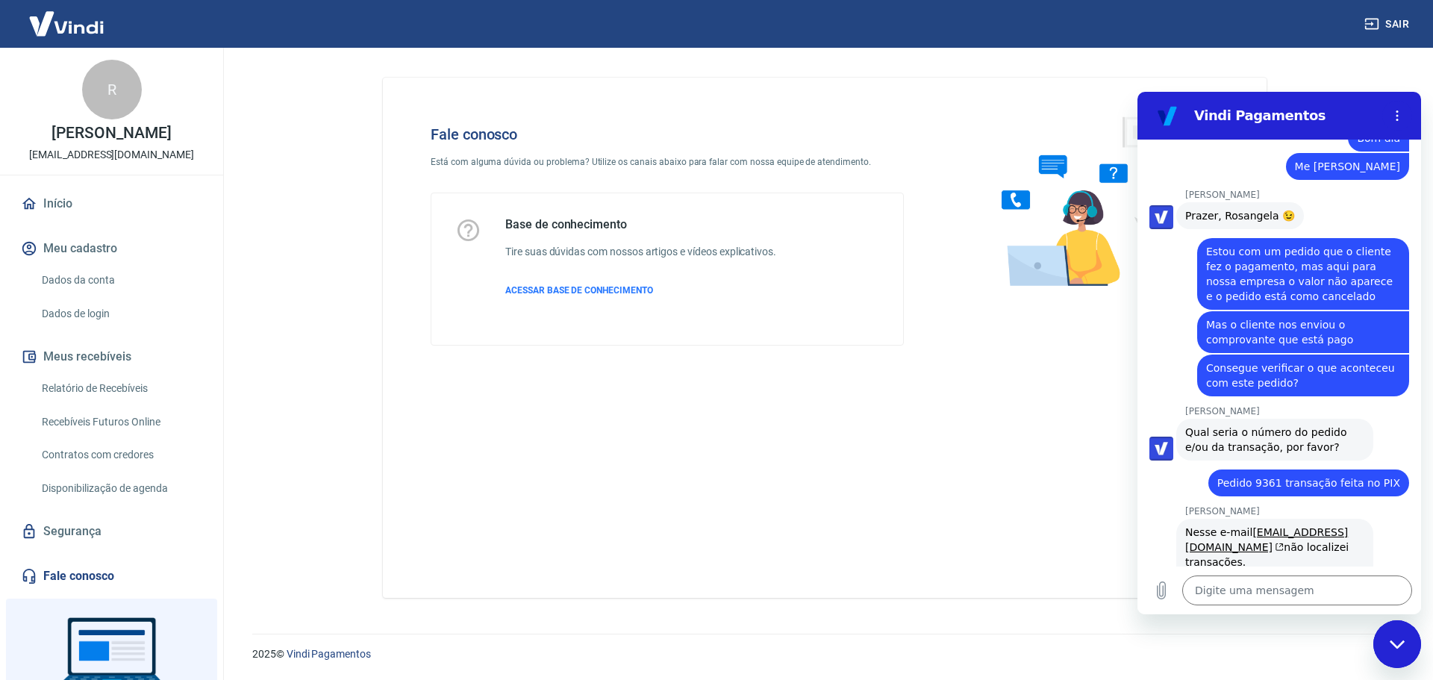
scroll to position [4345, 0]
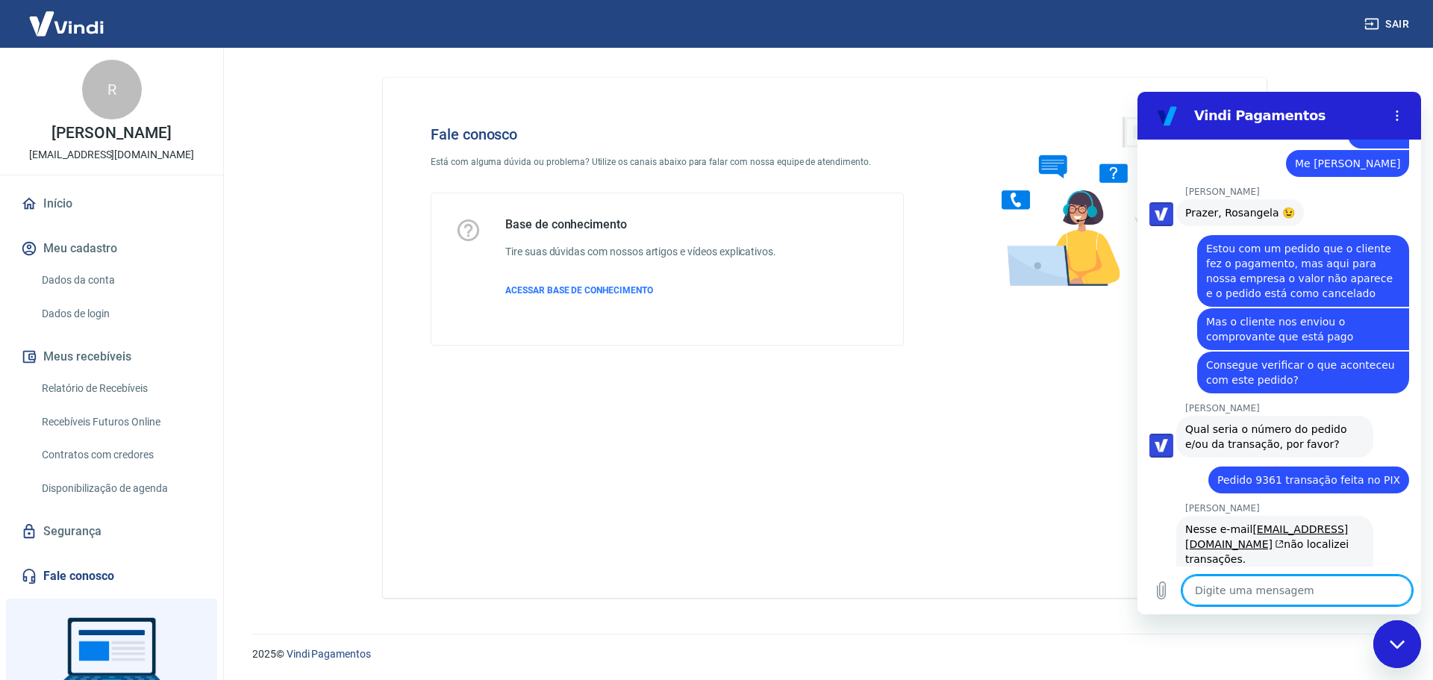
click at [1232, 587] on textarea at bounding box center [1297, 591] width 230 height 30
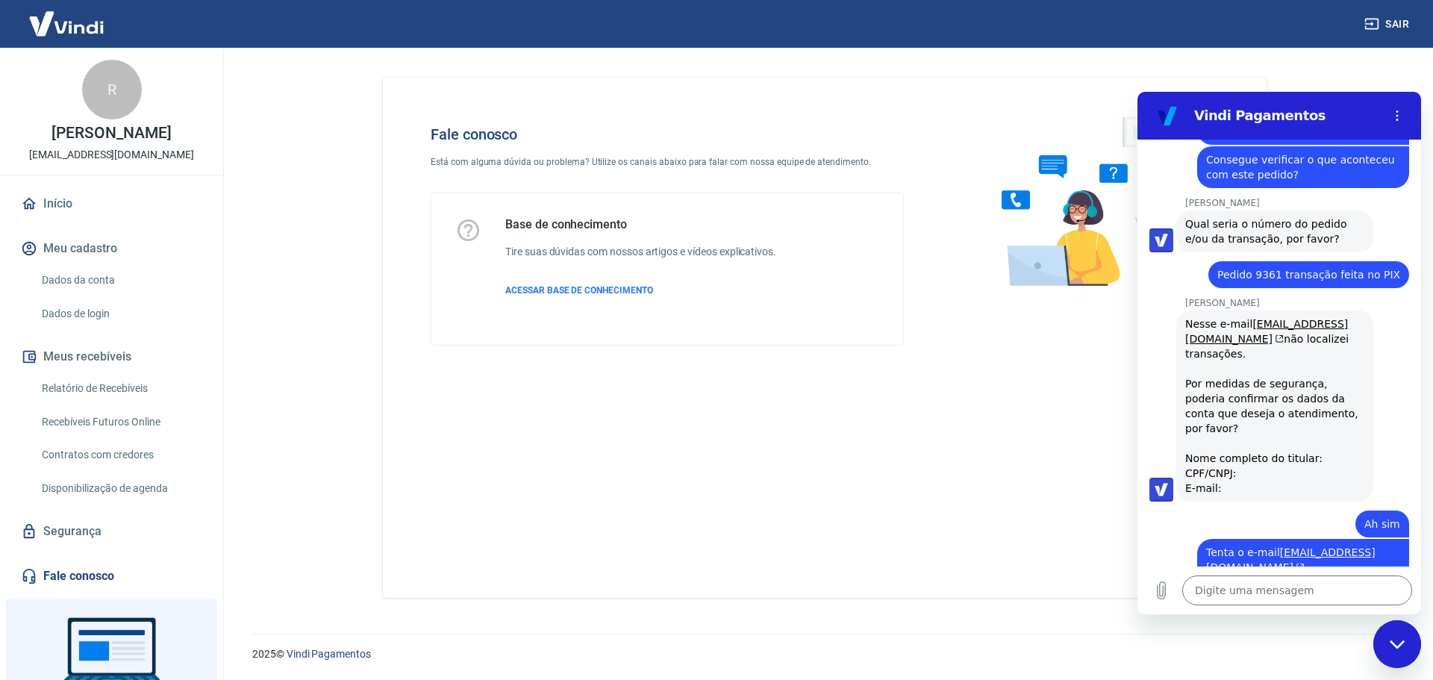
scroll to position [4553, 0]
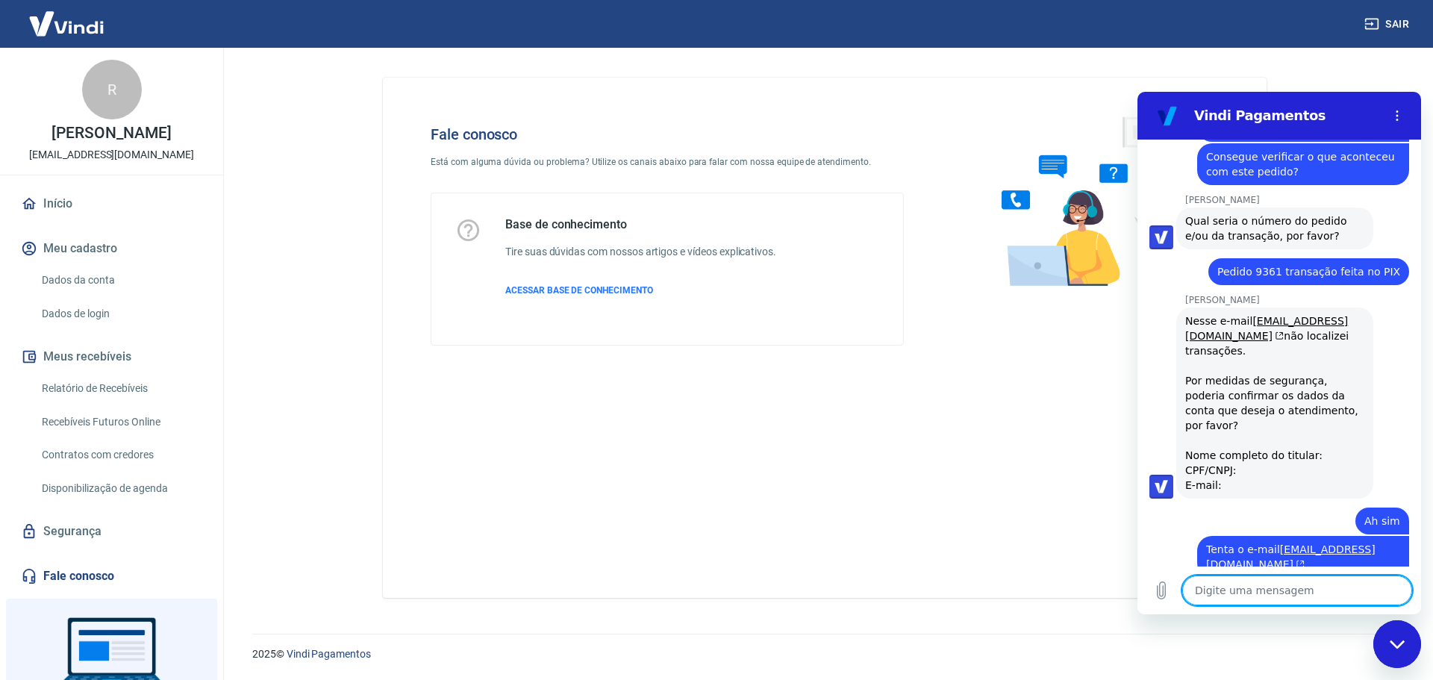
click at [1238, 593] on textarea at bounding box center [1297, 591] width 230 height 30
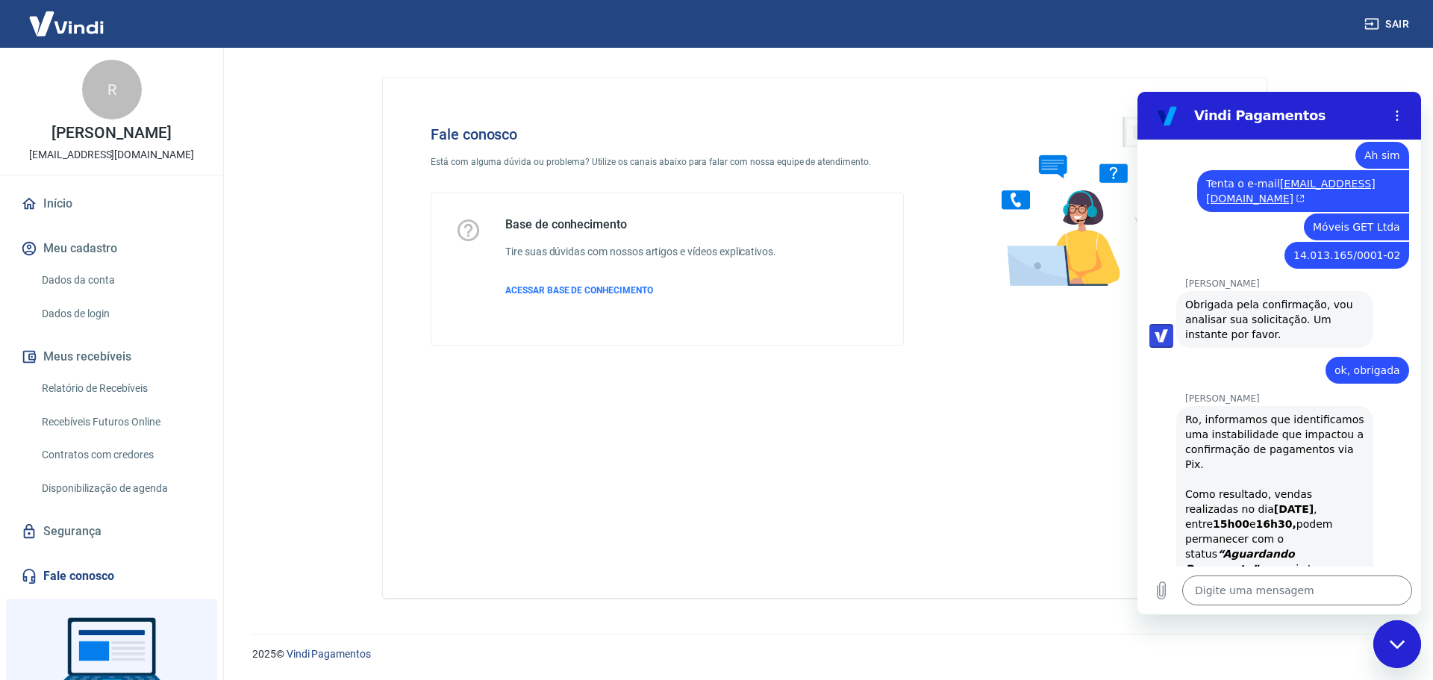
scroll to position [4922, 0]
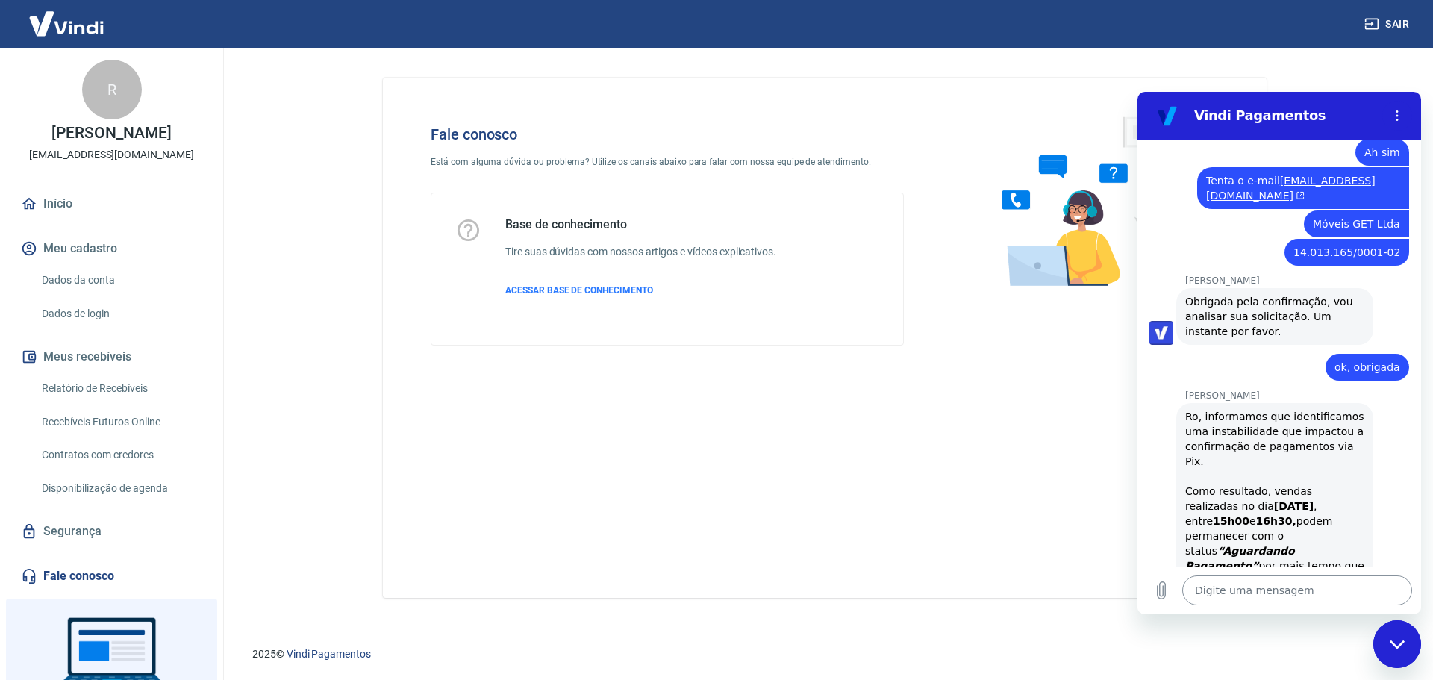
click at [1229, 586] on textarea at bounding box center [1297, 591] width 230 height 30
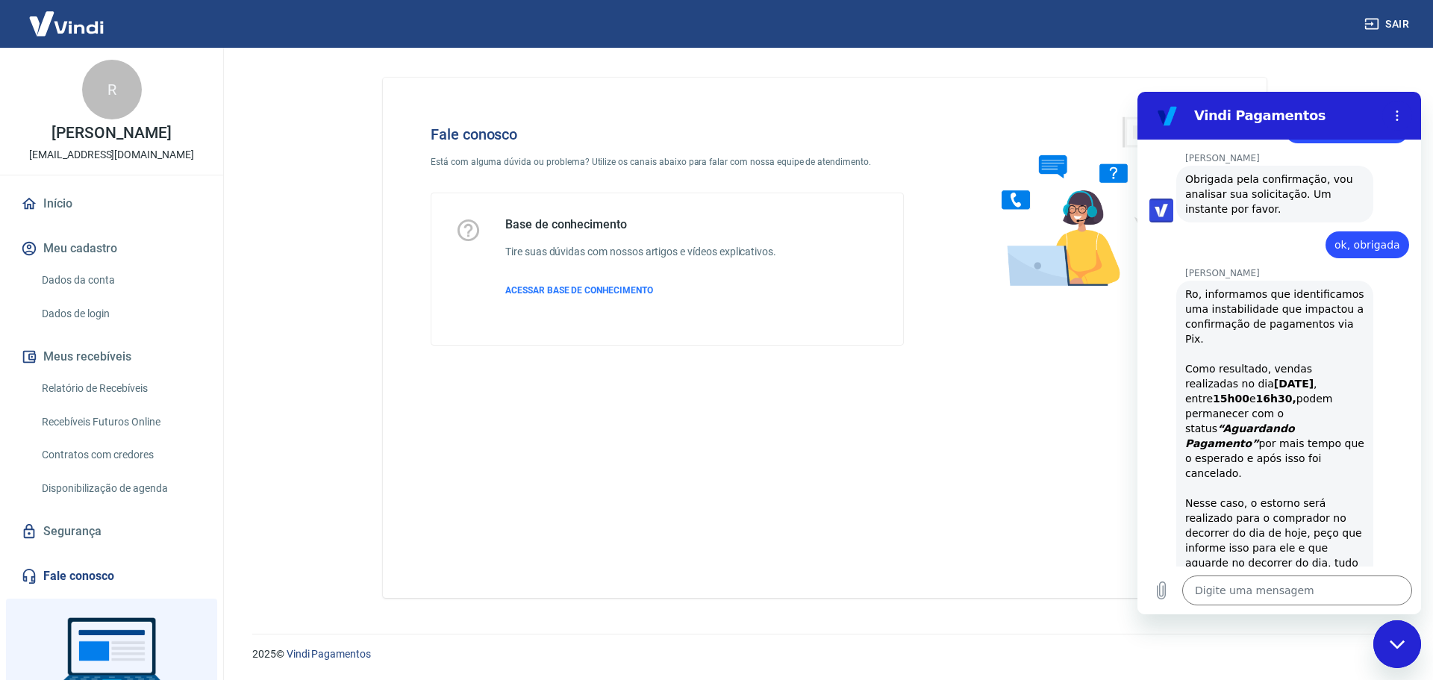
scroll to position [5043, 0]
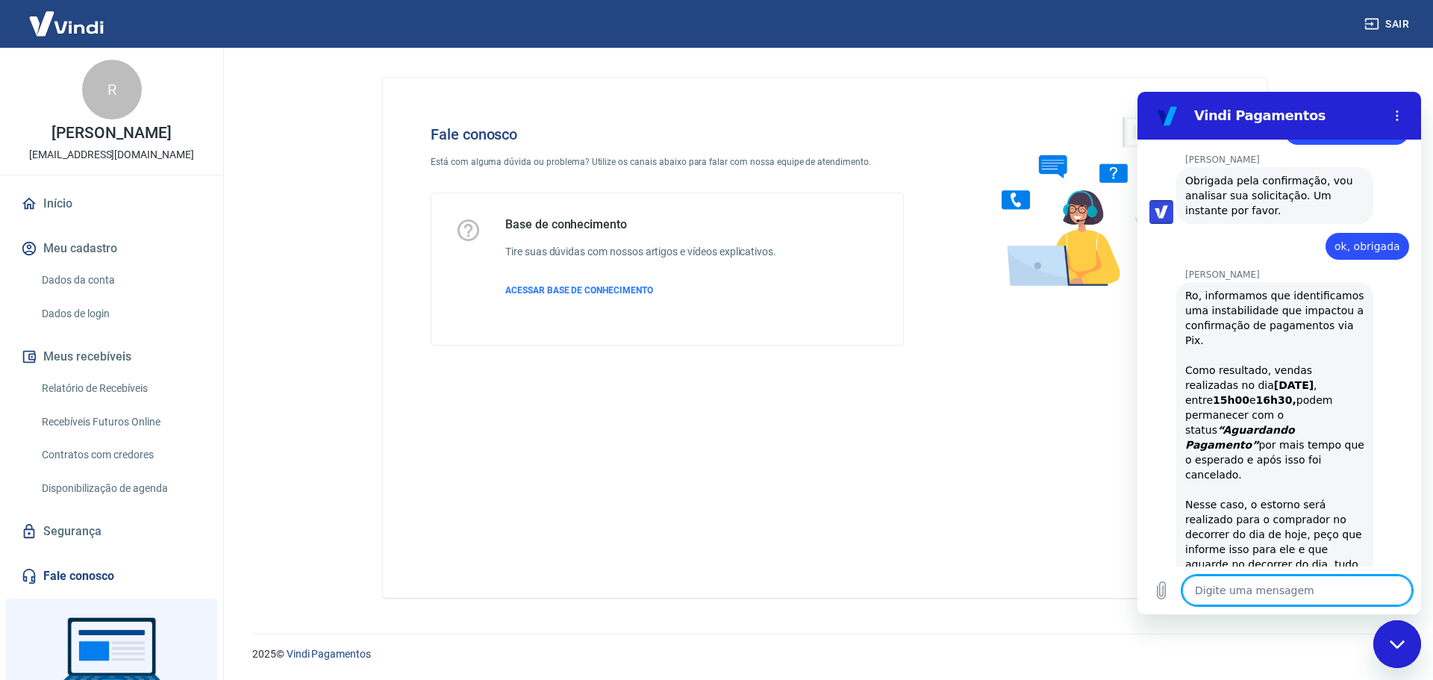
click at [1252, 600] on textarea at bounding box center [1297, 591] width 230 height 30
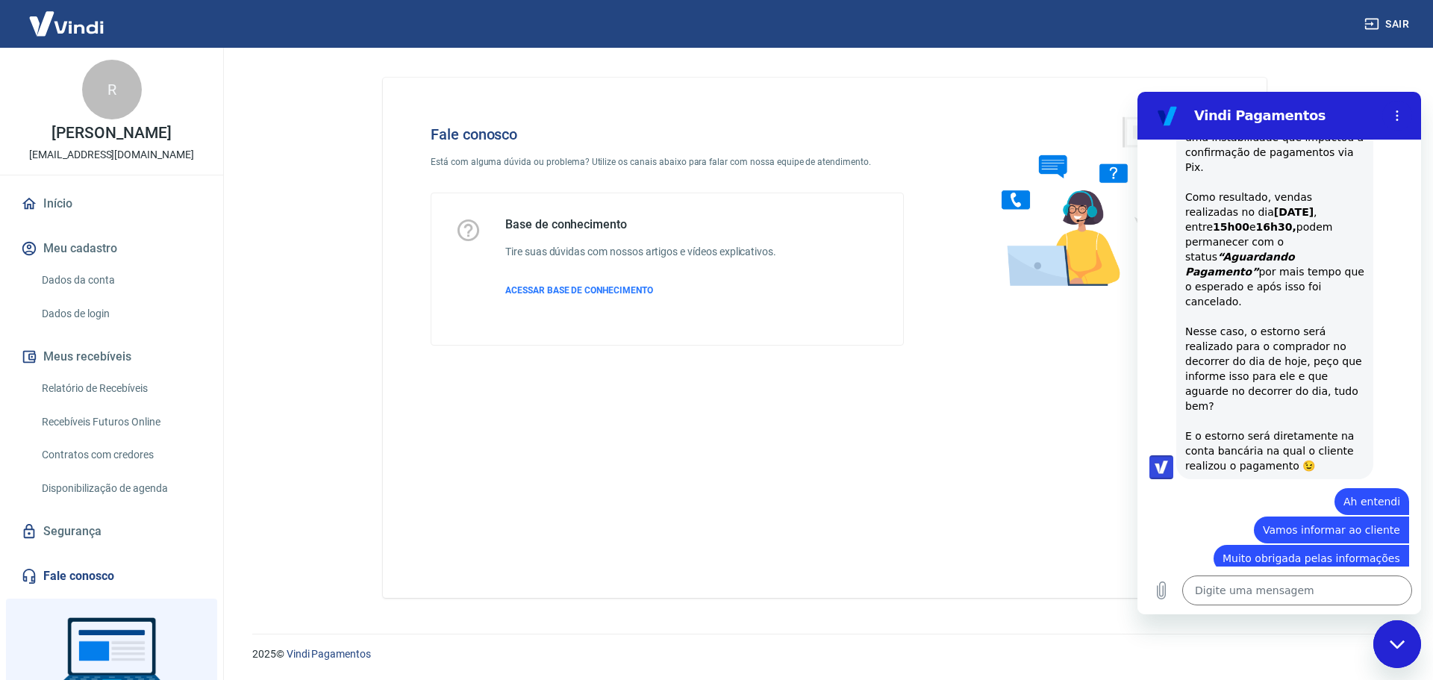
scroll to position [5215, 0]
click at [1230, 588] on textarea at bounding box center [1297, 591] width 230 height 30
click at [1161, 592] on icon "Carregar arquivo" at bounding box center [1162, 590] width 18 height 18
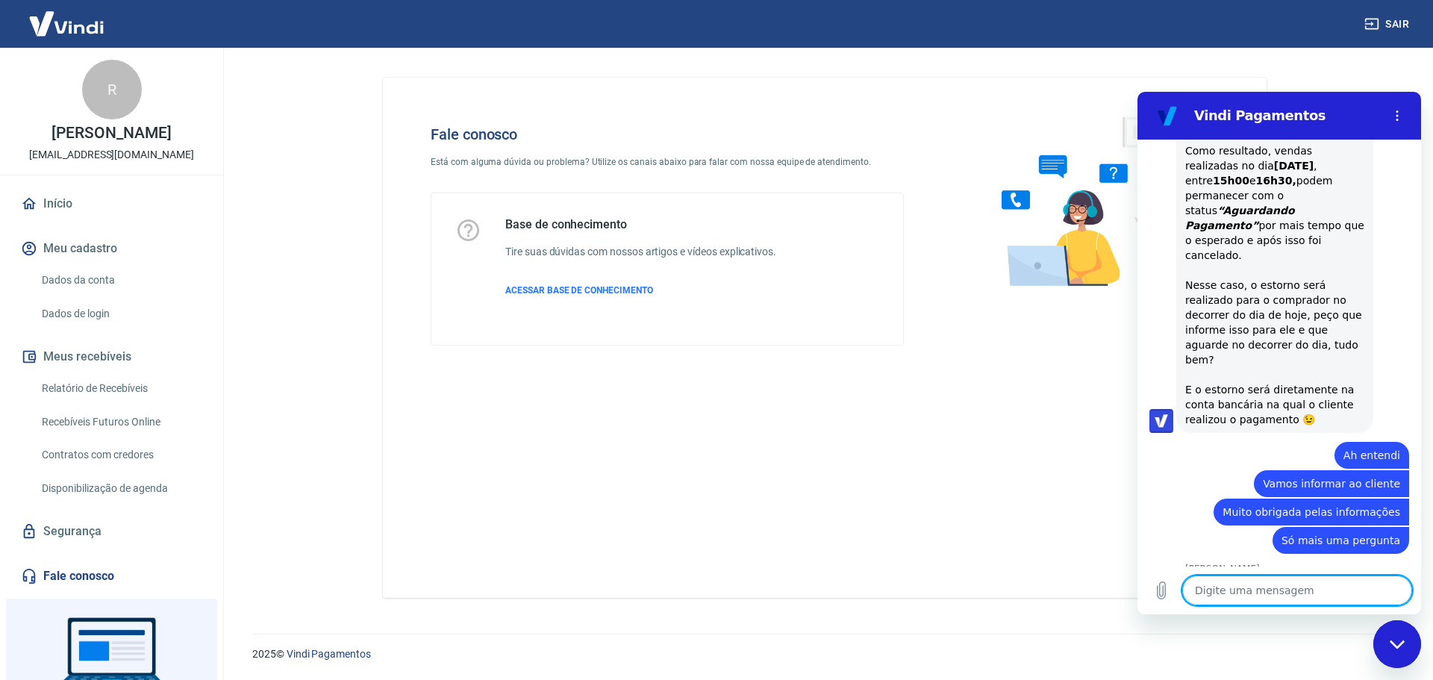
scroll to position [5252, 0]
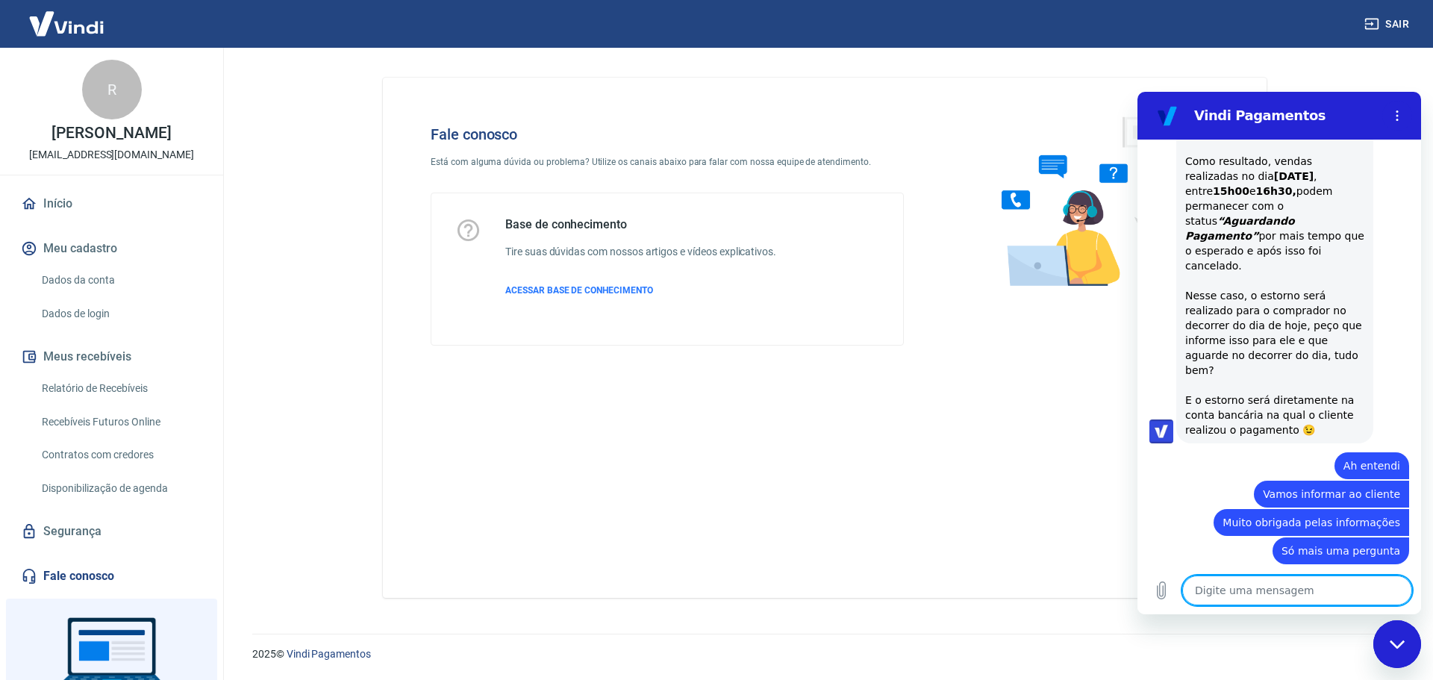
click at [1231, 590] on textarea at bounding box center [1297, 591] width 230 height 30
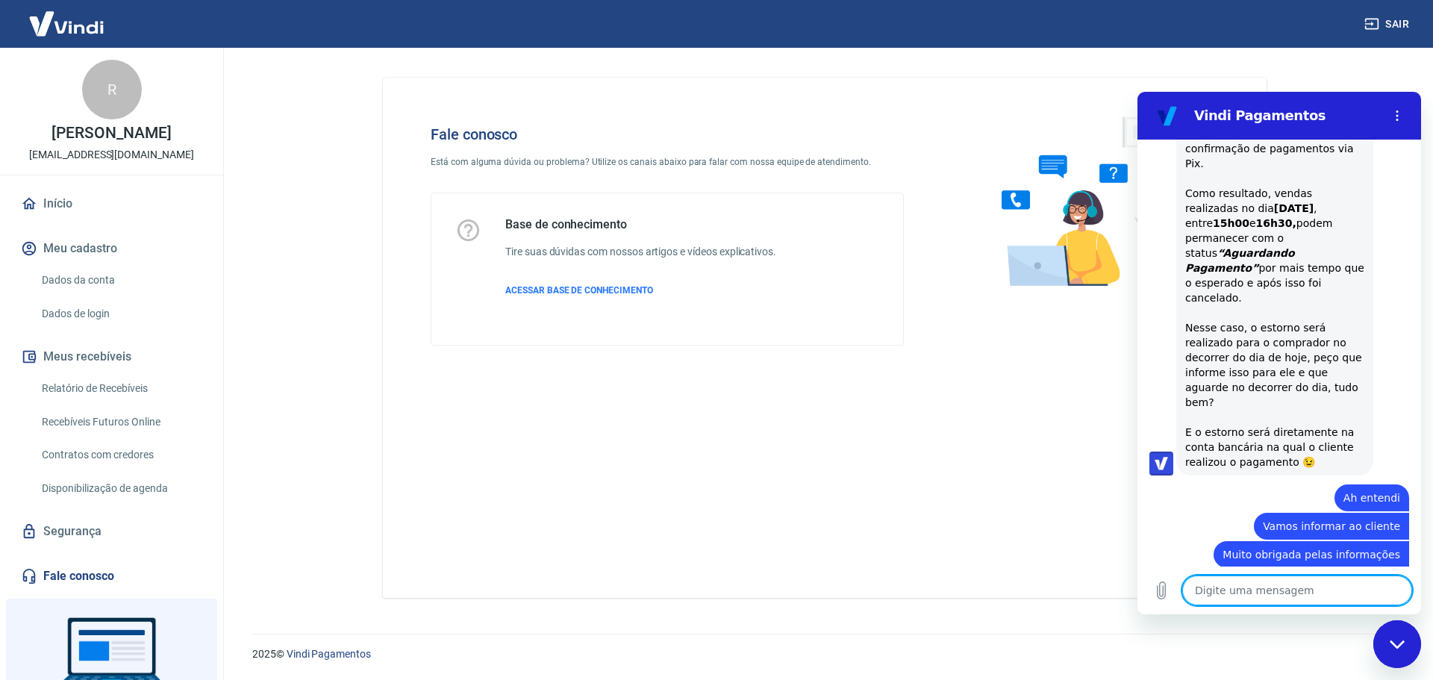
scroll to position [5221, 0]
click at [1231, 590] on textarea at bounding box center [1297, 591] width 230 height 30
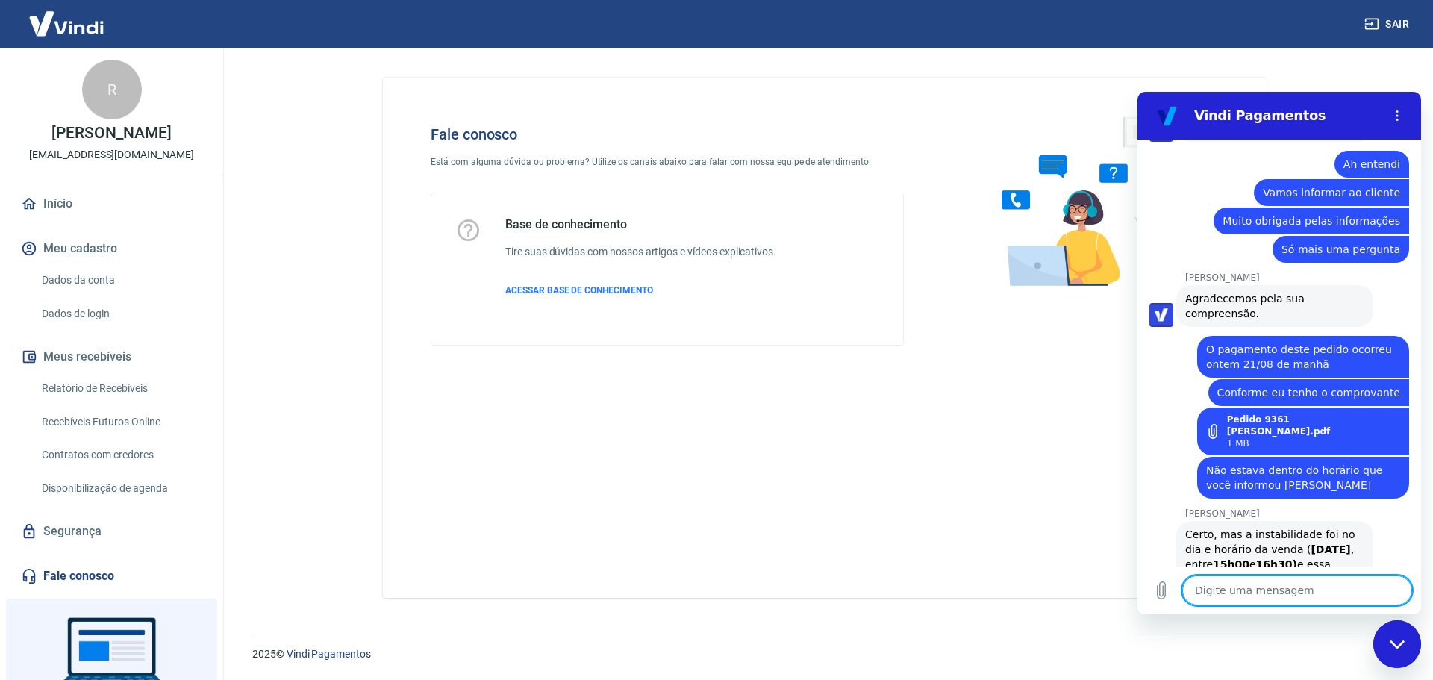
scroll to position [5557, 0]
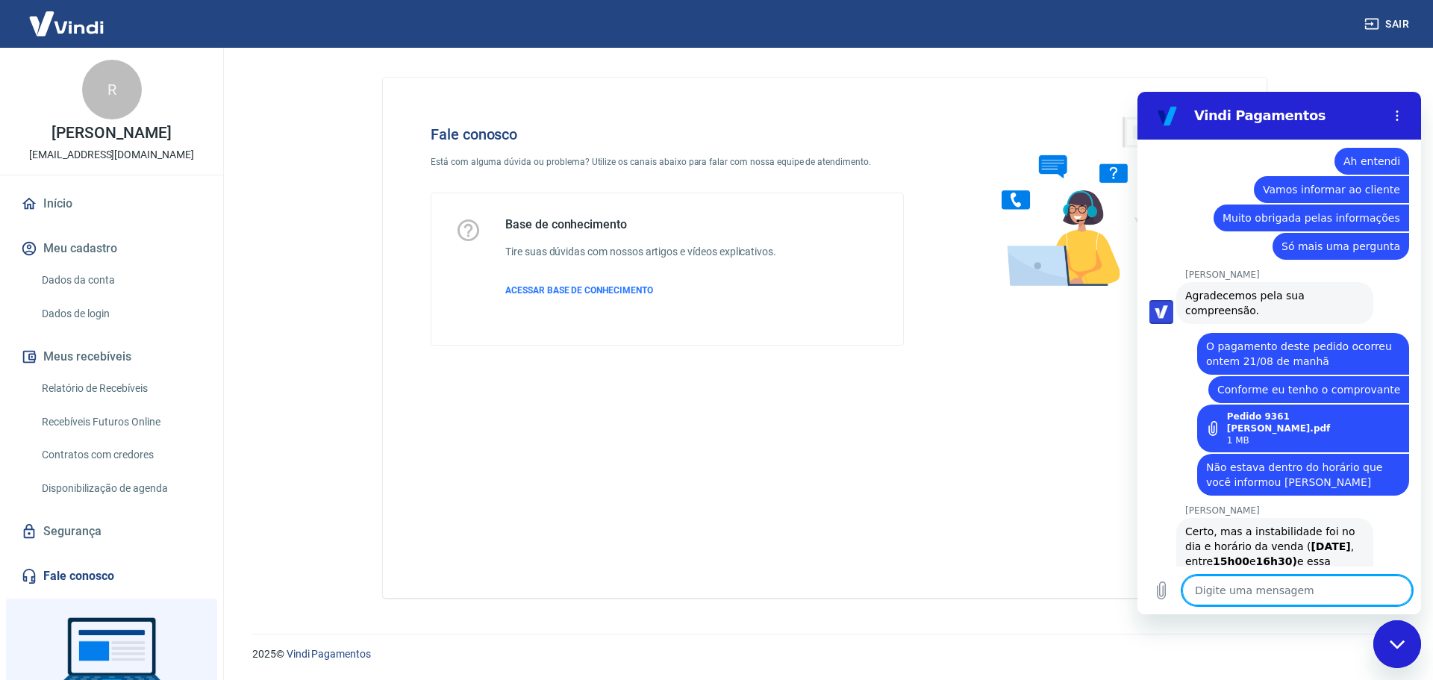
click at [1217, 590] on textarea at bounding box center [1297, 591] width 230 height 30
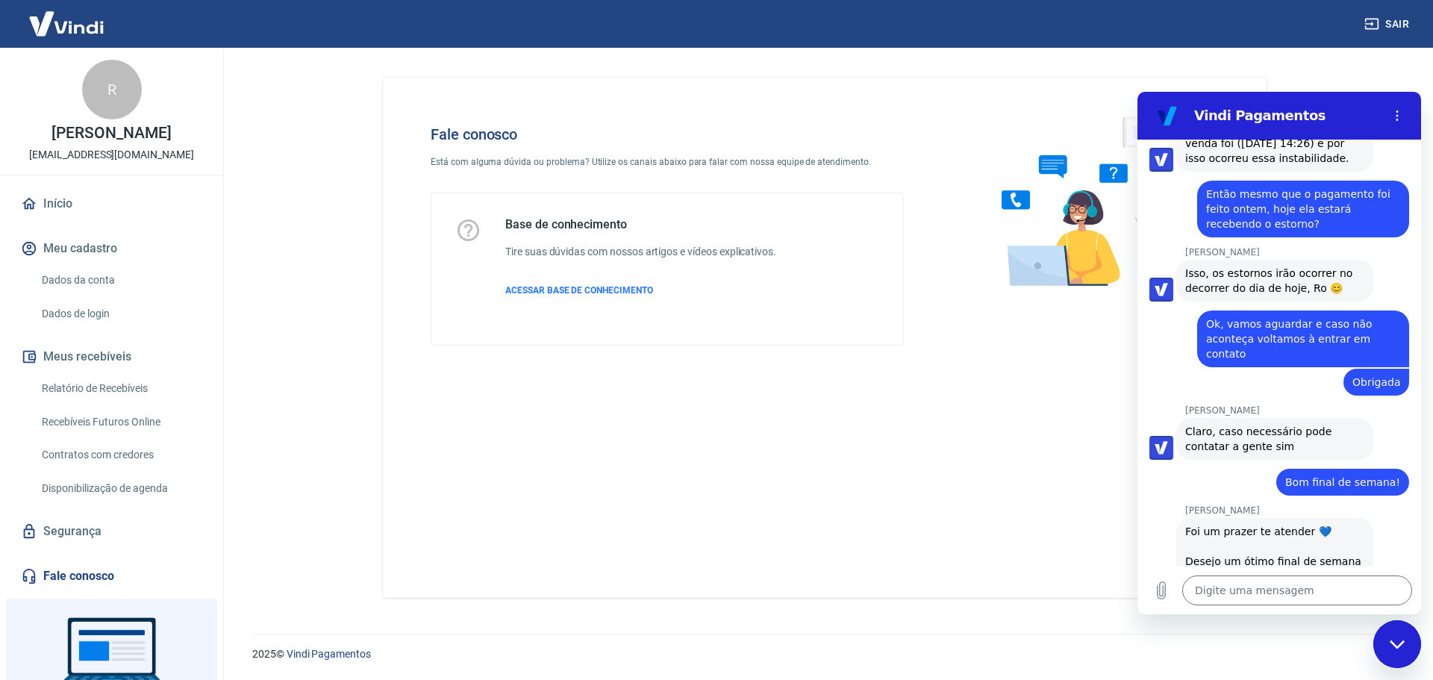
scroll to position [6027, 0]
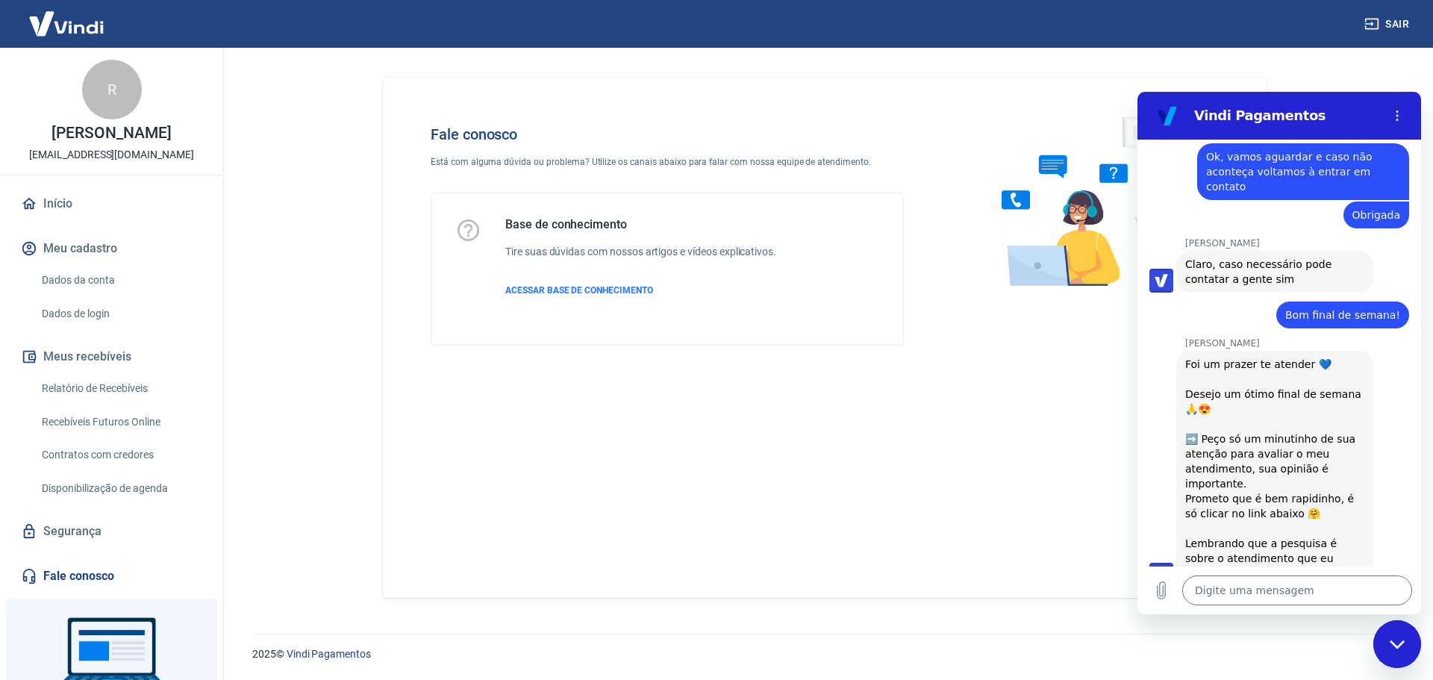
scroll to position [6155, 0]
